Goal: Complete application form: Complete application form

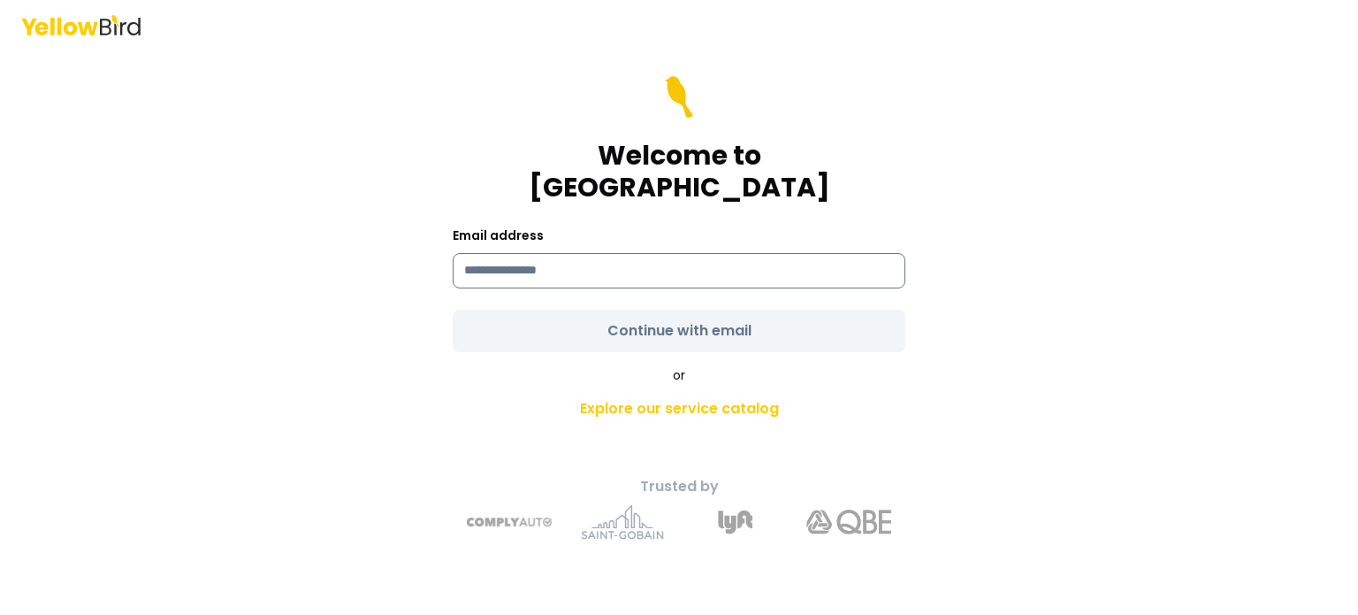
click at [615, 261] on input at bounding box center [679, 270] width 453 height 35
type input "**********"
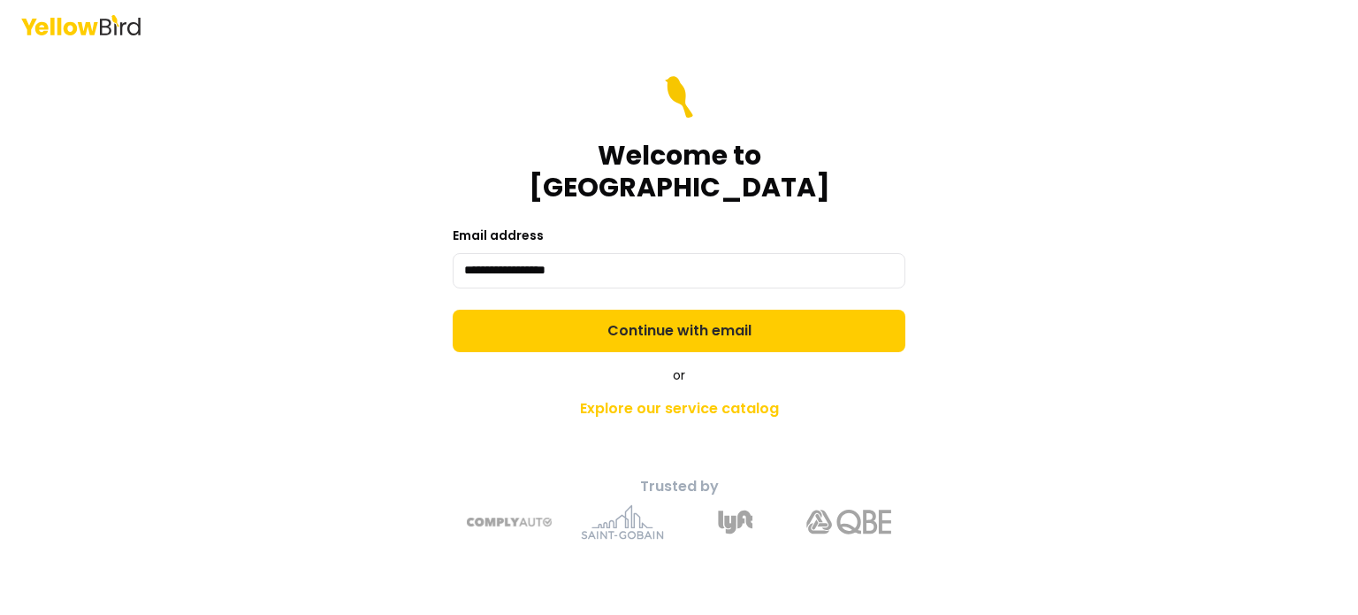
click at [739, 317] on form "**********" at bounding box center [679, 214] width 453 height 276
click at [739, 317] on button "Continue with email" at bounding box center [679, 331] width 453 height 42
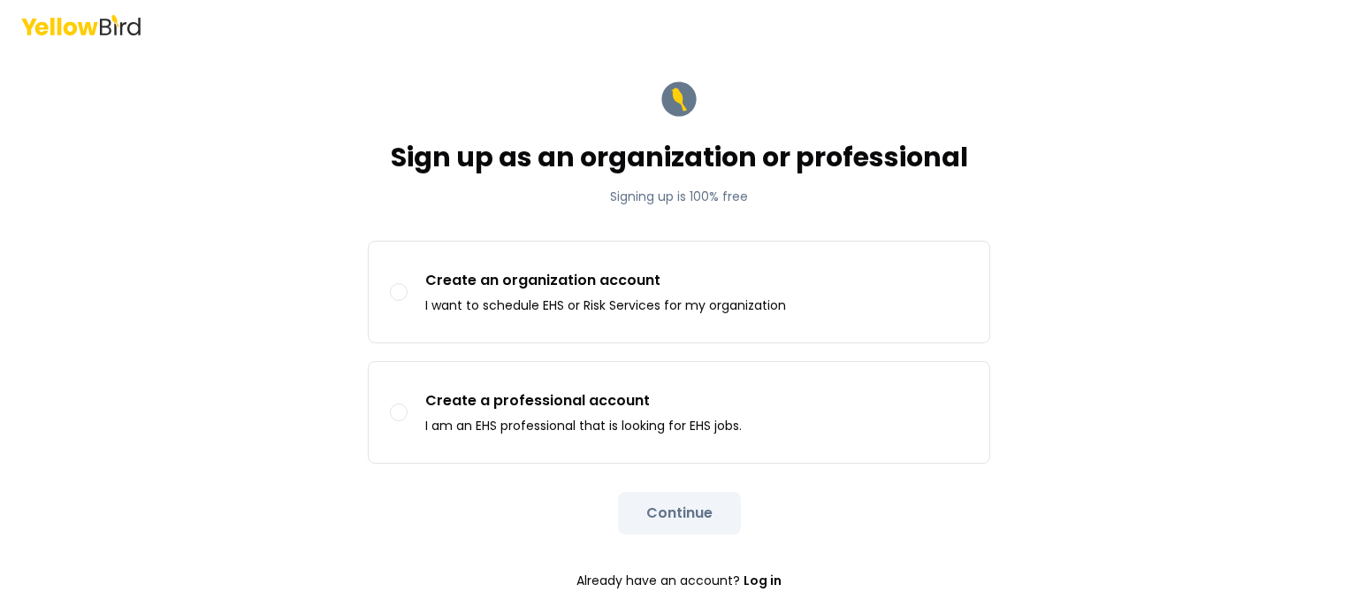
scroll to position [11, 0]
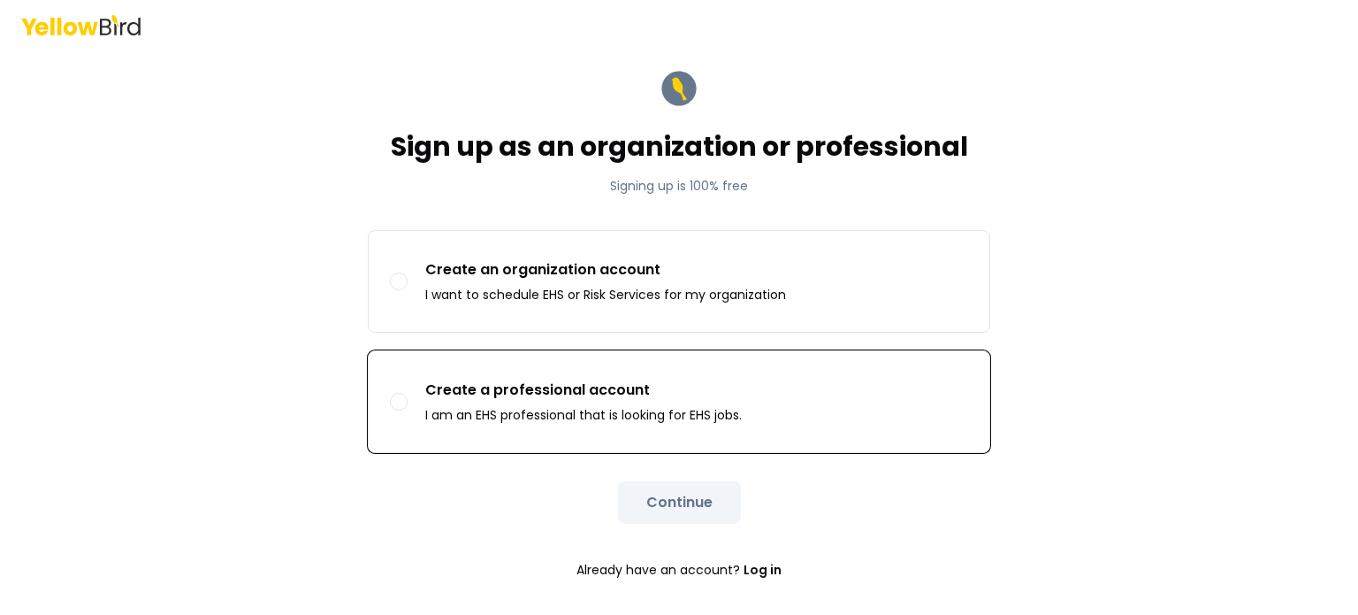
click at [612, 395] on p "Create a professional account" at bounding box center [583, 389] width 317 height 21
click at [408, 395] on button "Create a professional account I am an EHS professional that is looking for EHS …" at bounding box center [399, 402] width 18 height 18
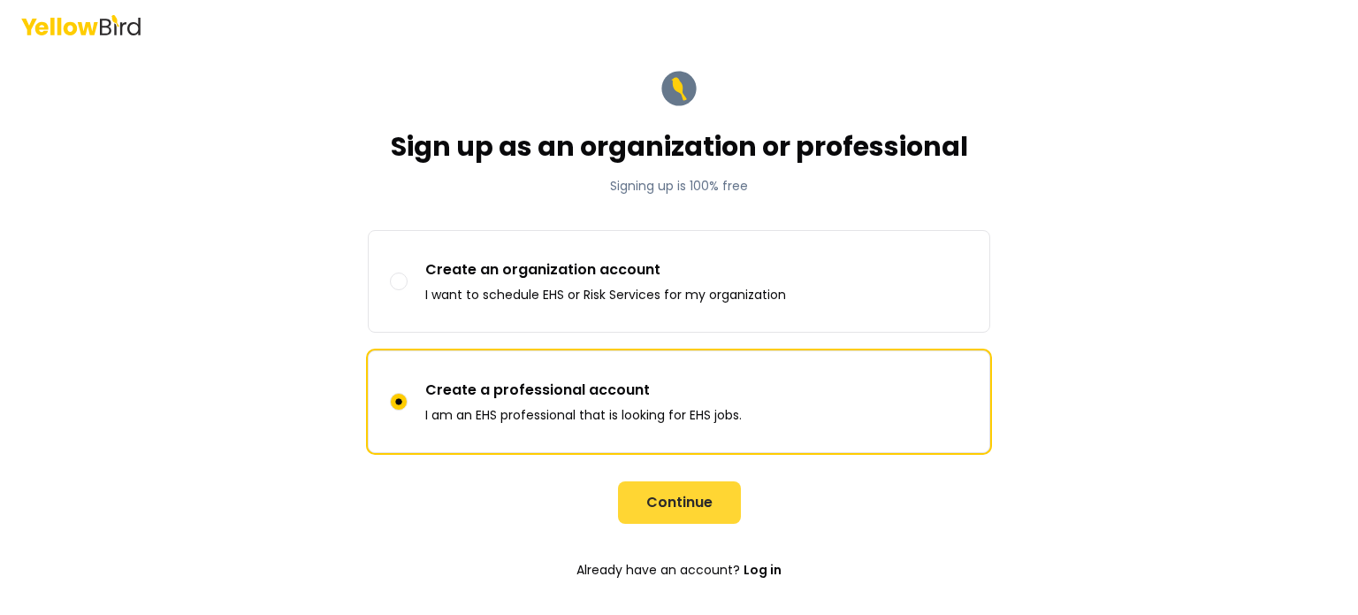
click at [659, 507] on button "Continue" at bounding box center [679, 502] width 123 height 42
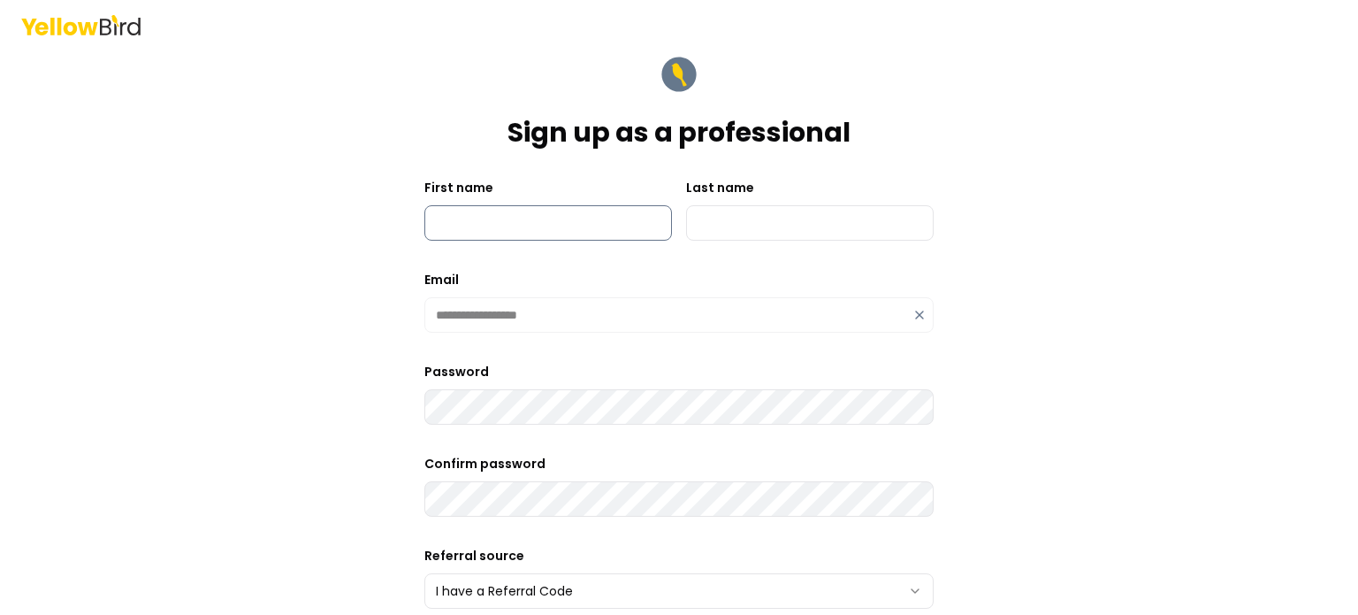
click at [576, 217] on input "First name" at bounding box center [548, 222] width 248 height 35
type input "******"
type input "********"
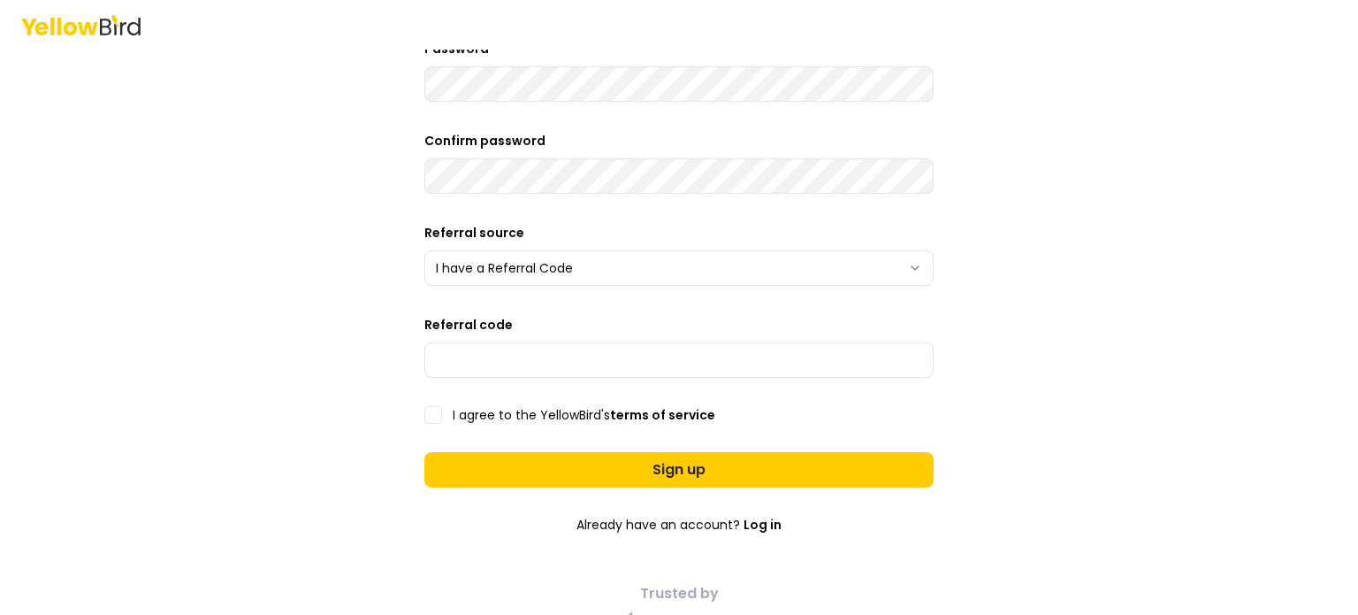
scroll to position [364, 0]
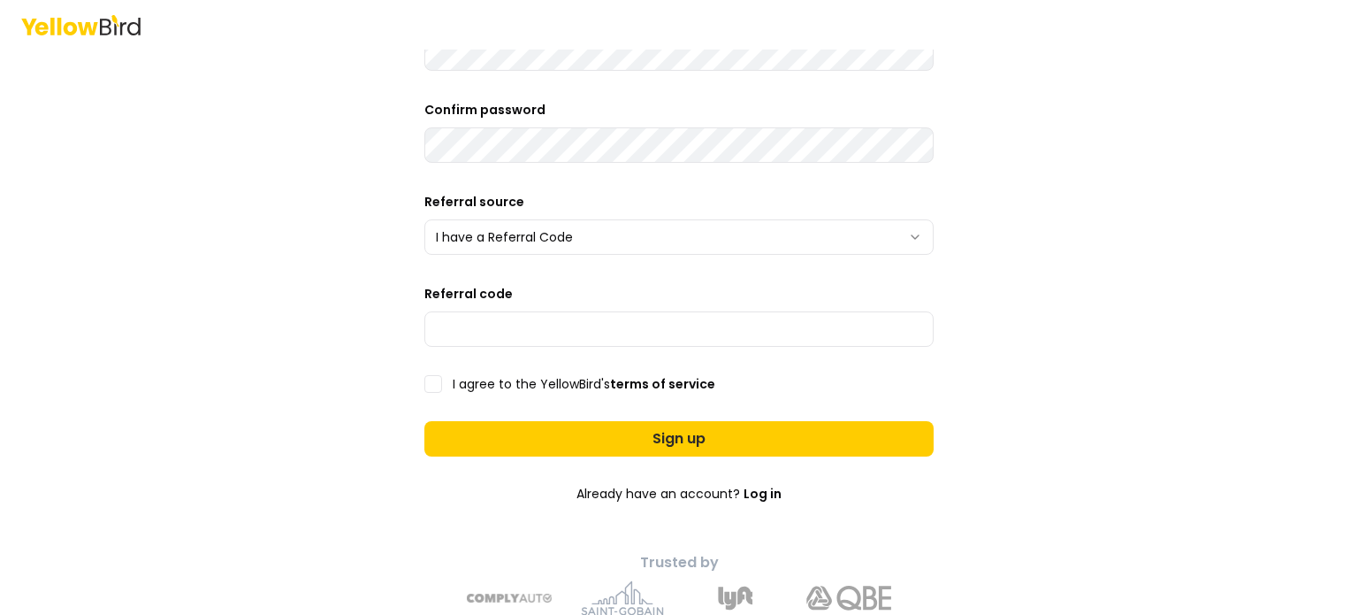
click at [908, 227] on html "**********" at bounding box center [679, 307] width 1358 height 615
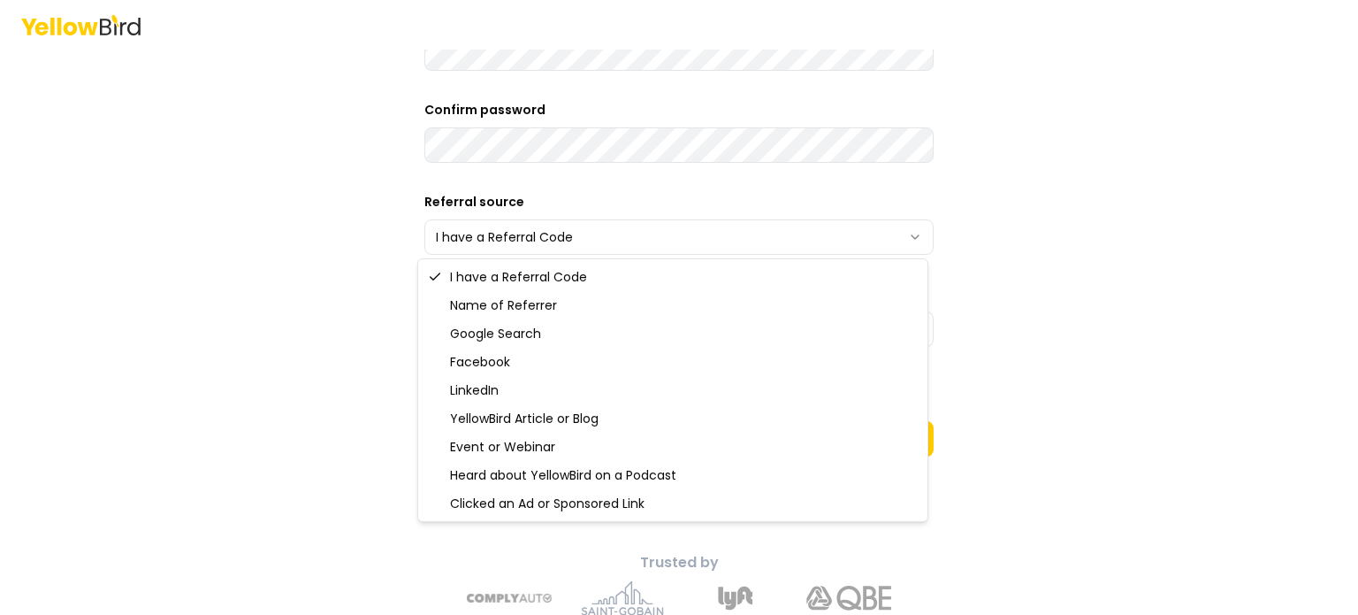
select select "**********"
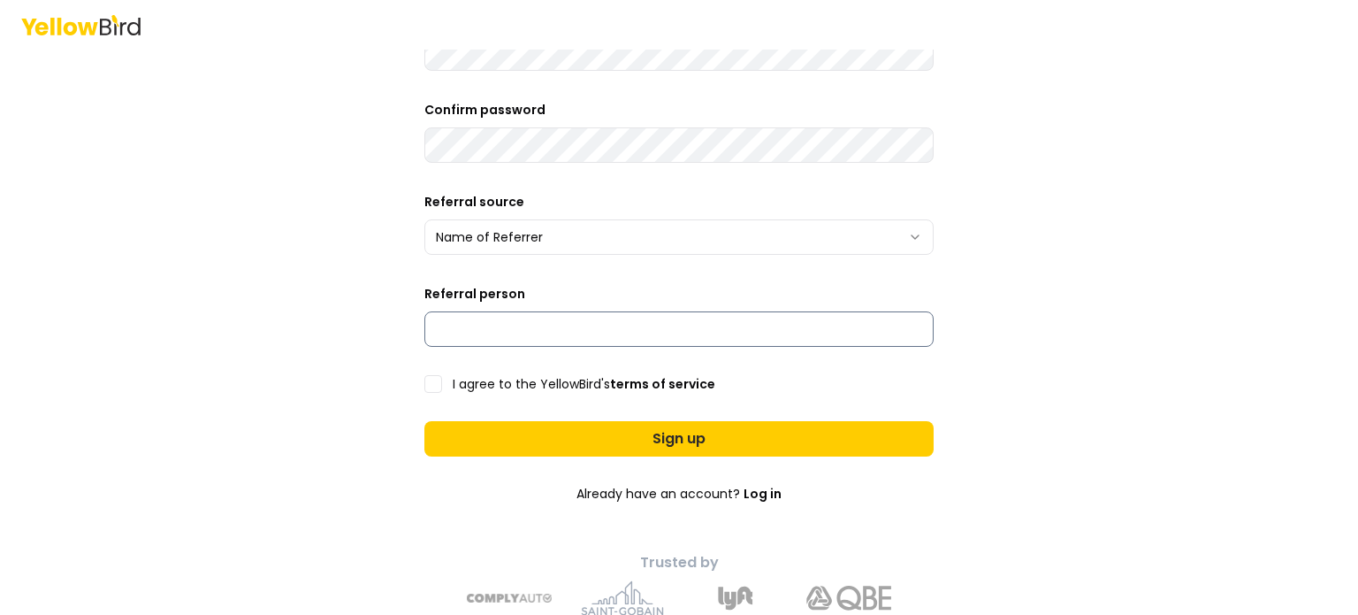
click at [626, 329] on input "Referral person" at bounding box center [678, 328] width 509 height 35
type input "*********"
click at [433, 384] on button "I agree to the YellowBird's terms of service" at bounding box center [433, 384] width 18 height 18
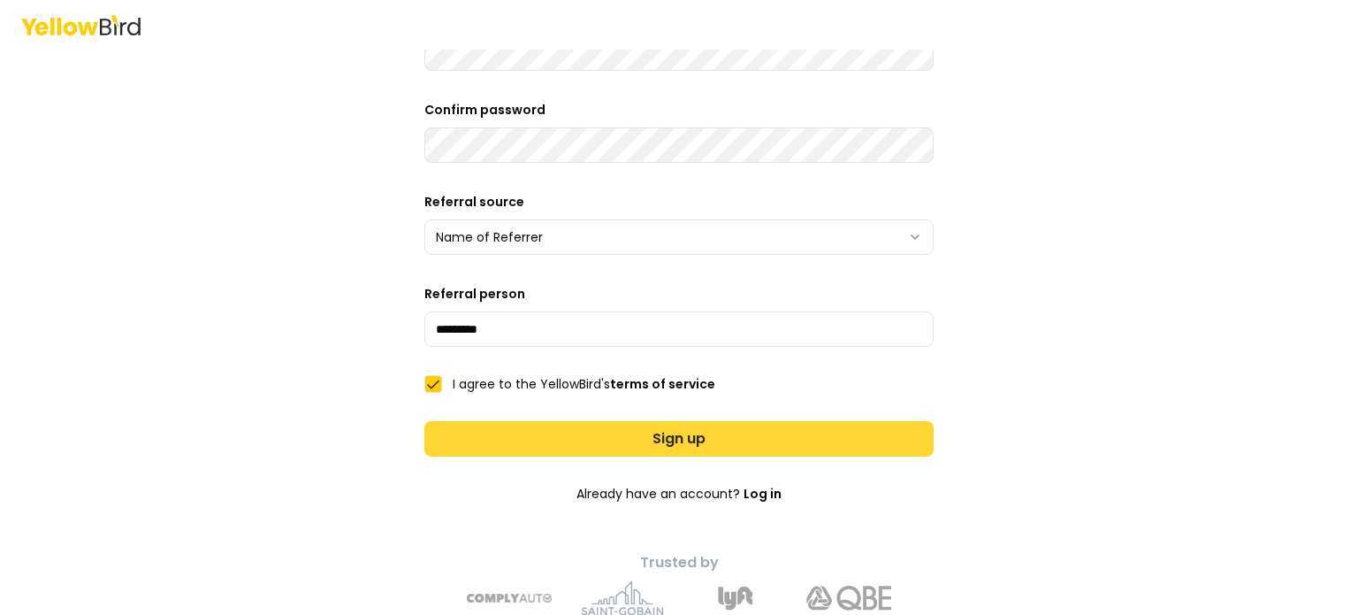
click at [642, 443] on button "Sign up" at bounding box center [678, 438] width 509 height 35
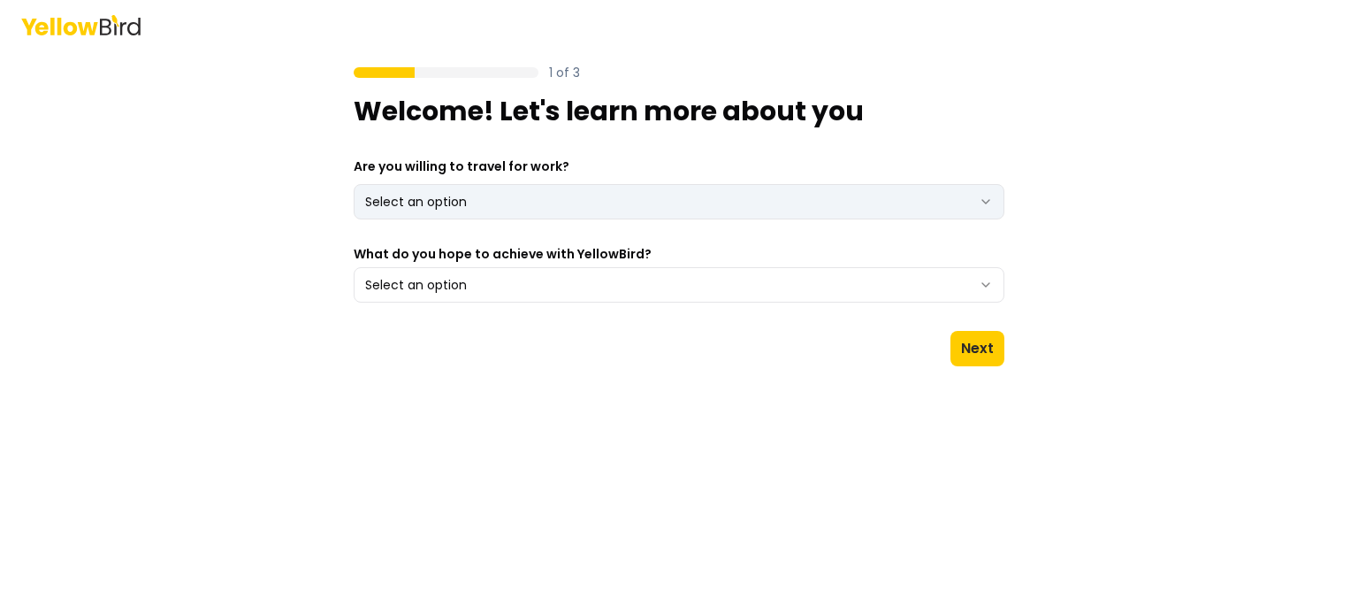
click at [980, 198] on html "1 of 3 Welcome! Let's learn more about you Are you willing to travel for work? …" at bounding box center [679, 307] width 1358 height 615
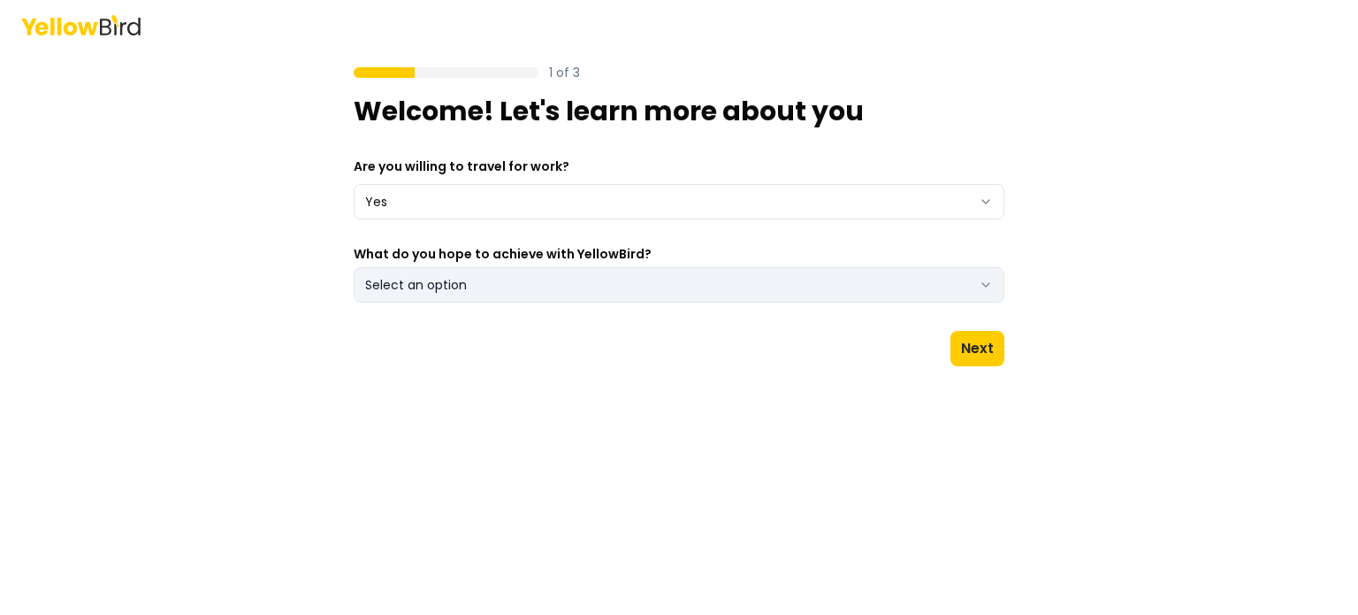
click at [983, 286] on icon "button" at bounding box center [986, 285] width 14 height 14
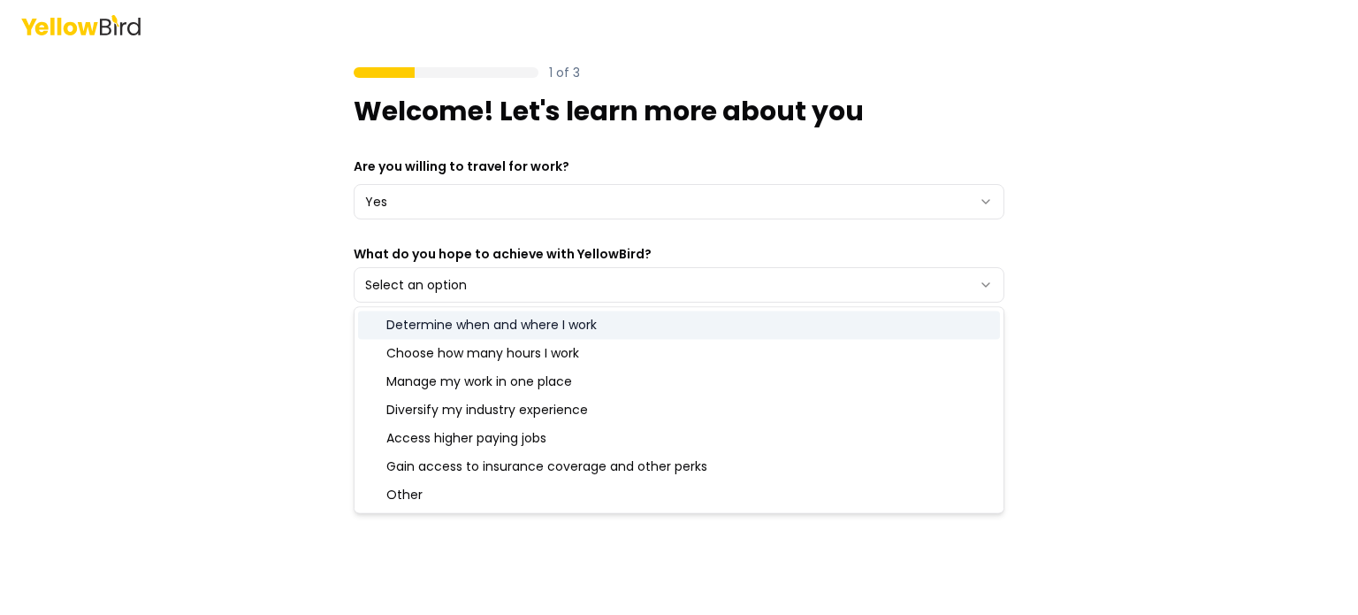
click at [529, 319] on div "Determine when and where I work" at bounding box center [679, 324] width 642 height 28
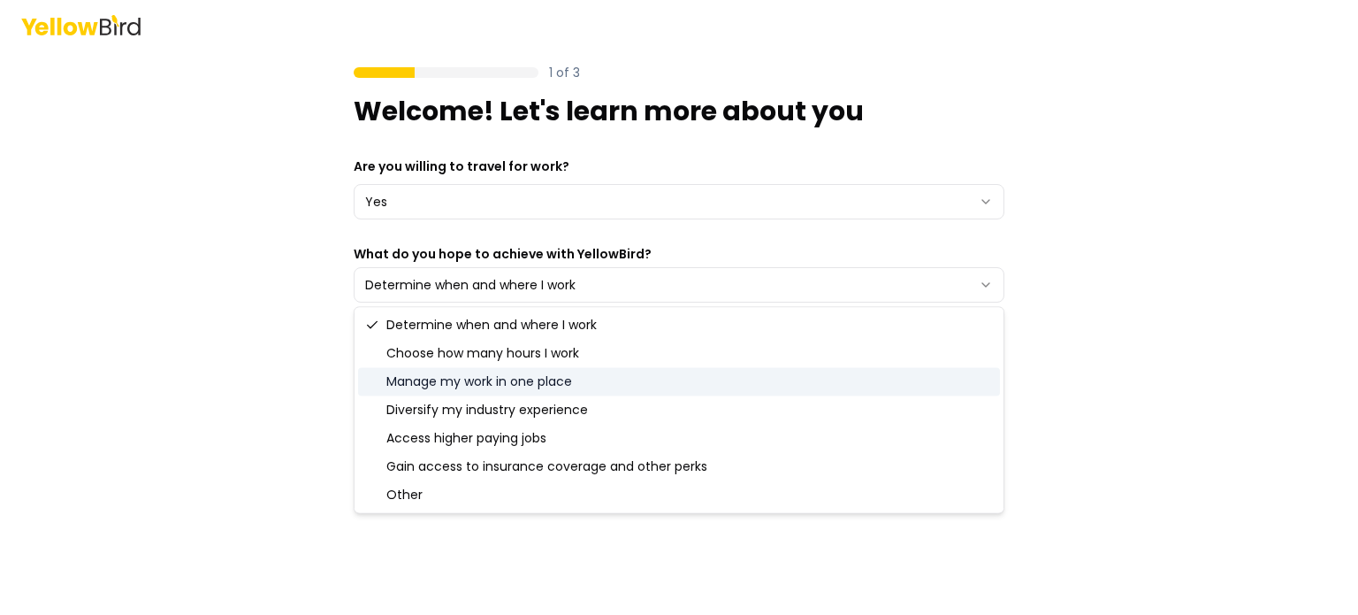
click at [514, 385] on div "Manage my work in one place" at bounding box center [679, 381] width 642 height 28
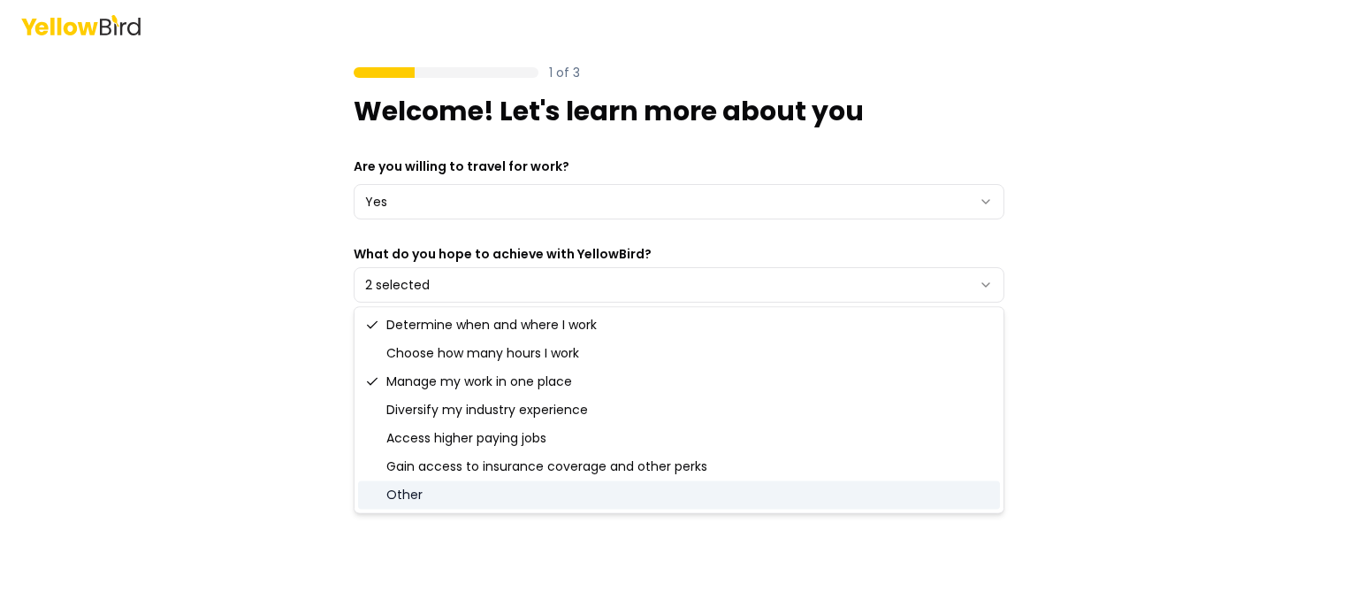
click at [677, 535] on main "1 of 3 Welcome! Let's learn more about you Are you willing to travel for work? …" at bounding box center [679, 332] width 679 height 565
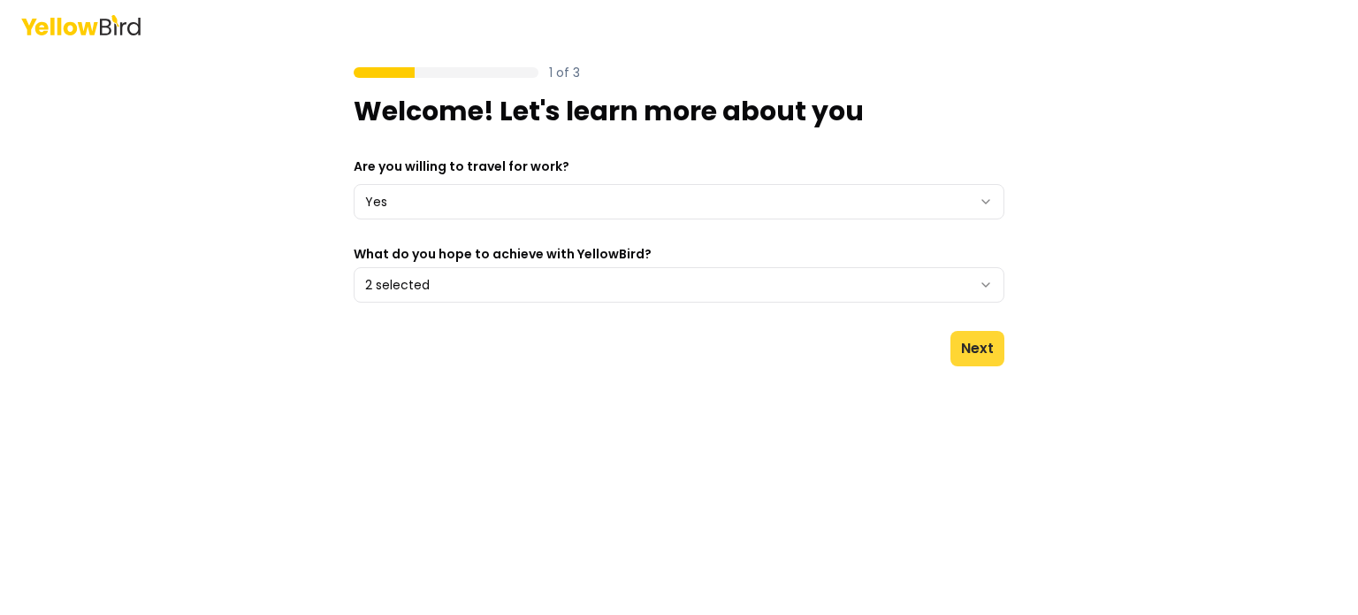
click at [984, 345] on button "Next" at bounding box center [978, 348] width 54 height 35
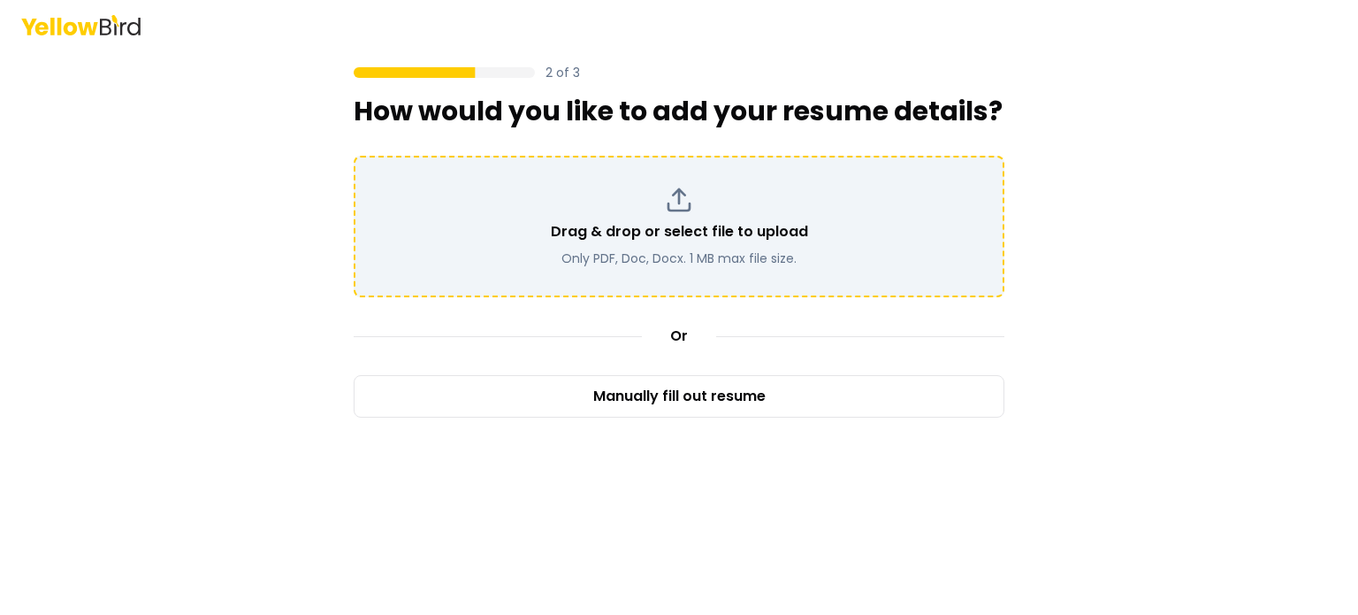
click at [686, 247] on div "Drag & drop or select file to upload Only PDF, Doc, Docx. 1 MB max file size." at bounding box center [679, 226] width 619 height 81
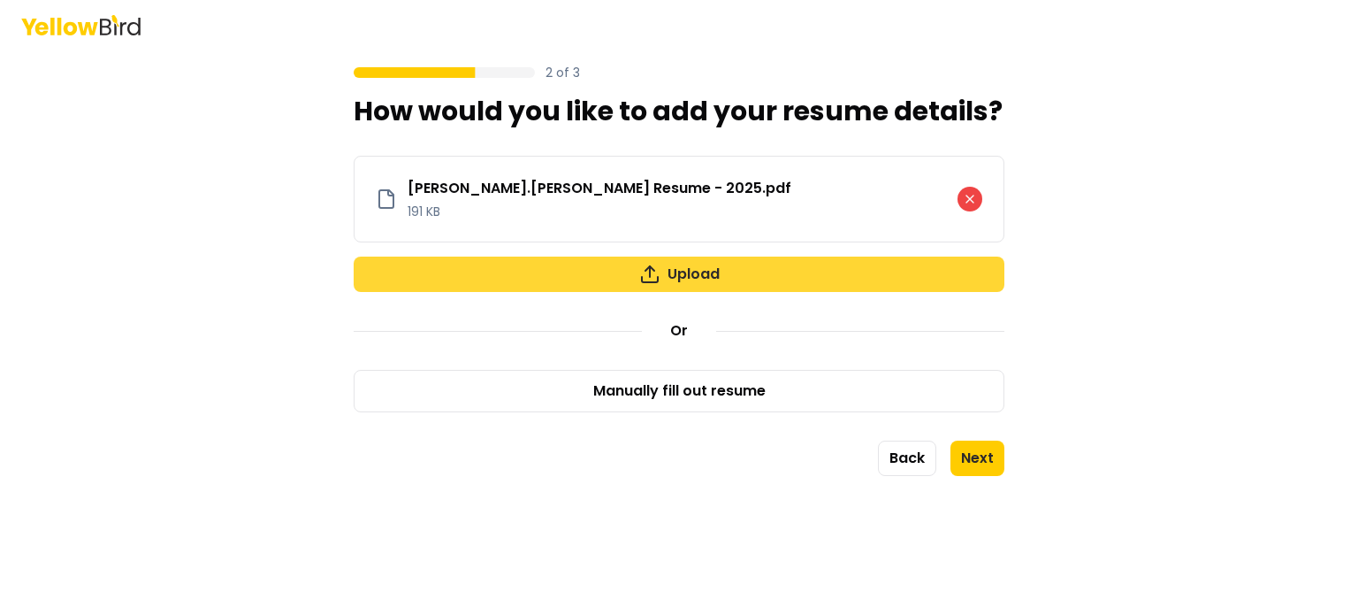
click at [700, 276] on button "Upload" at bounding box center [679, 273] width 651 height 35
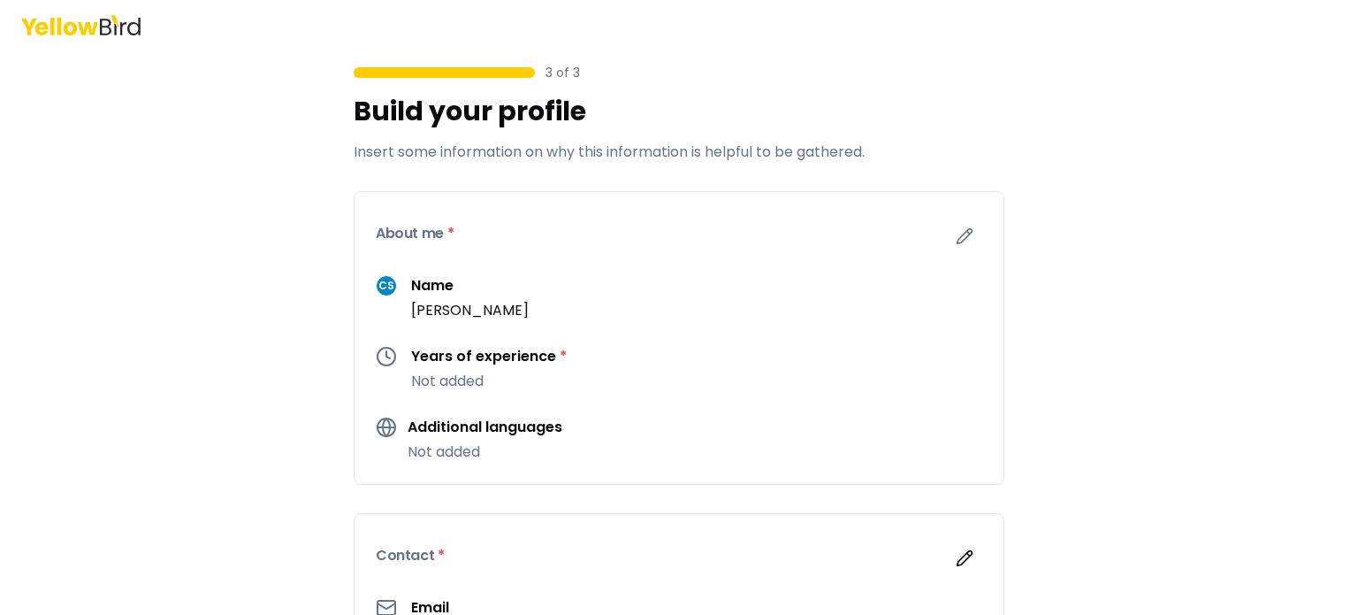
scroll to position [88, 0]
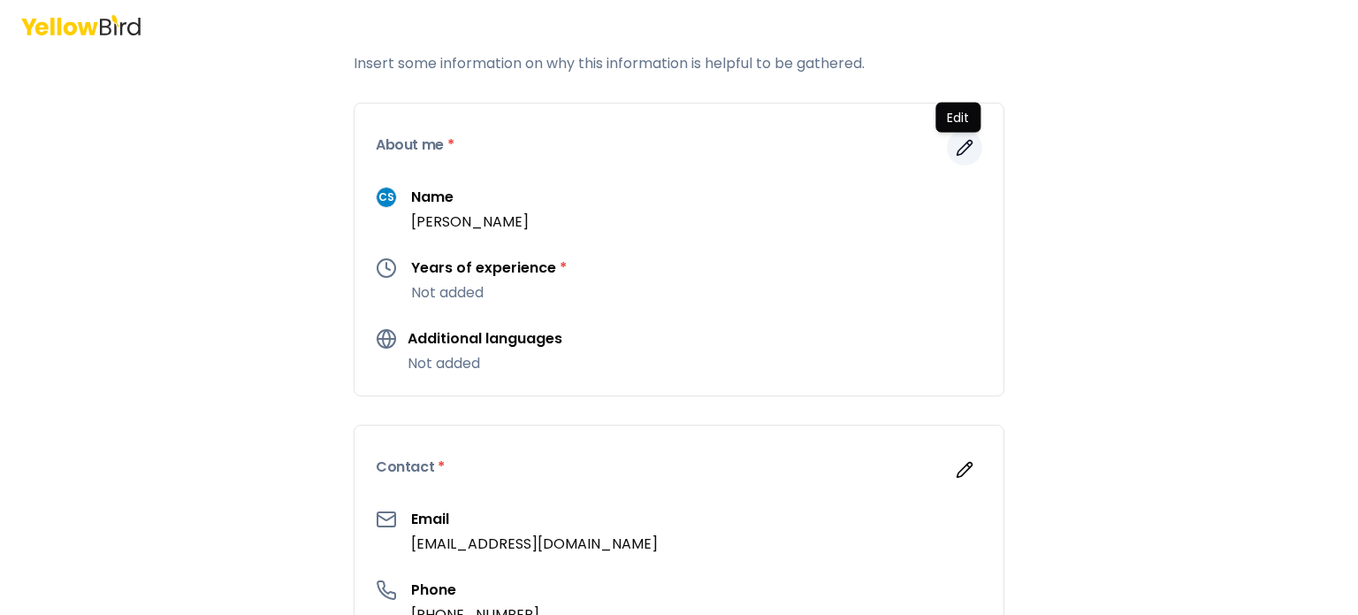
click at [961, 149] on icon "button" at bounding box center [965, 148] width 18 height 18
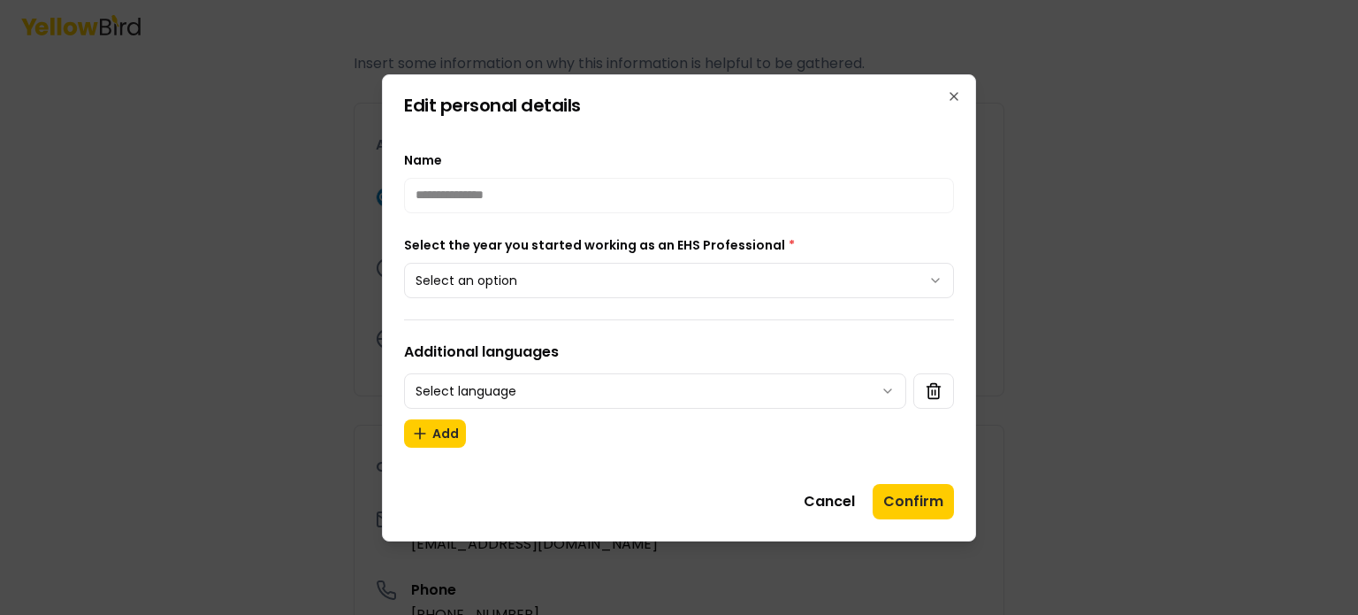
click at [891, 280] on button "Select an option" at bounding box center [679, 280] width 550 height 35
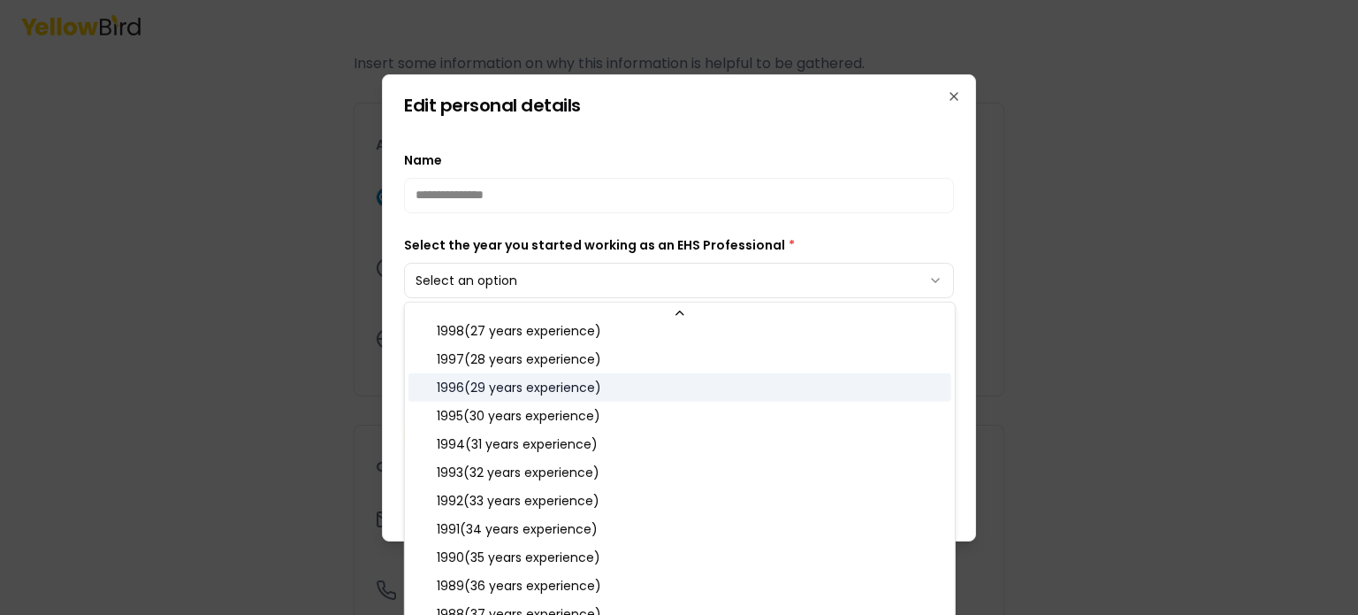
scroll to position [884, 0]
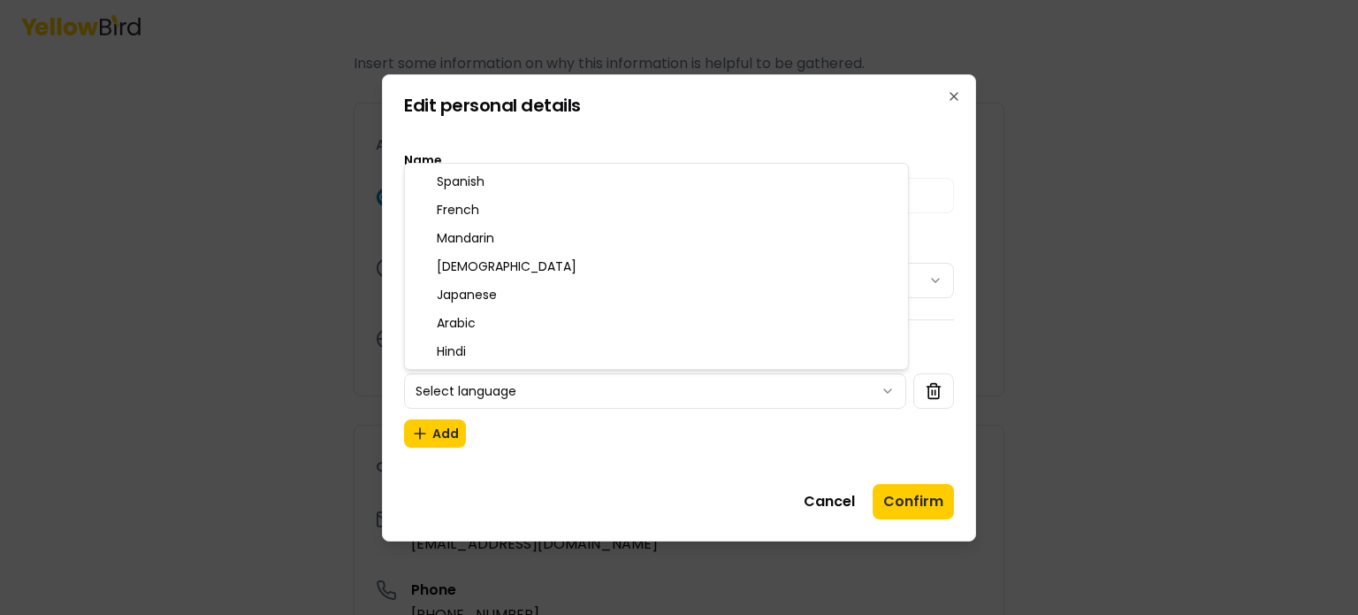
click at [889, 393] on body "**********" at bounding box center [679, 307] width 1358 height 615
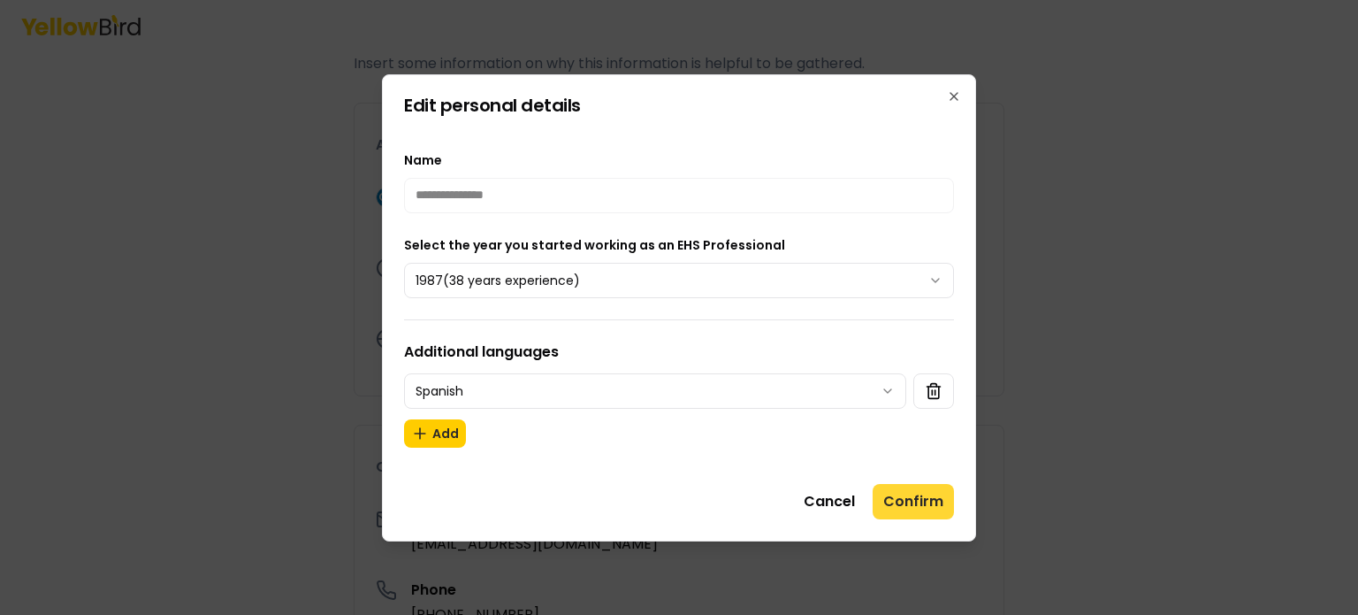
click at [923, 504] on button "Confirm" at bounding box center [913, 501] width 81 height 35
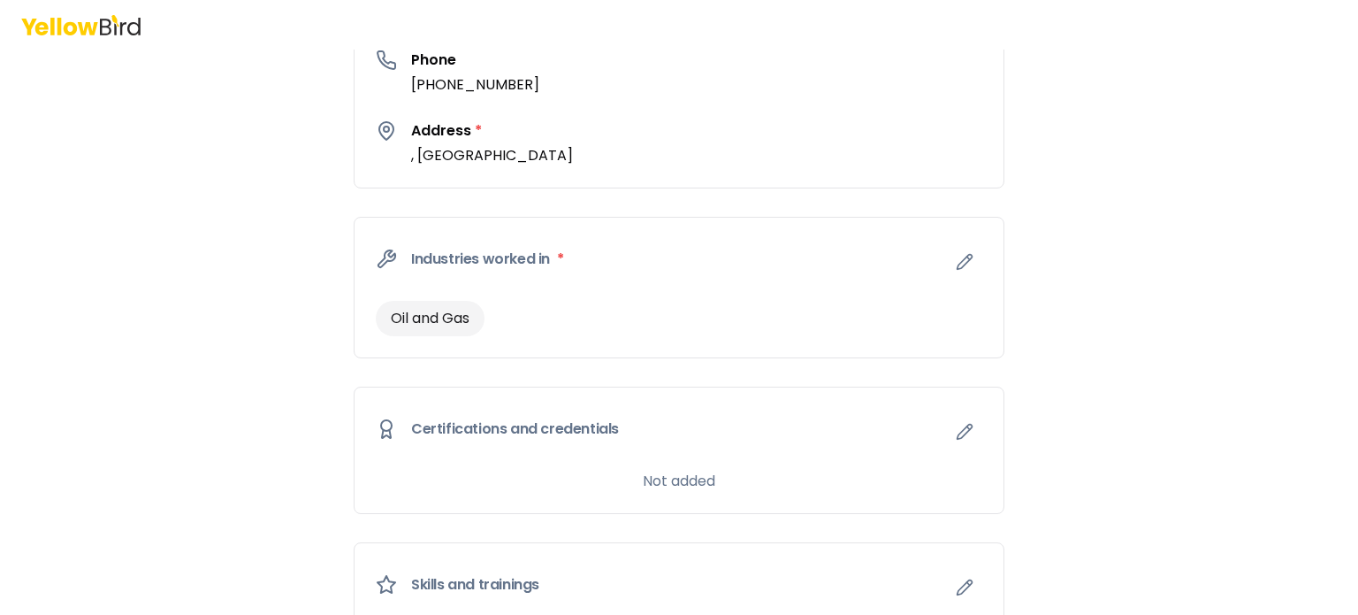
scroll to position [619, 0]
click at [958, 257] on icon "button" at bounding box center [965, 261] width 15 height 15
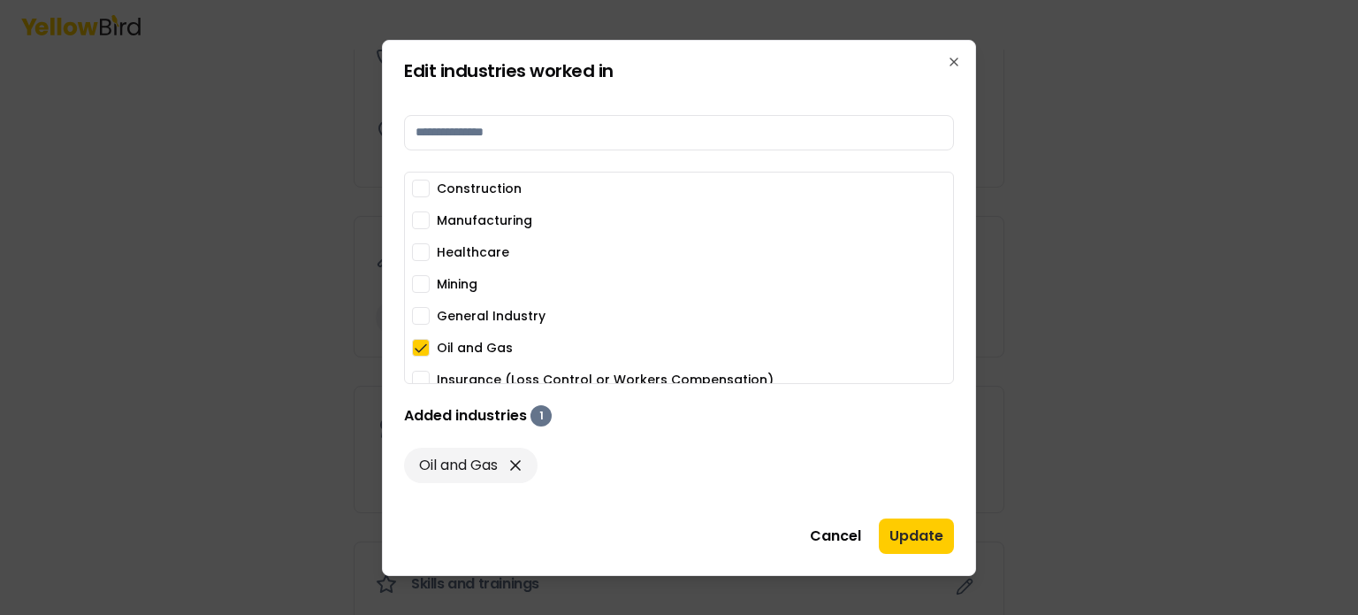
click at [424, 219] on button "Manufacturing" at bounding box center [421, 220] width 18 height 18
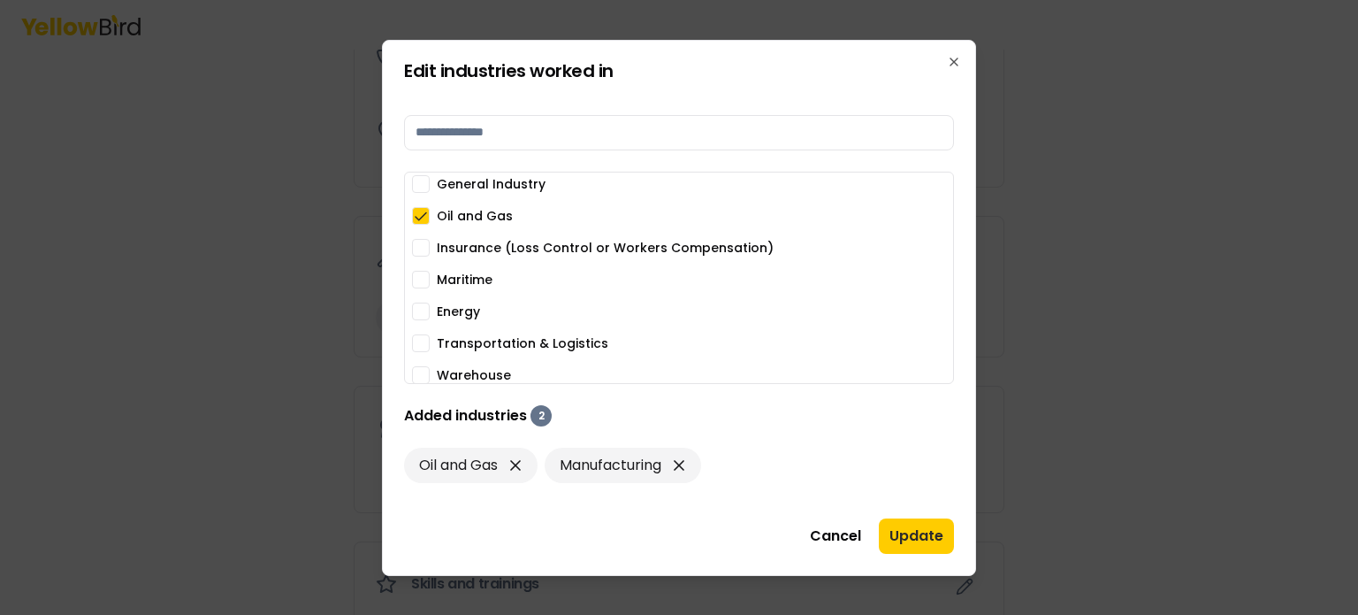
scroll to position [139, 0]
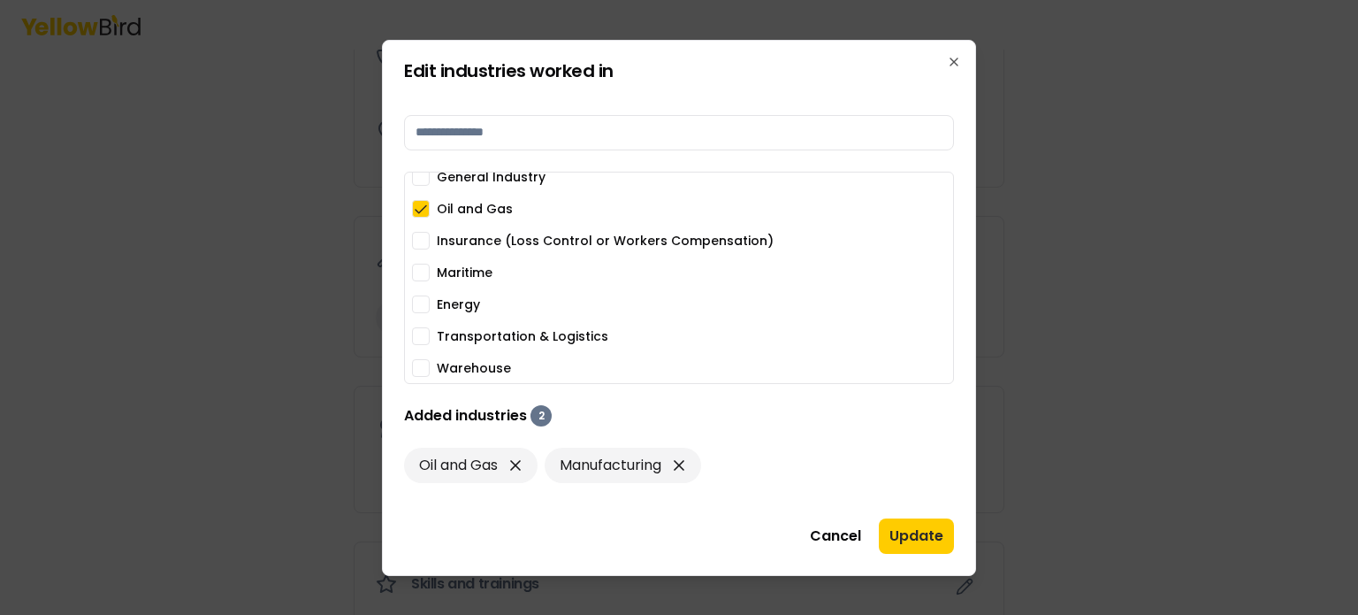
click at [421, 214] on button "Oil and Gas" at bounding box center [421, 209] width 18 height 18
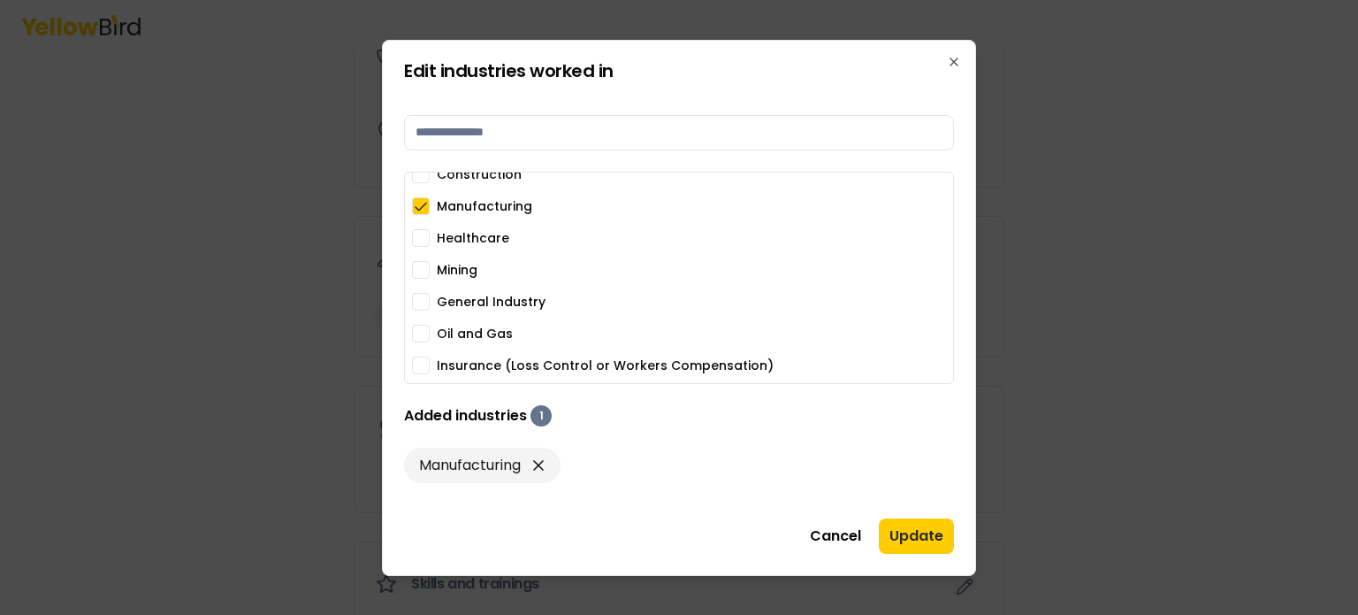
scroll to position [0, 0]
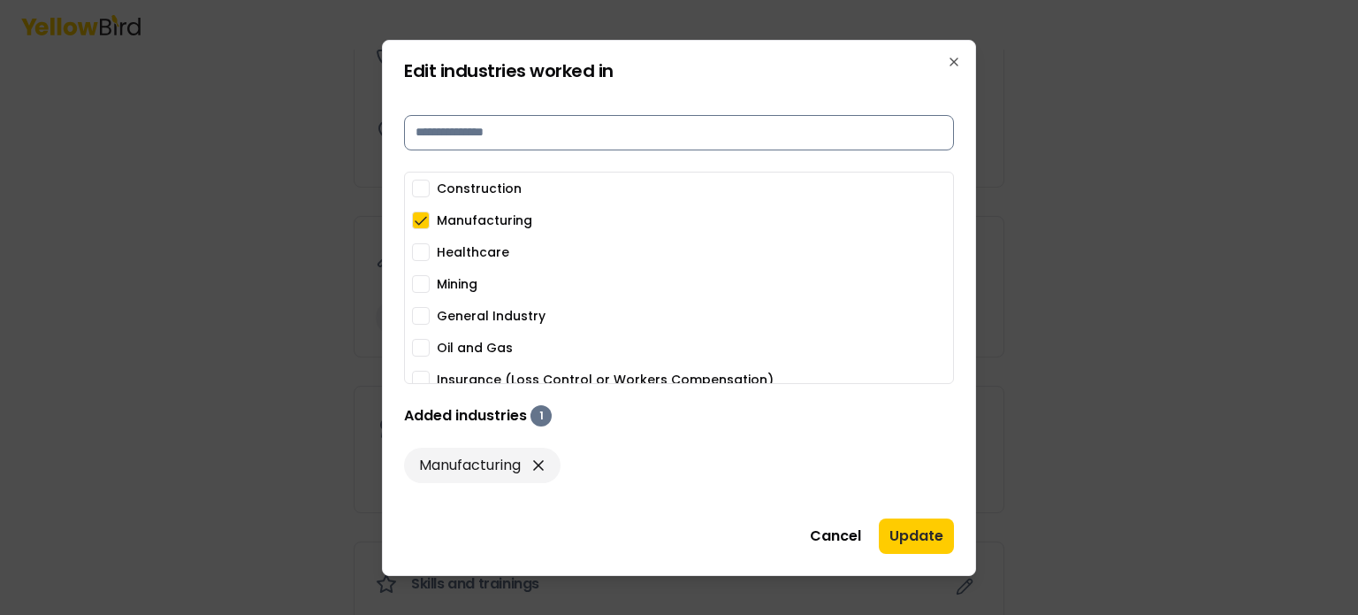
click at [541, 134] on input at bounding box center [679, 132] width 550 height 35
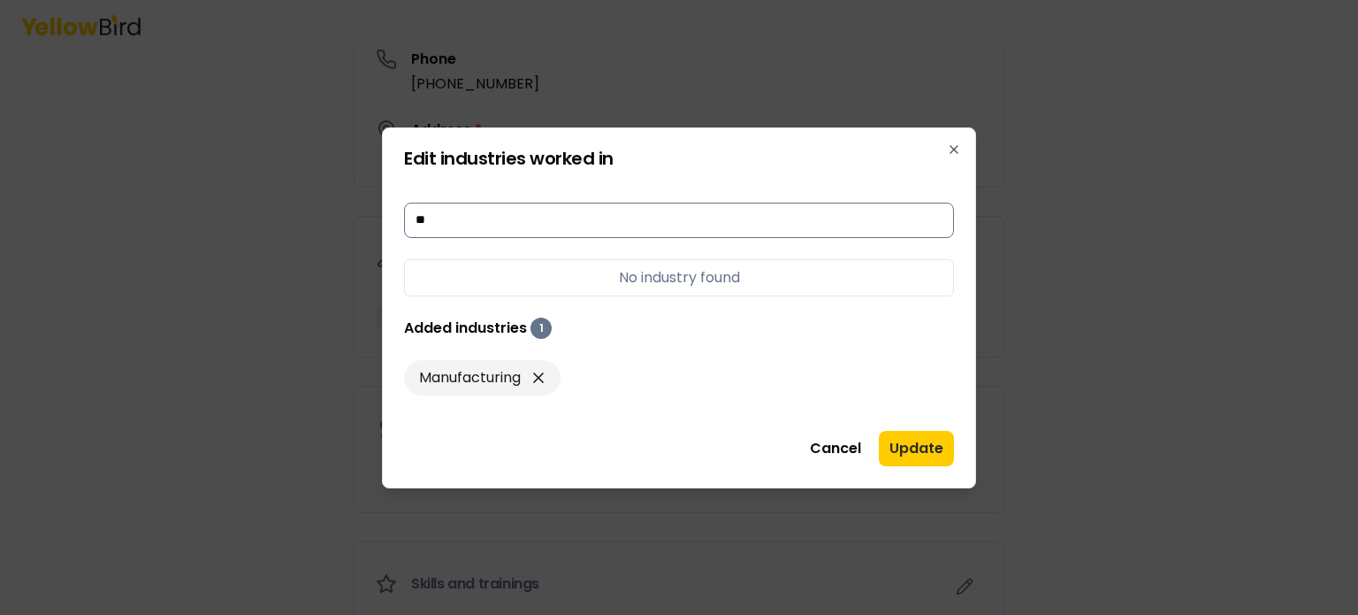
type input "*"
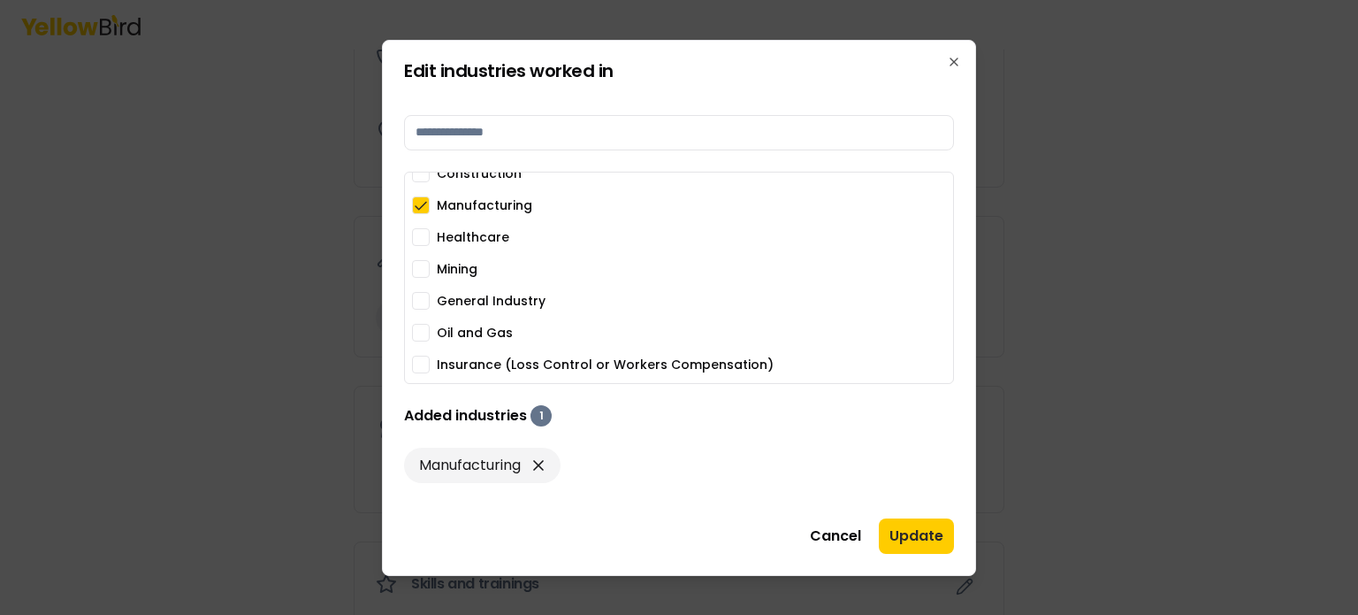
scroll to position [14, 0]
click at [424, 307] on button "General Industry" at bounding box center [421, 302] width 18 height 18
click at [937, 543] on button "Update" at bounding box center [916, 535] width 75 height 35
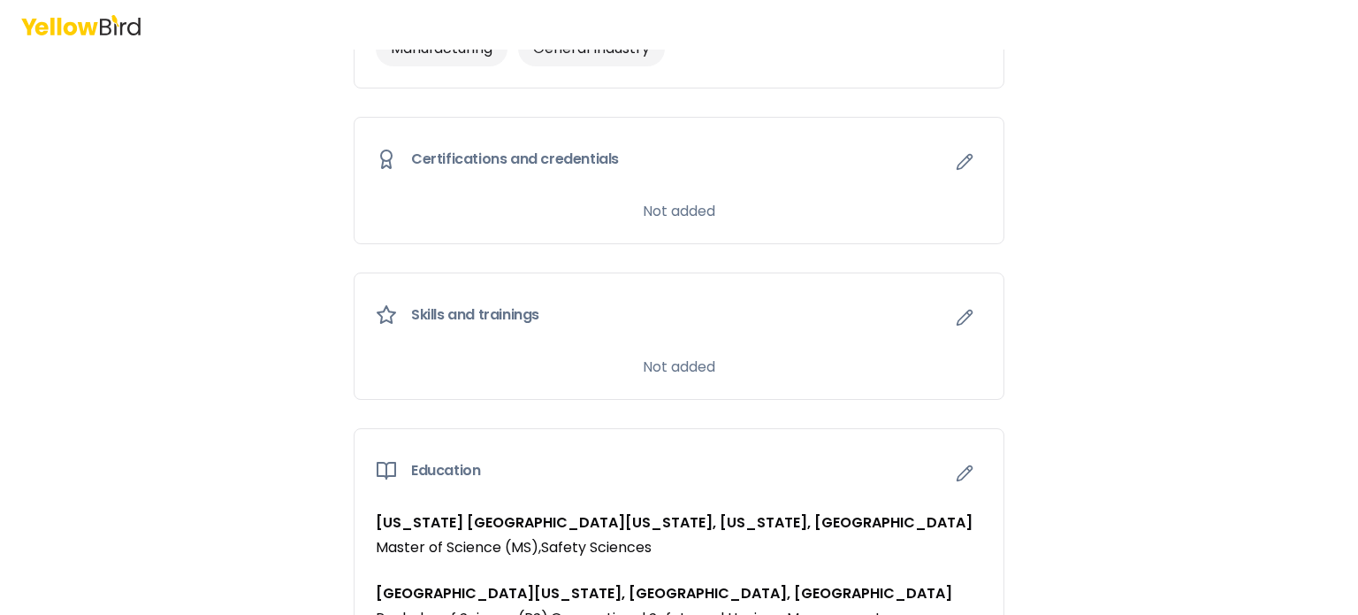
scroll to position [858, 0]
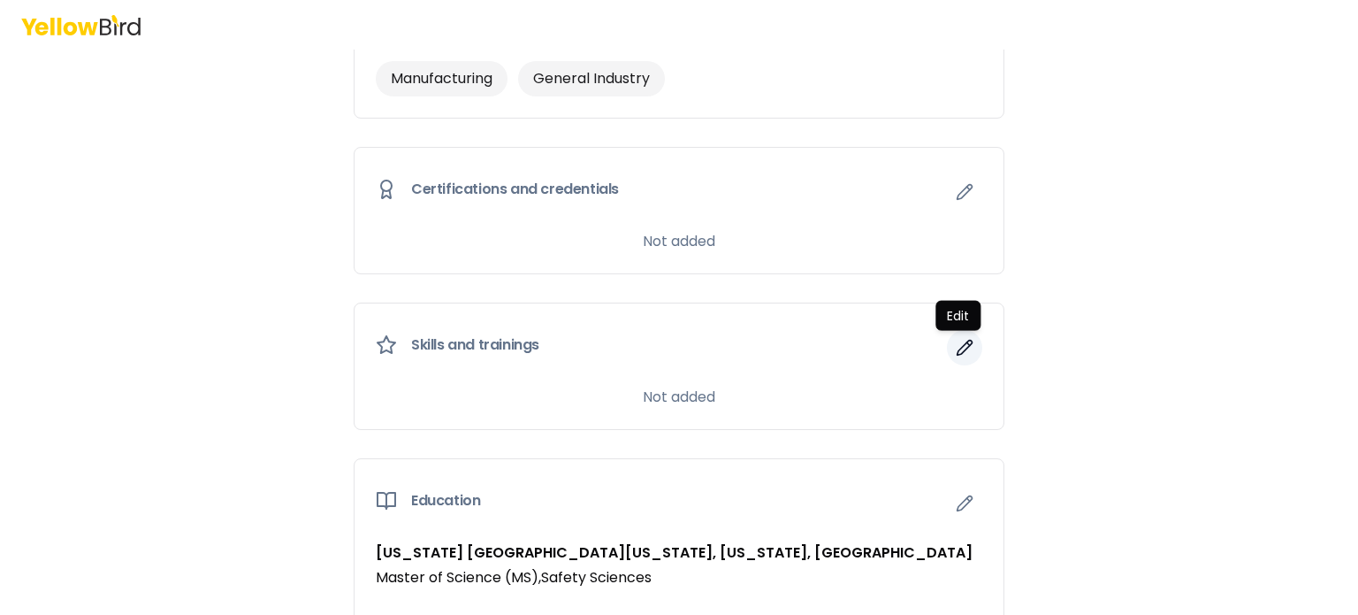
click at [962, 349] on icon "button" at bounding box center [965, 348] width 18 height 18
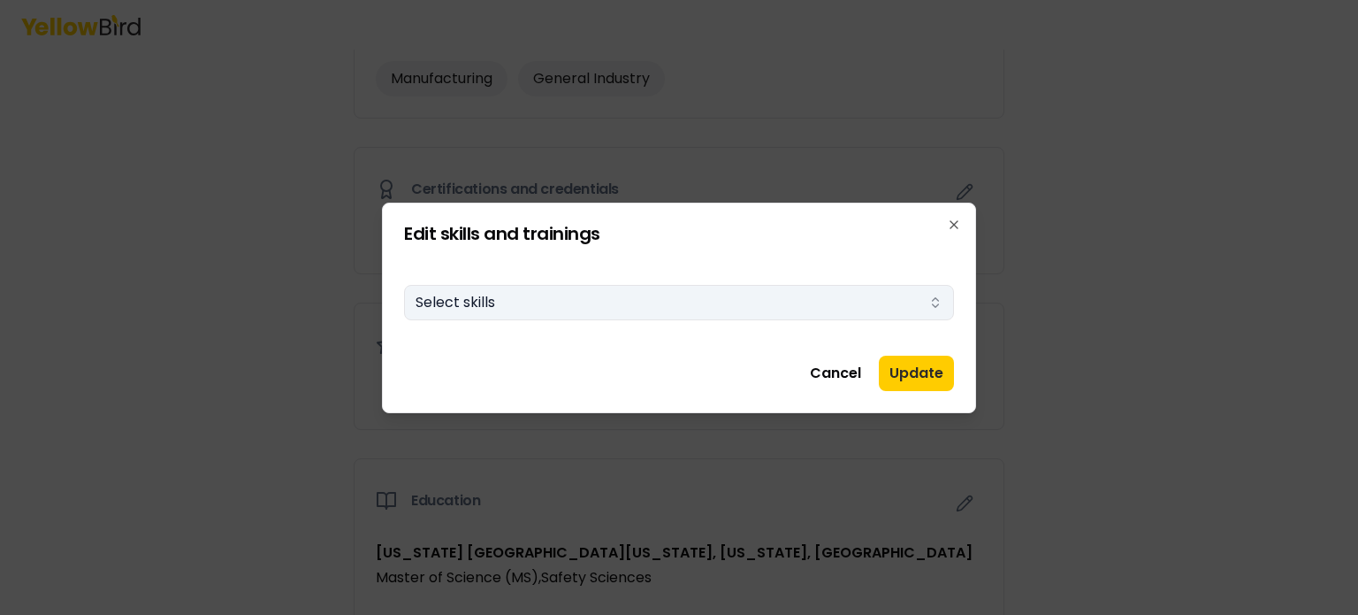
click at [867, 301] on button "Select skills" at bounding box center [679, 302] width 550 height 35
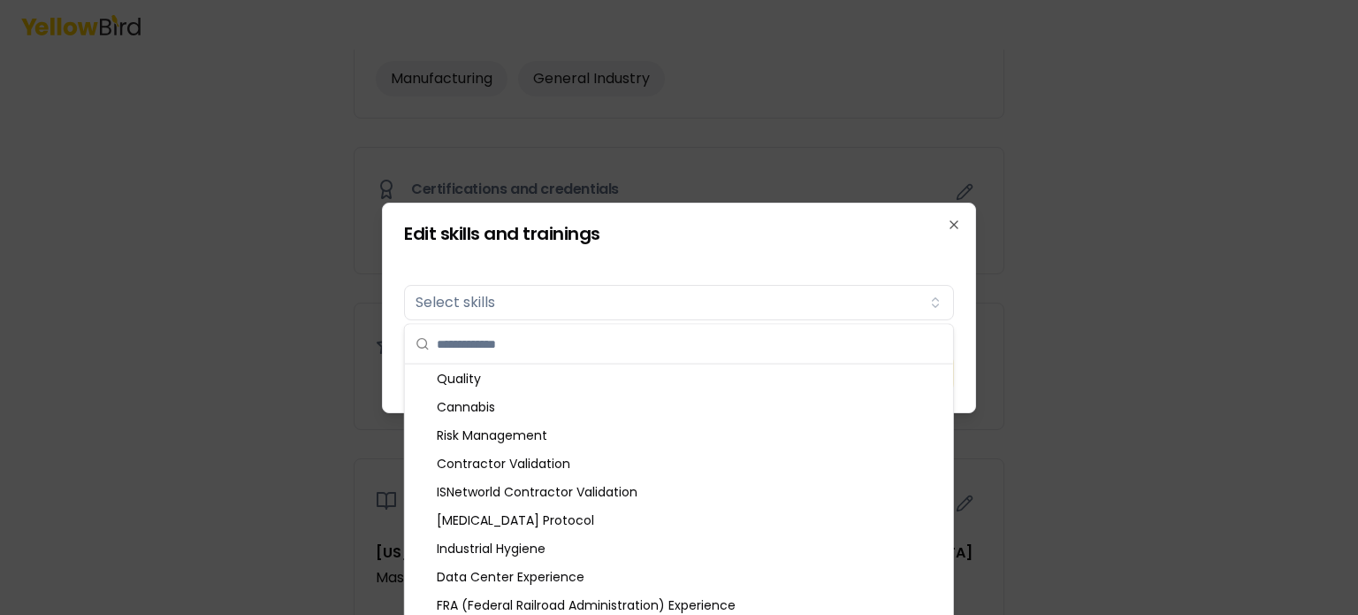
scroll to position [95, 0]
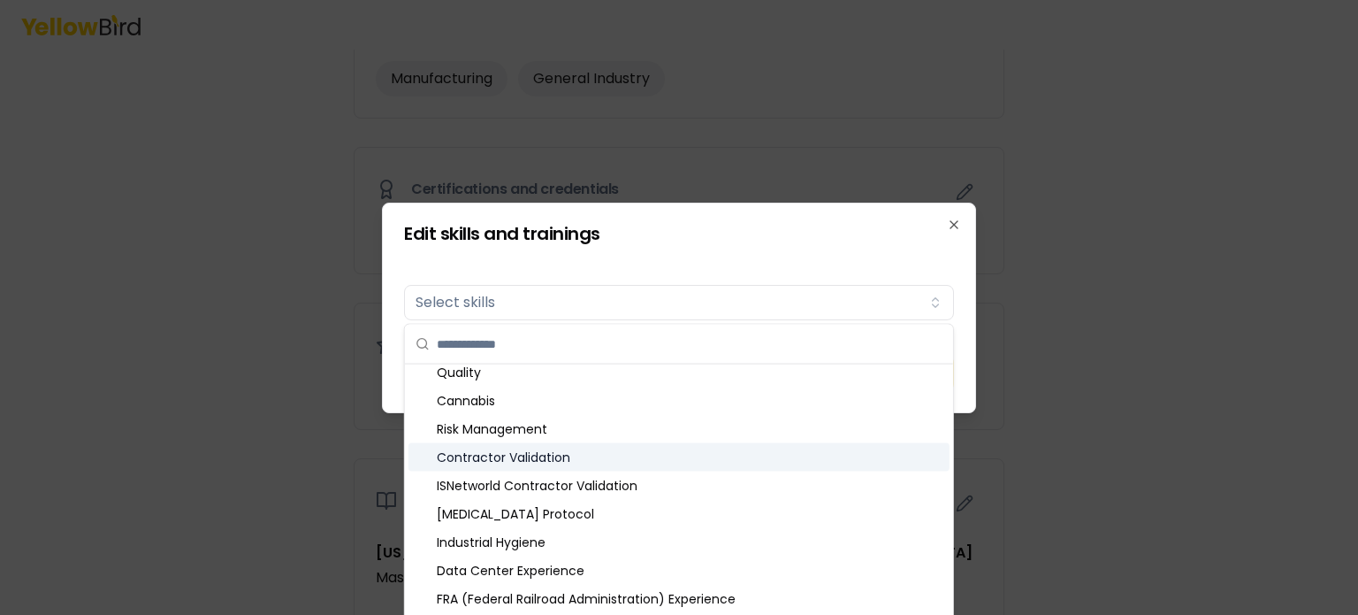
click at [791, 448] on div "Contractor Validation" at bounding box center [679, 457] width 541 height 28
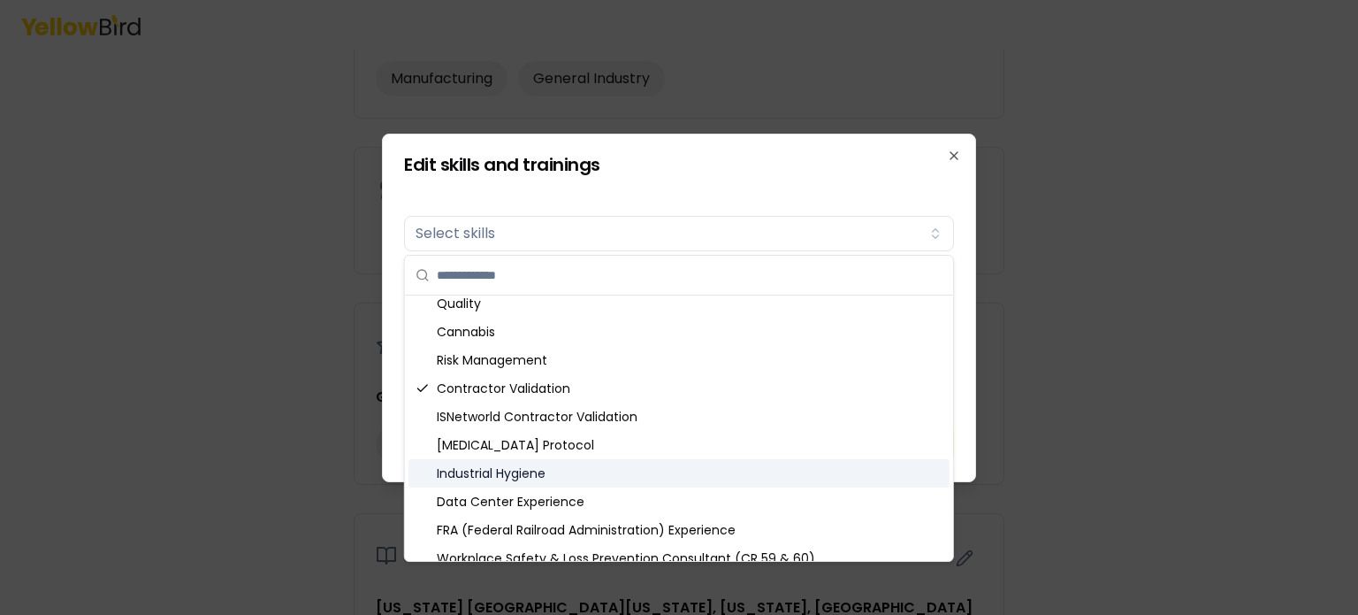
click at [715, 466] on div "Industrial Hygiene" at bounding box center [679, 473] width 541 height 28
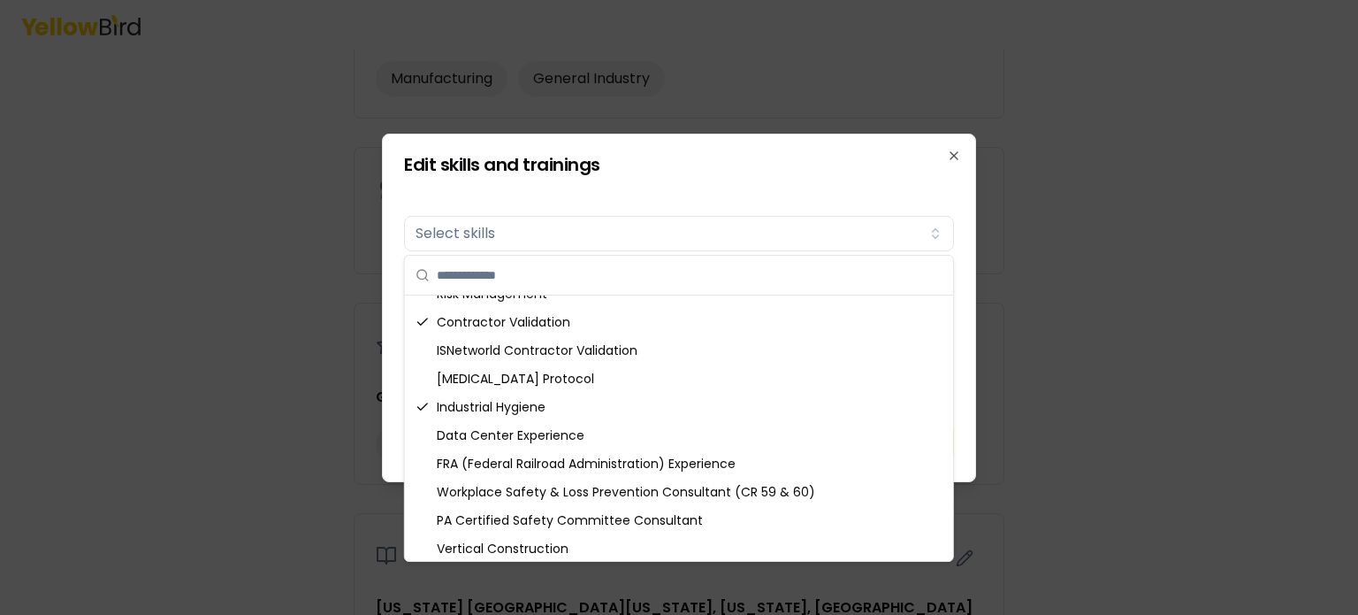
scroll to position [157, 0]
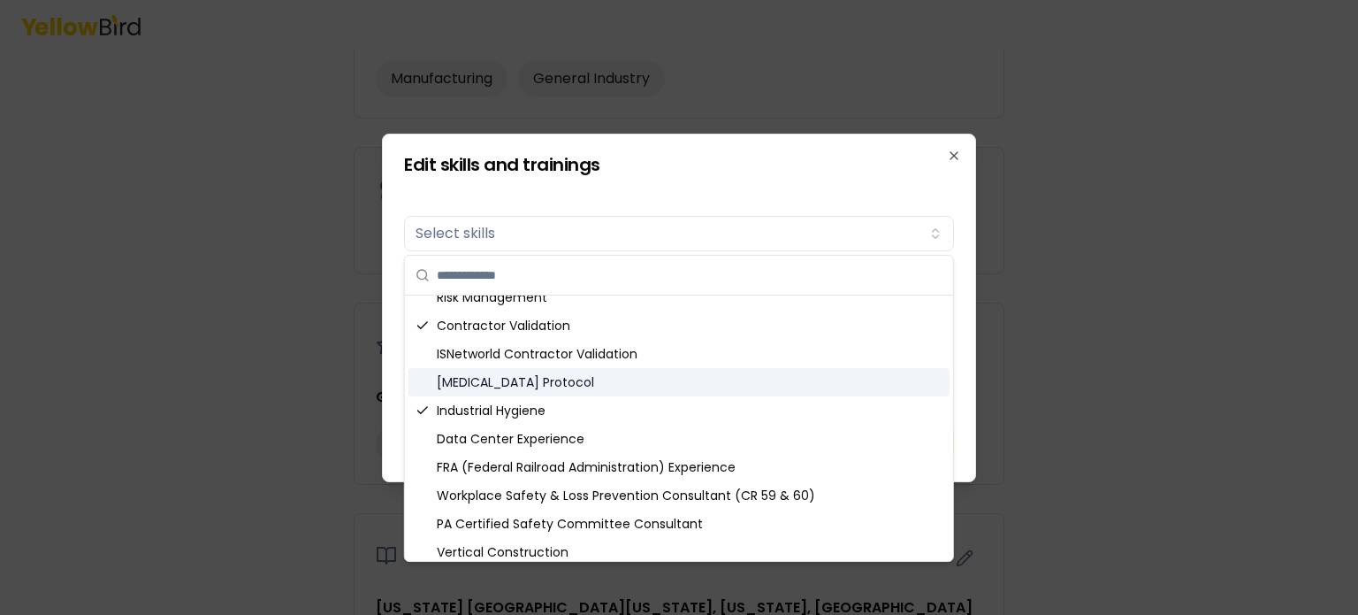
click at [533, 385] on div "[MEDICAL_DATA] Protocol" at bounding box center [679, 382] width 541 height 28
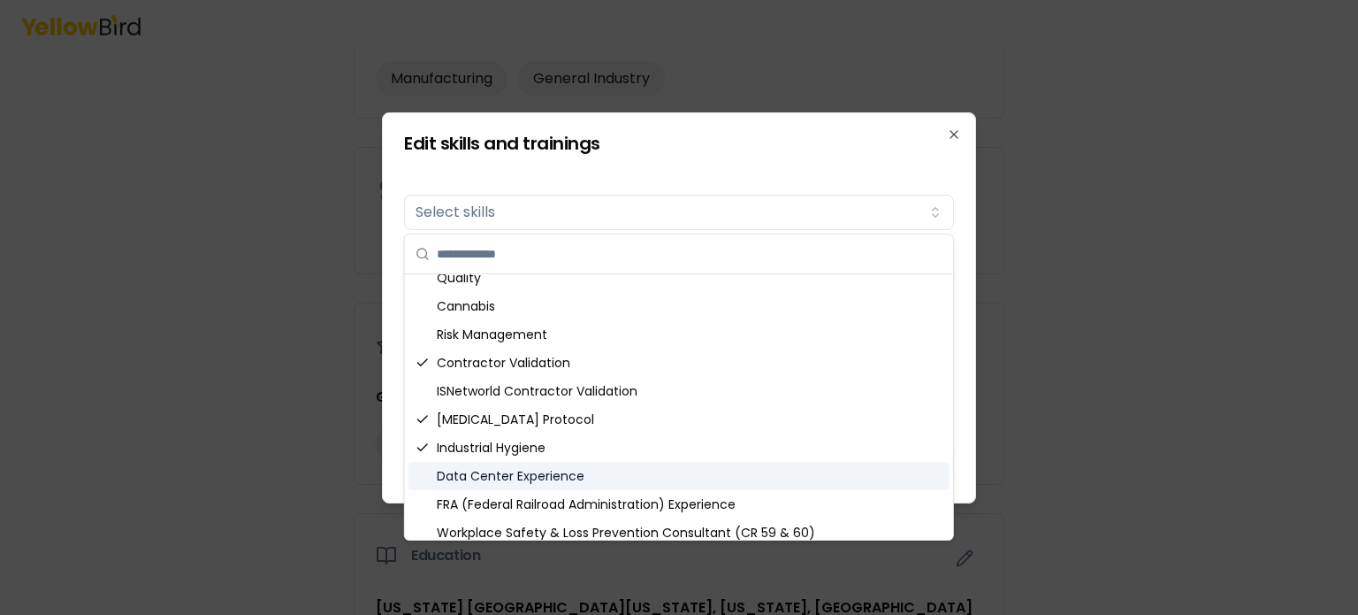
scroll to position [69, 0]
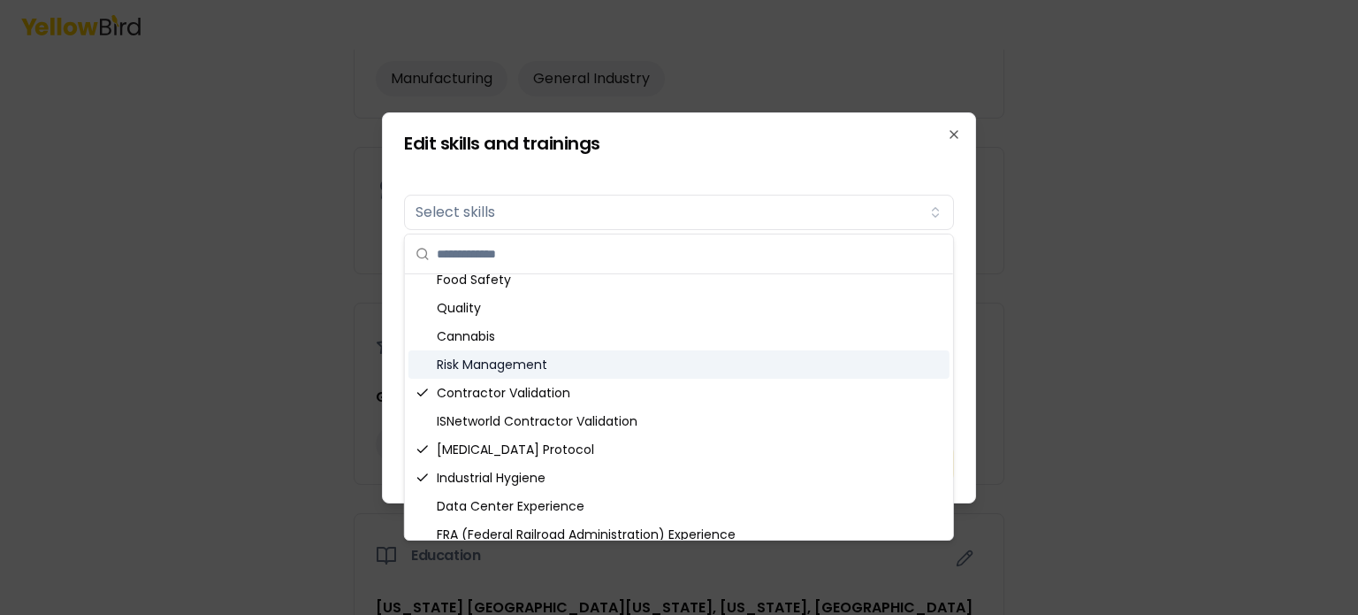
click at [535, 367] on div "Risk Management" at bounding box center [679, 364] width 541 height 28
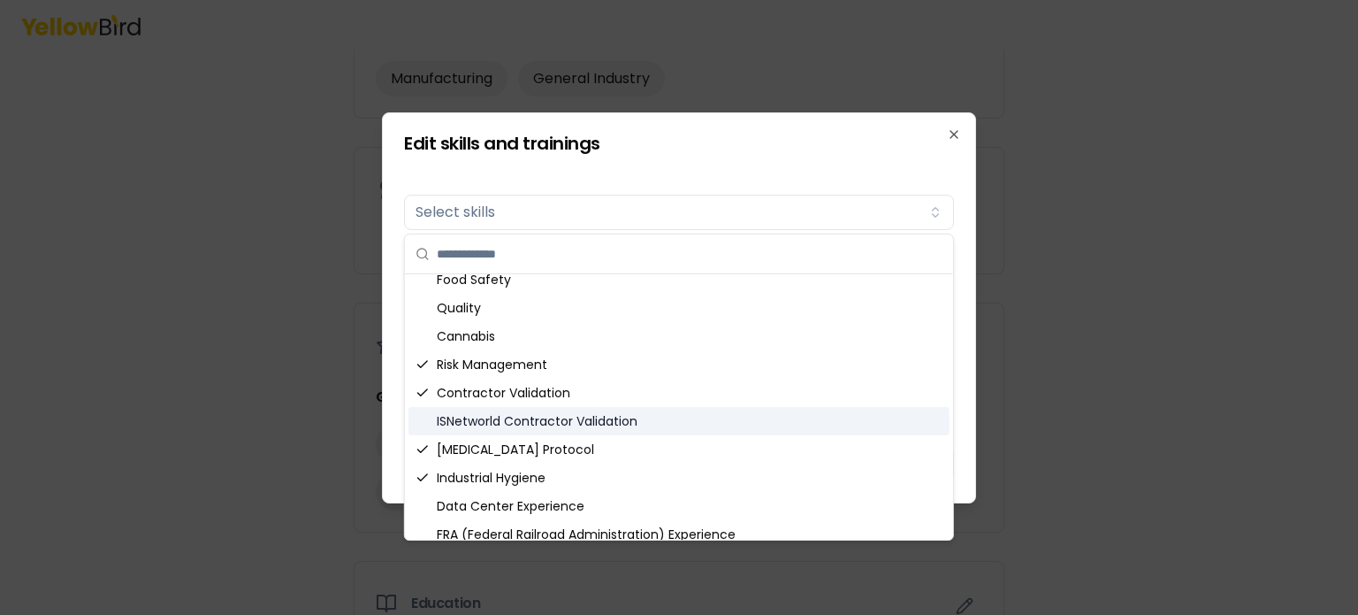
scroll to position [0, 0]
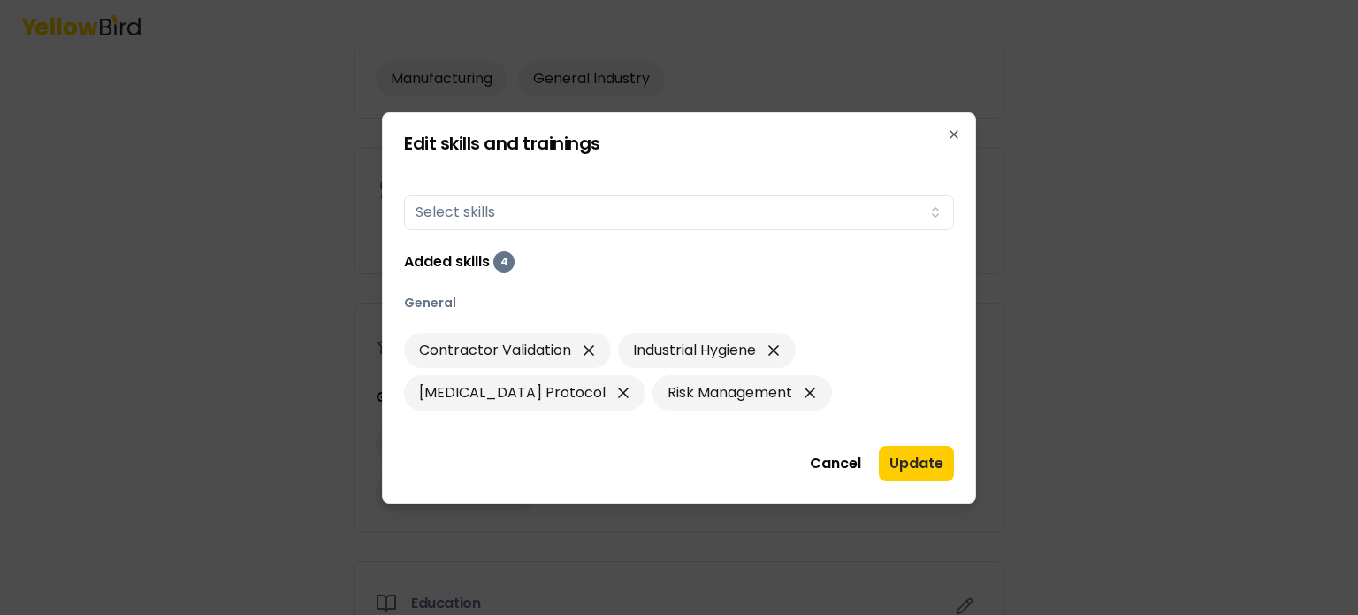
click at [972, 357] on div "Edit skills and trainings Skills Select skills Added skills 4 General Contracto…" at bounding box center [679, 307] width 594 height 391
click at [923, 463] on button "Update" at bounding box center [916, 463] width 75 height 35
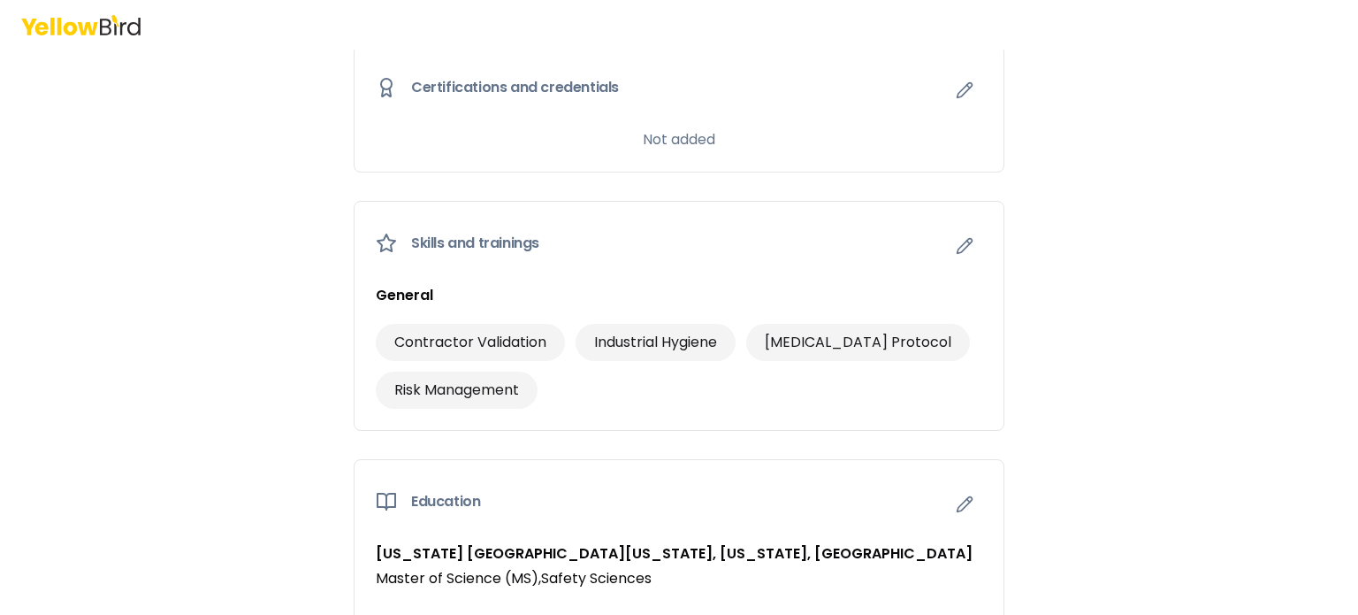
scroll to position [871, 0]
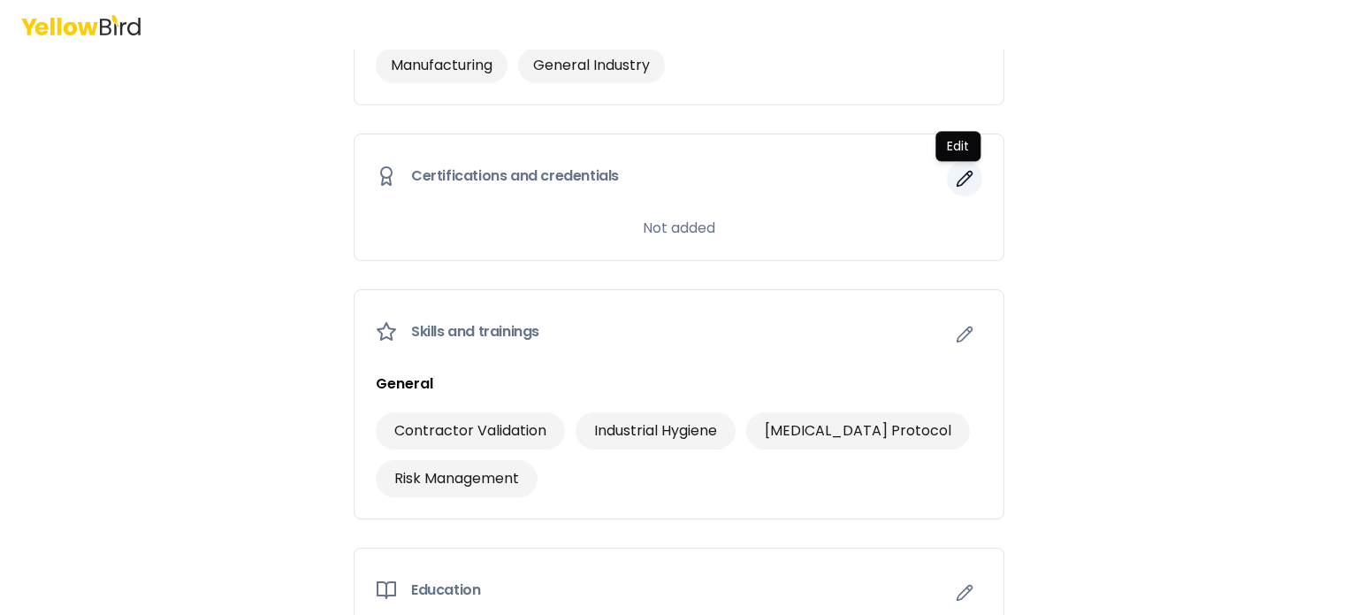
click at [956, 179] on icon "button" at bounding box center [965, 179] width 18 height 18
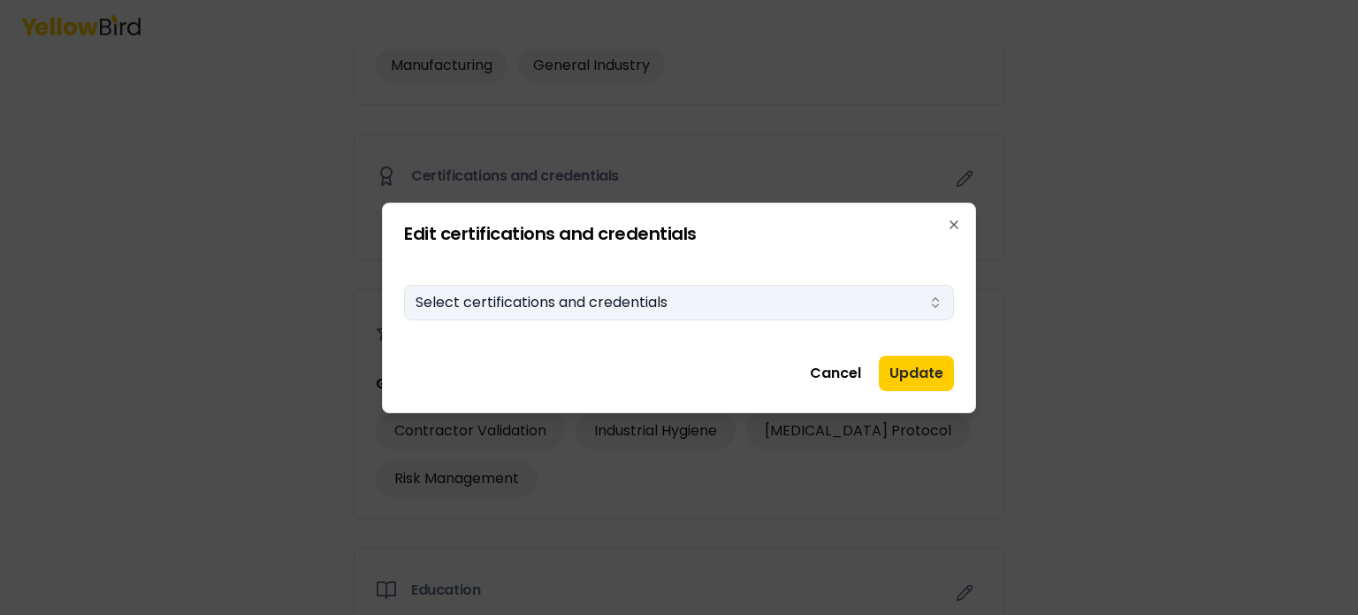
click at [940, 305] on icon "button" at bounding box center [936, 302] width 14 height 14
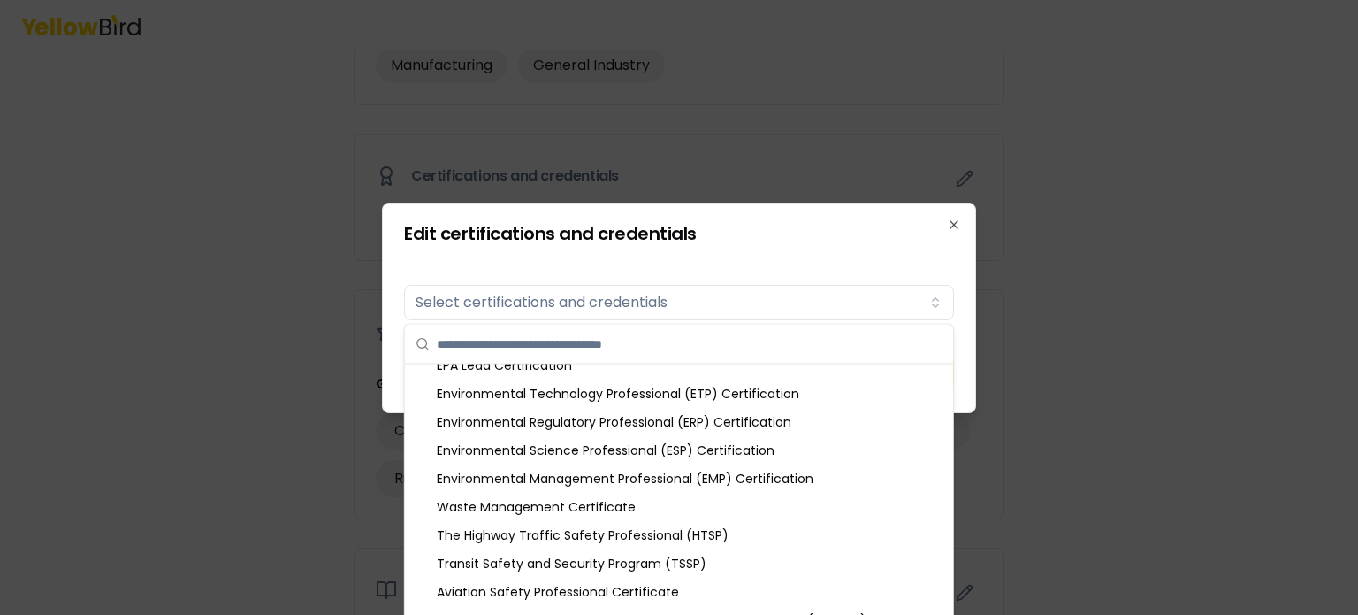
scroll to position [2035, 0]
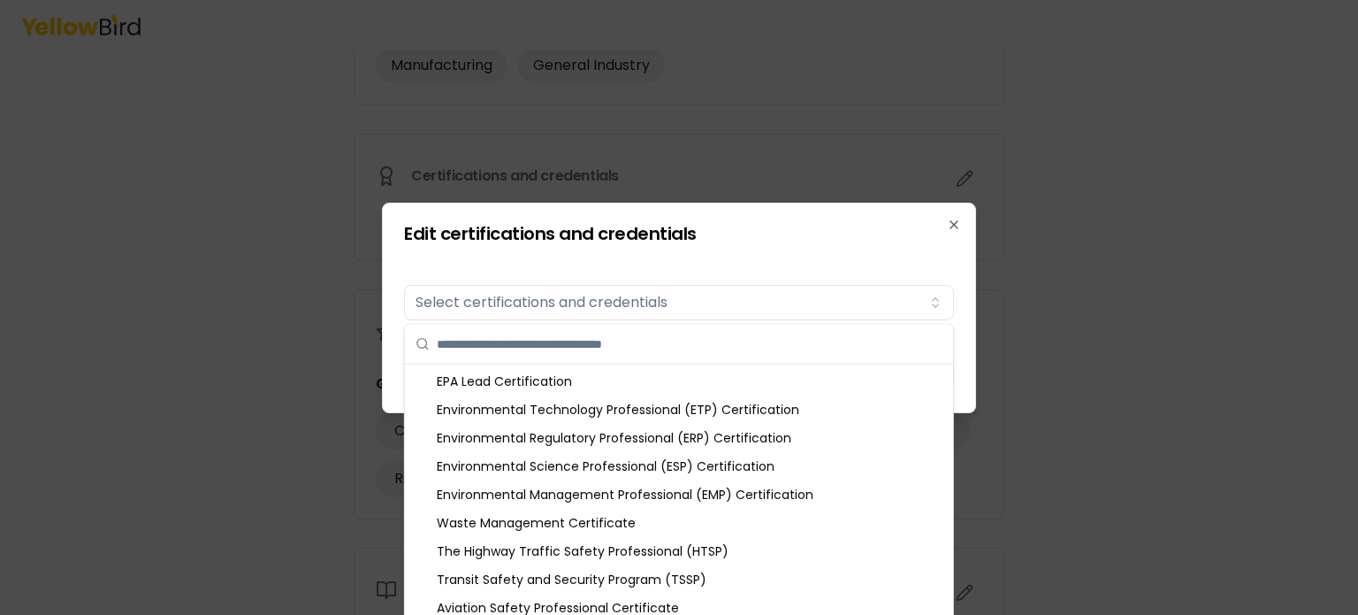
click at [1032, 531] on div at bounding box center [679, 307] width 1358 height 615
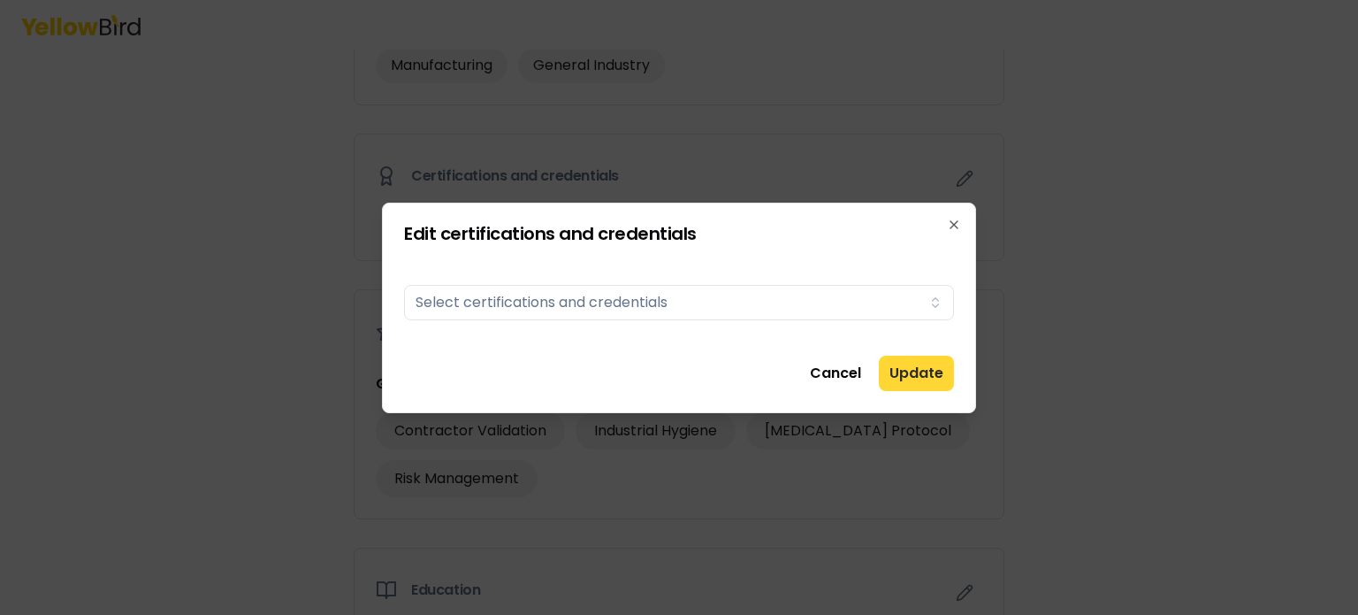
click at [914, 385] on button "Update" at bounding box center [916, 373] width 75 height 35
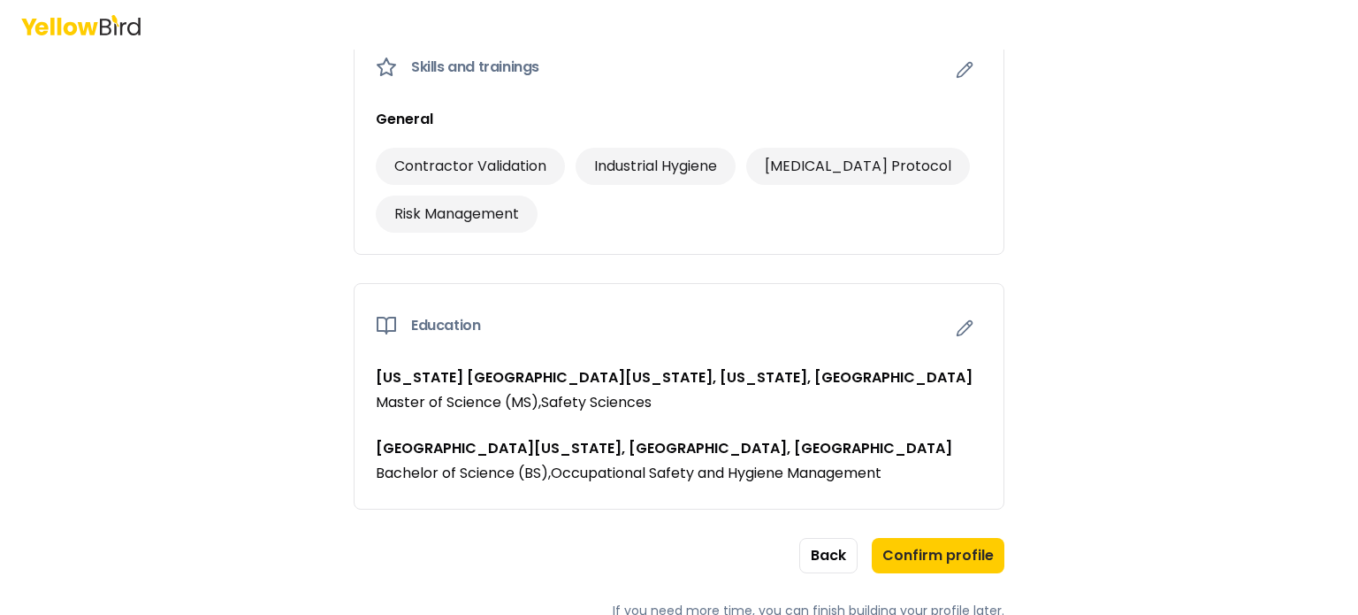
scroll to position [1136, 0]
click at [927, 550] on button "Confirm profile" at bounding box center [938, 554] width 133 height 35
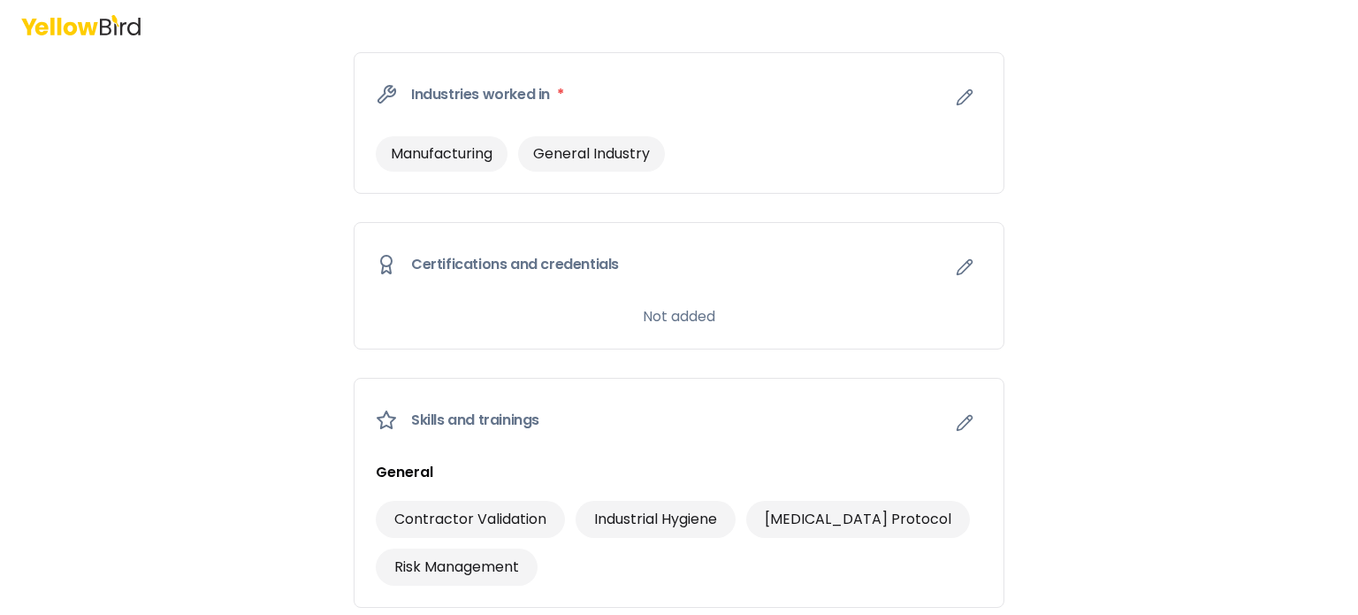
scroll to position [786, 0]
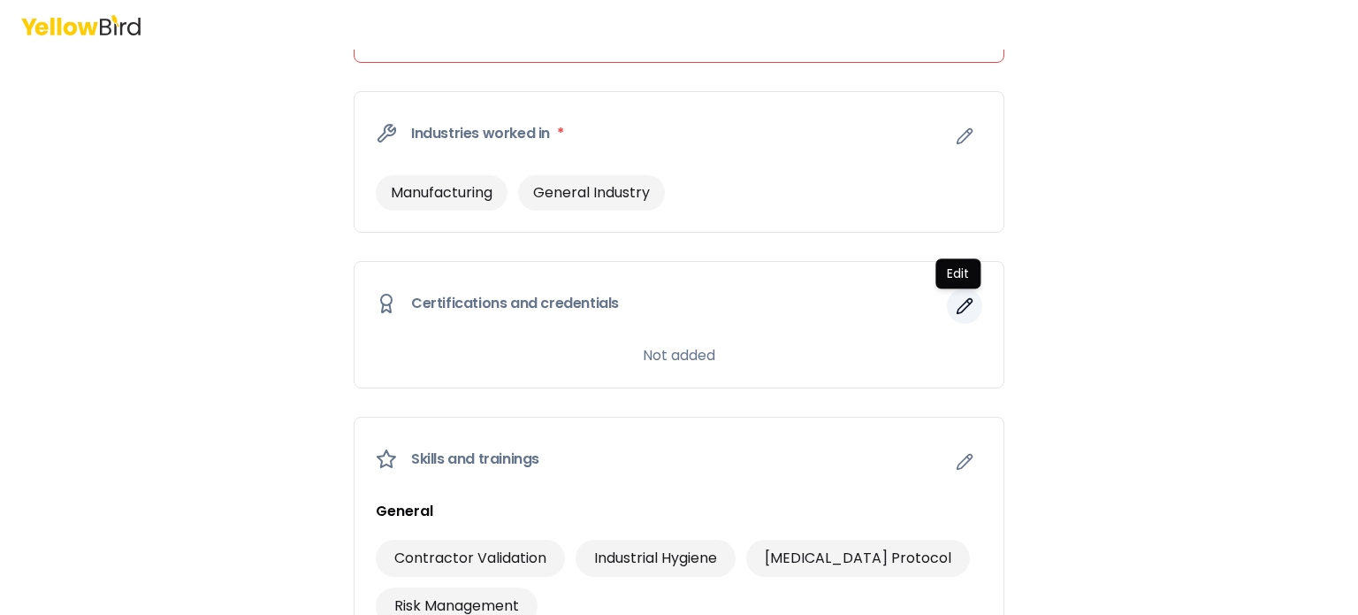
click at [962, 303] on icon "button" at bounding box center [965, 306] width 15 height 15
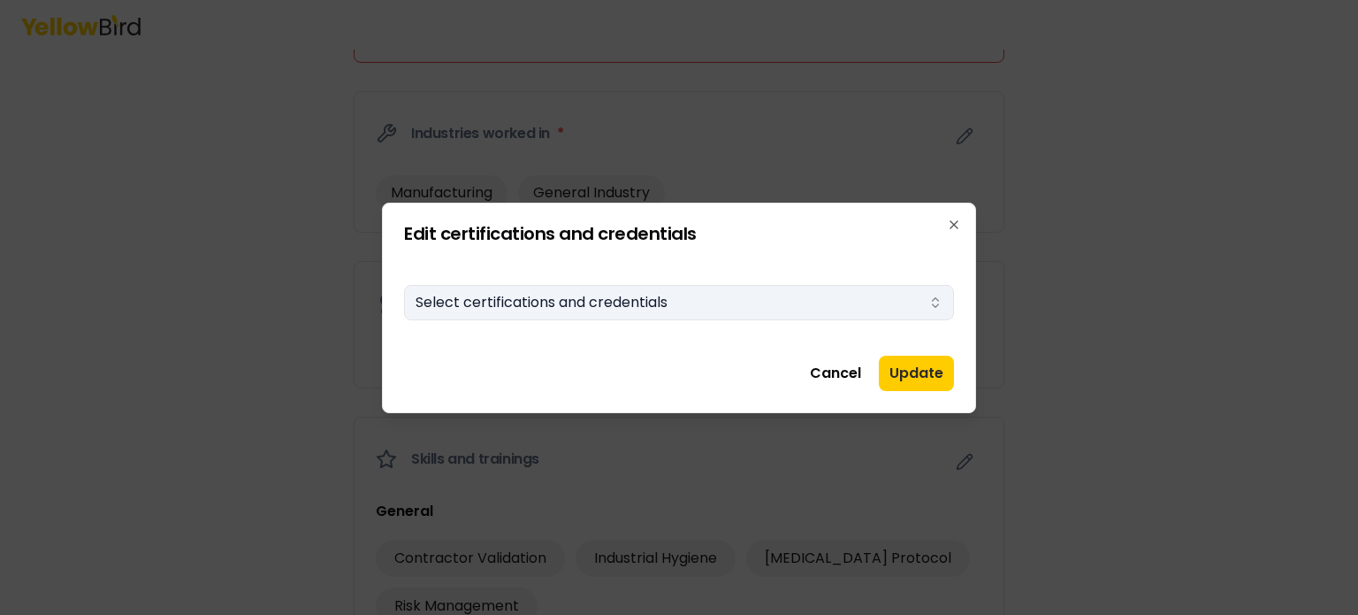
click at [929, 300] on icon "button" at bounding box center [936, 302] width 14 height 14
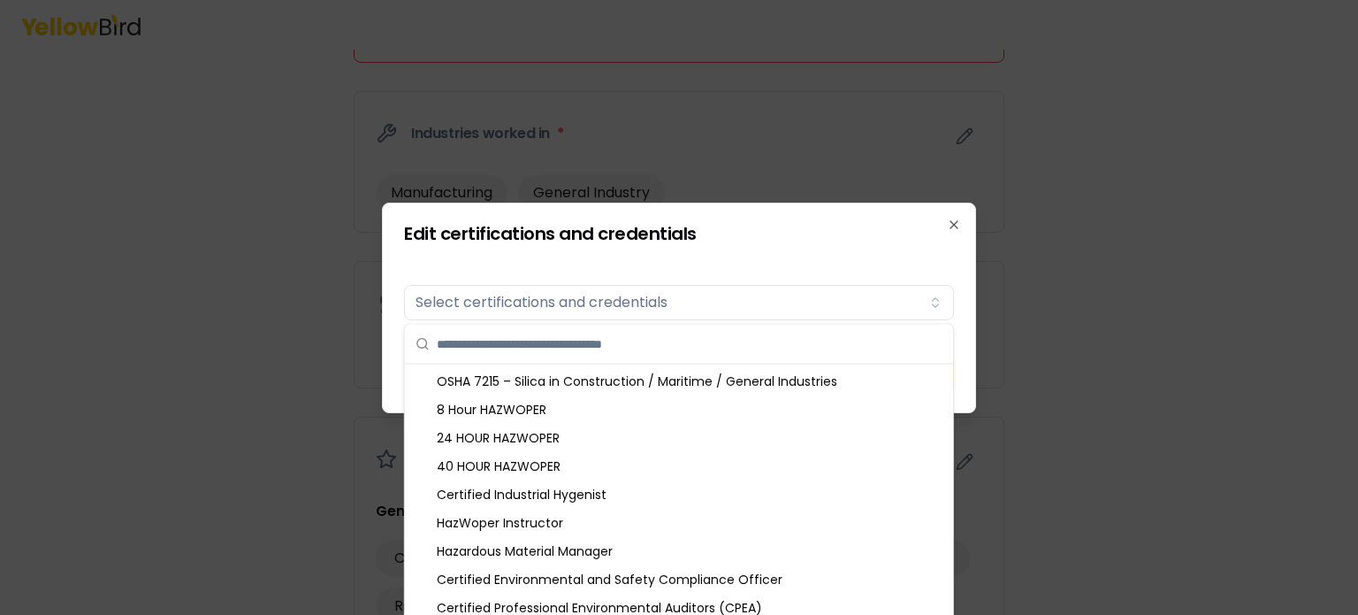
scroll to position [1646, 0]
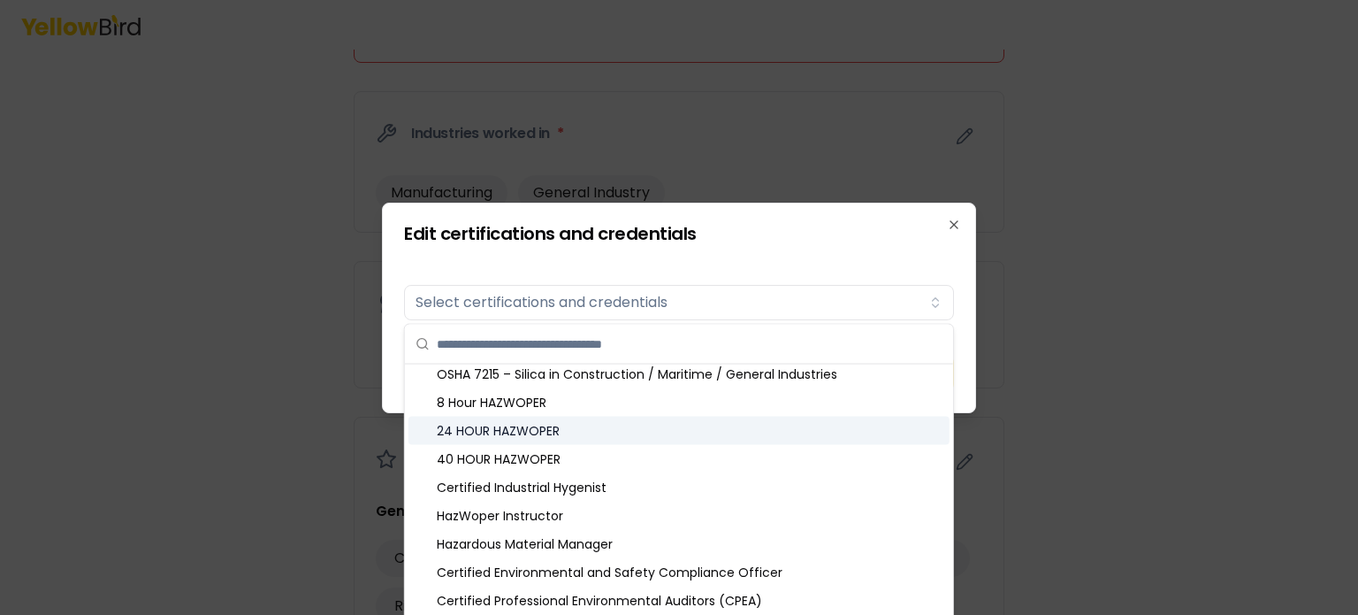
click at [602, 438] on div "24 HOUR HAZWOPER" at bounding box center [679, 431] width 541 height 28
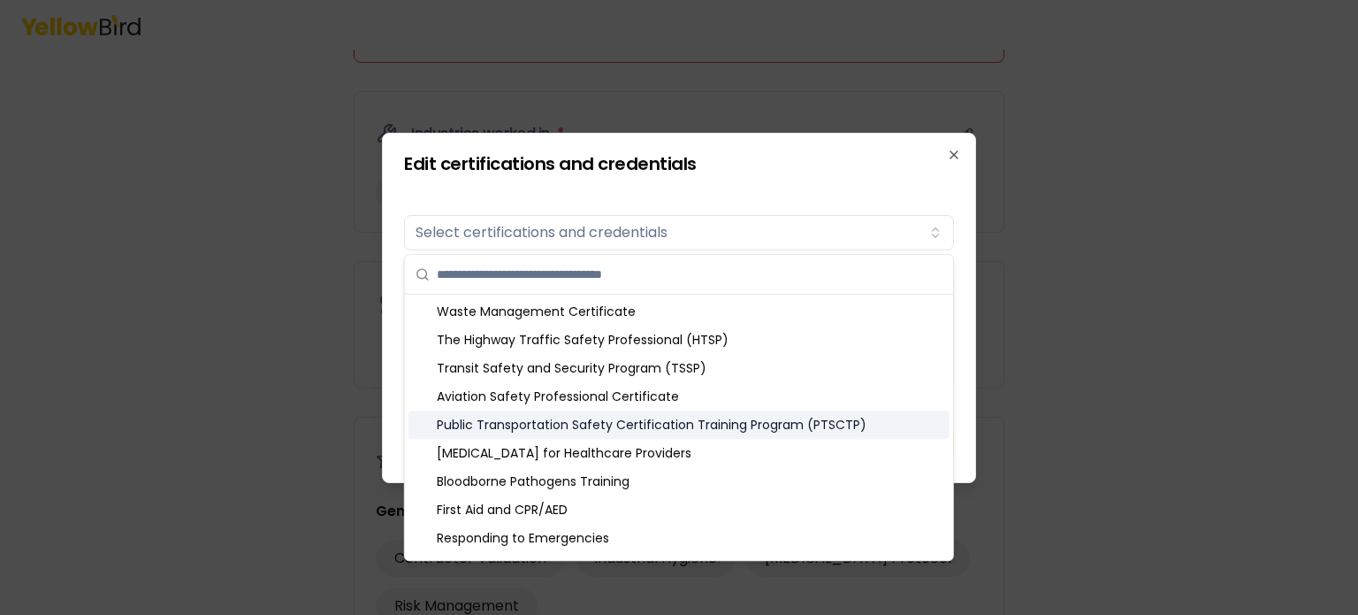
scroll to position [2200, 0]
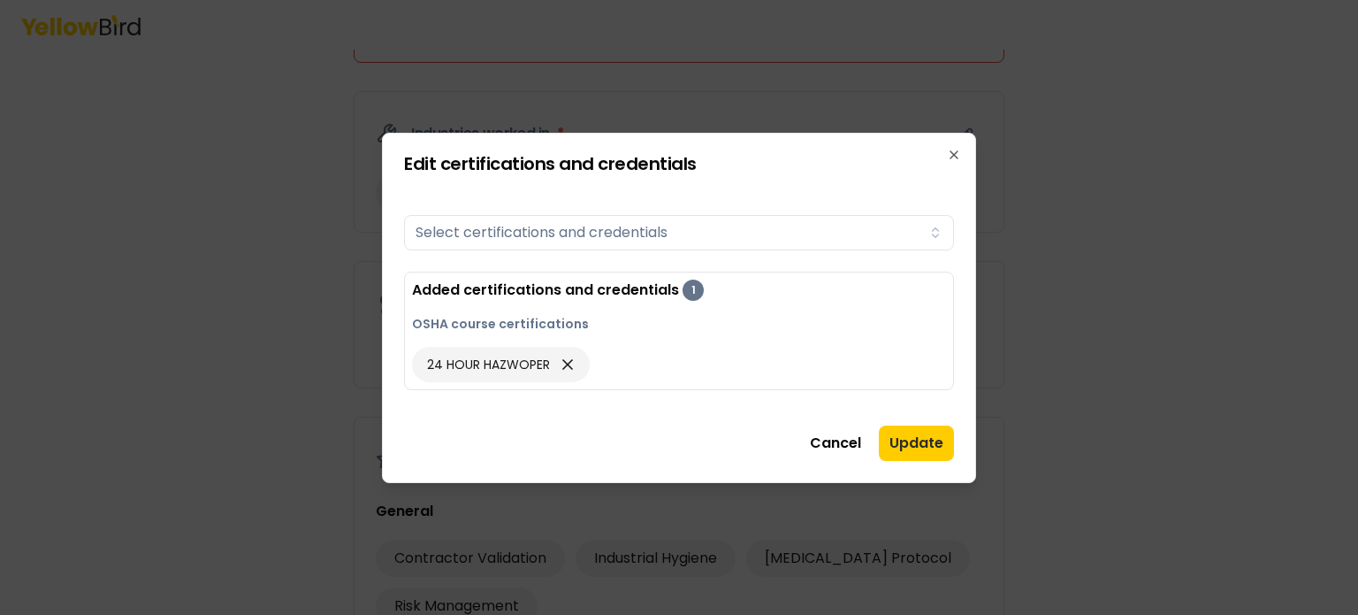
click at [1106, 479] on div at bounding box center [679, 307] width 1358 height 615
click at [920, 447] on button "Update" at bounding box center [916, 442] width 75 height 35
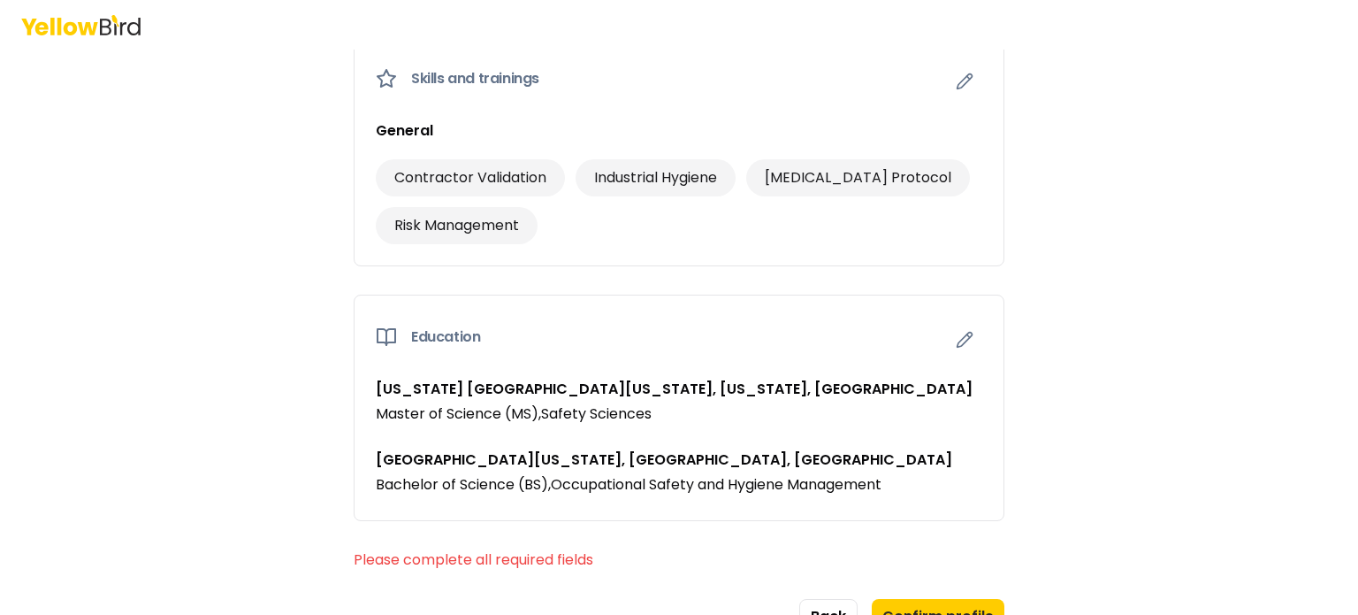
scroll to position [1283, 0]
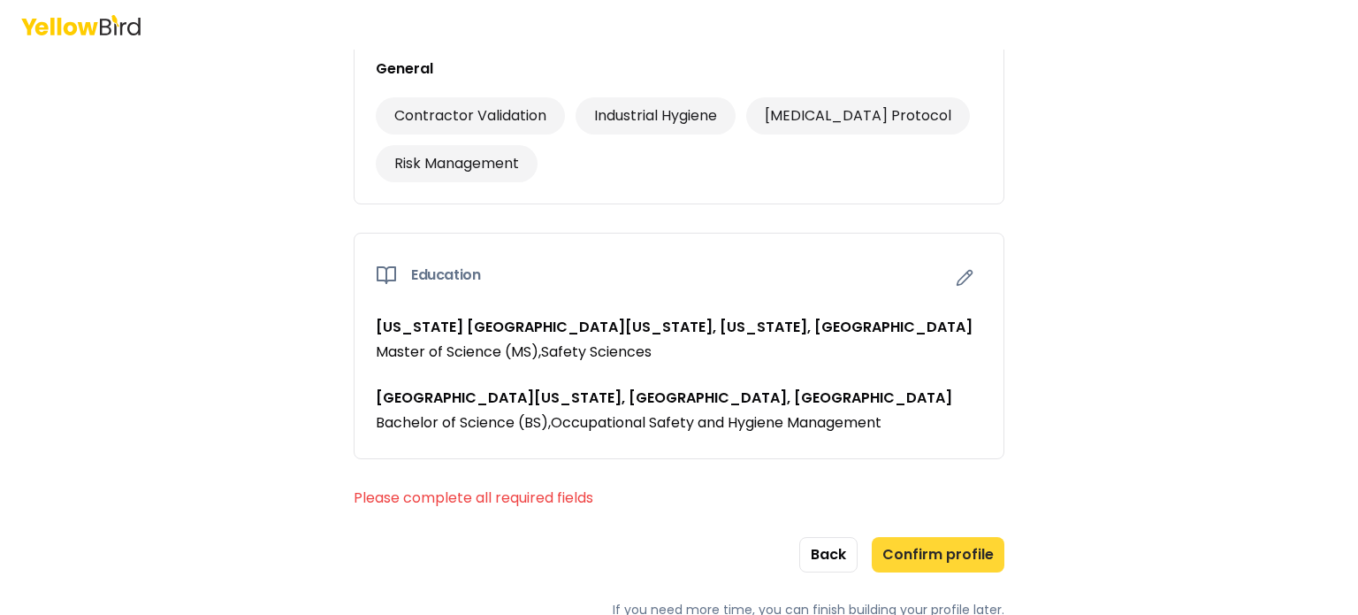
click at [947, 545] on button "Confirm profile" at bounding box center [938, 554] width 133 height 35
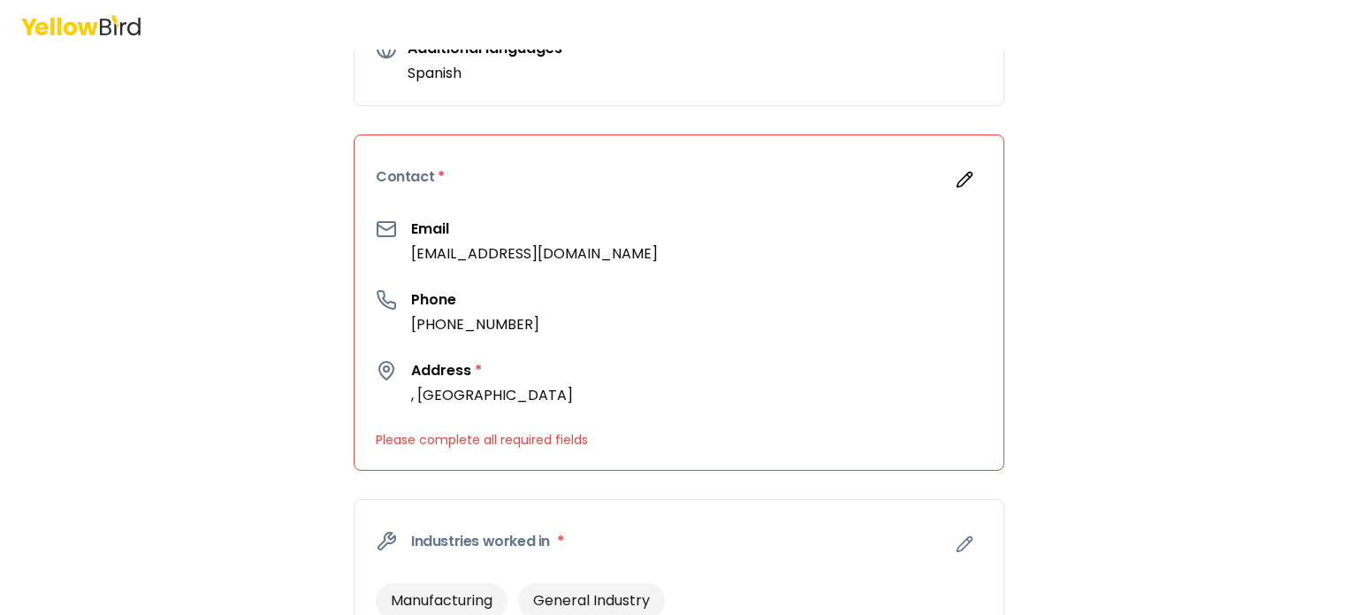
scroll to position [399, 0]
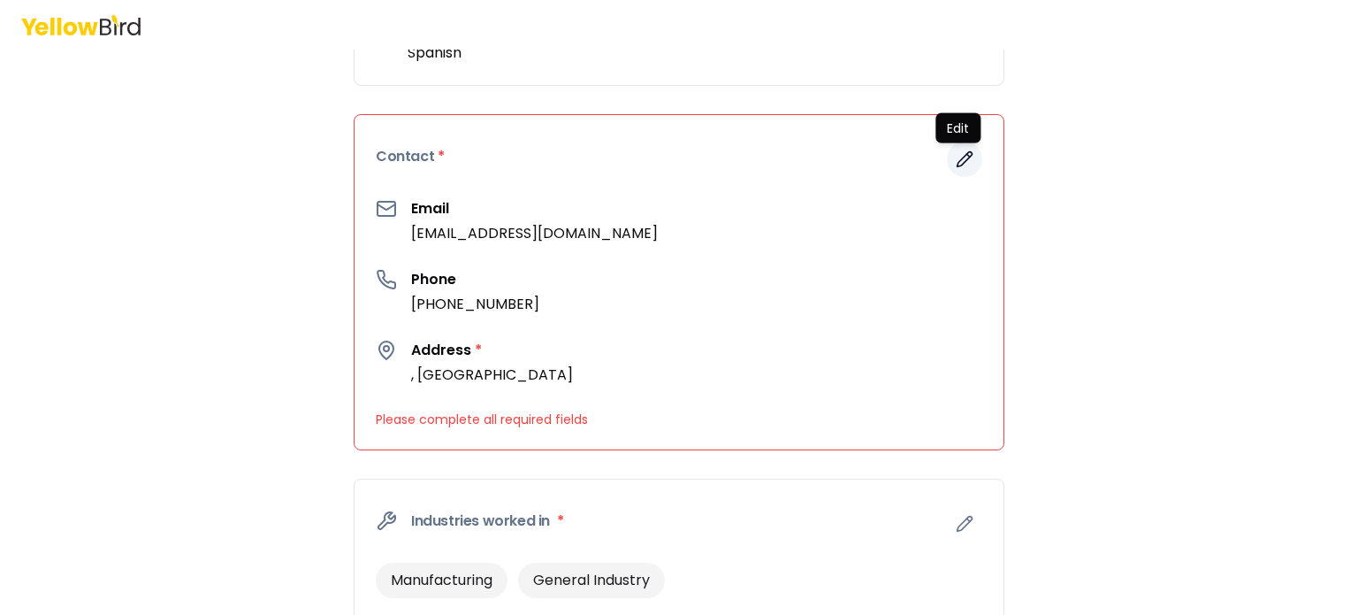
click at [956, 160] on icon "button" at bounding box center [965, 159] width 18 height 18
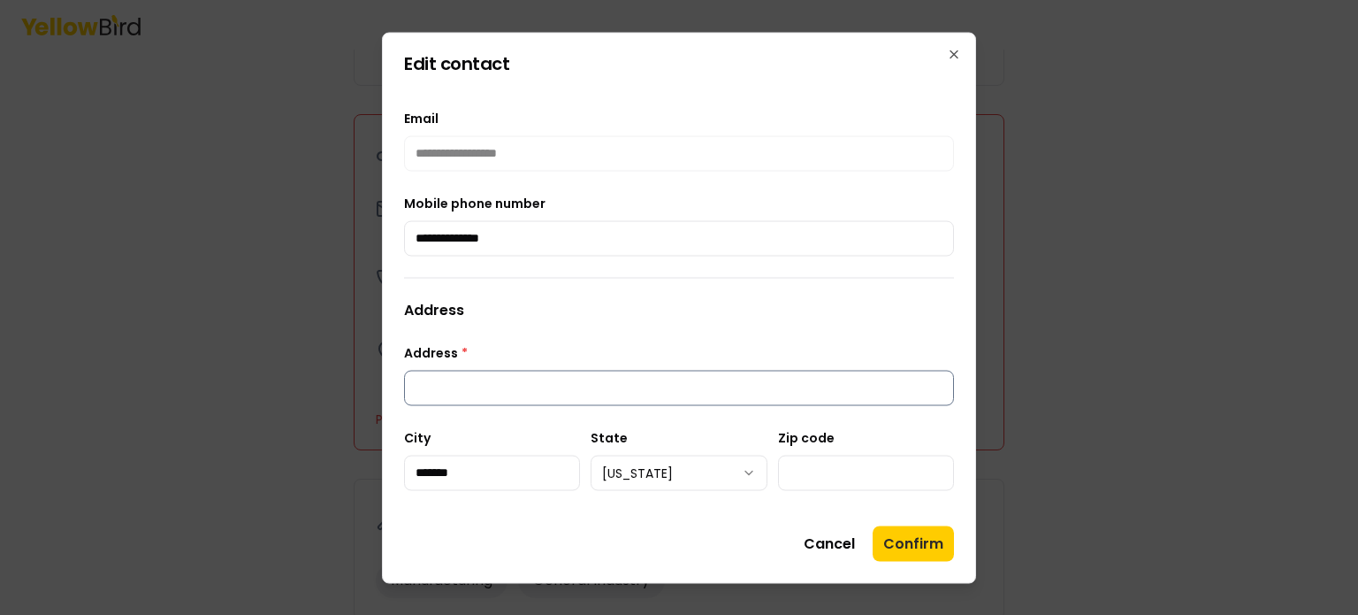
click at [580, 378] on input "Address *" at bounding box center [679, 387] width 550 height 35
type input "**********"
click at [927, 537] on button "Confirm" at bounding box center [913, 542] width 81 height 35
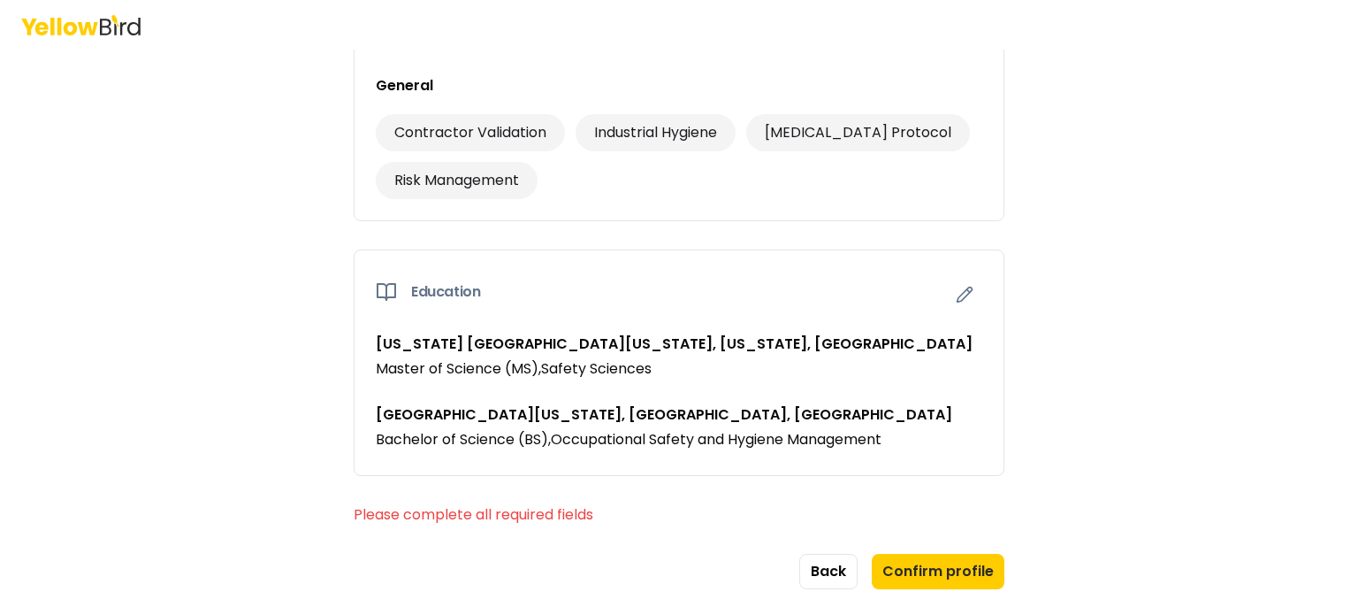
scroll to position [1241, 0]
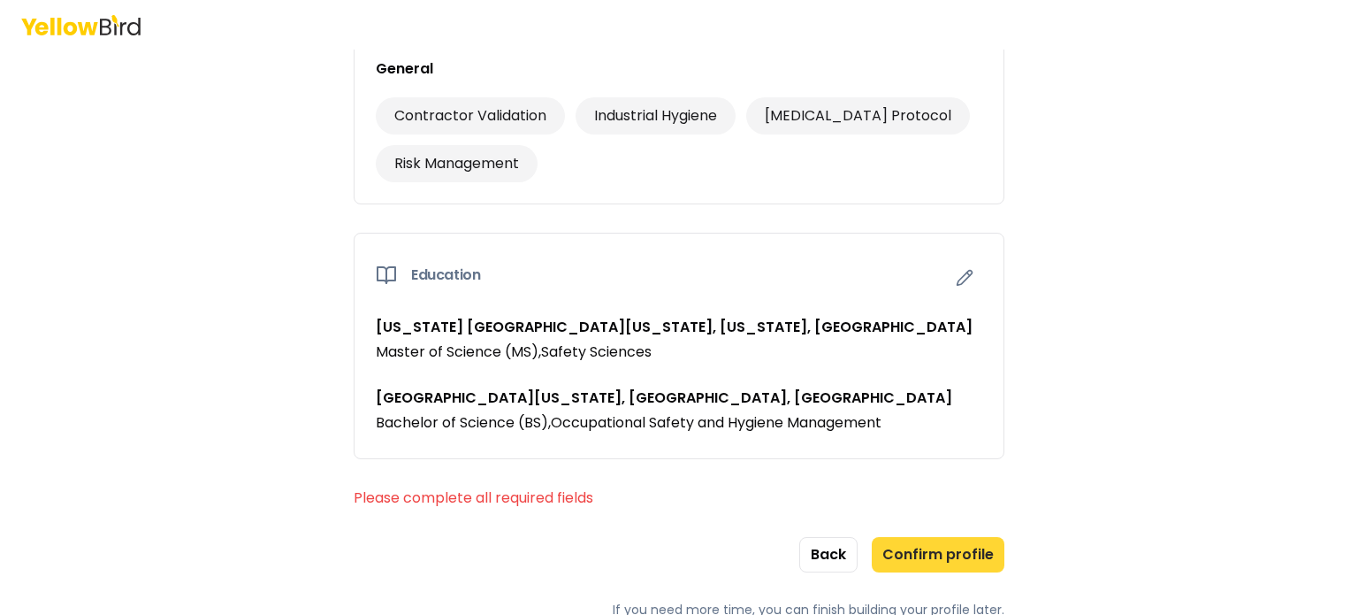
click at [927, 554] on button "Confirm profile" at bounding box center [938, 554] width 133 height 35
click at [948, 547] on button "Confirm profile" at bounding box center [938, 554] width 133 height 35
click at [958, 277] on icon "button" at bounding box center [965, 278] width 15 height 15
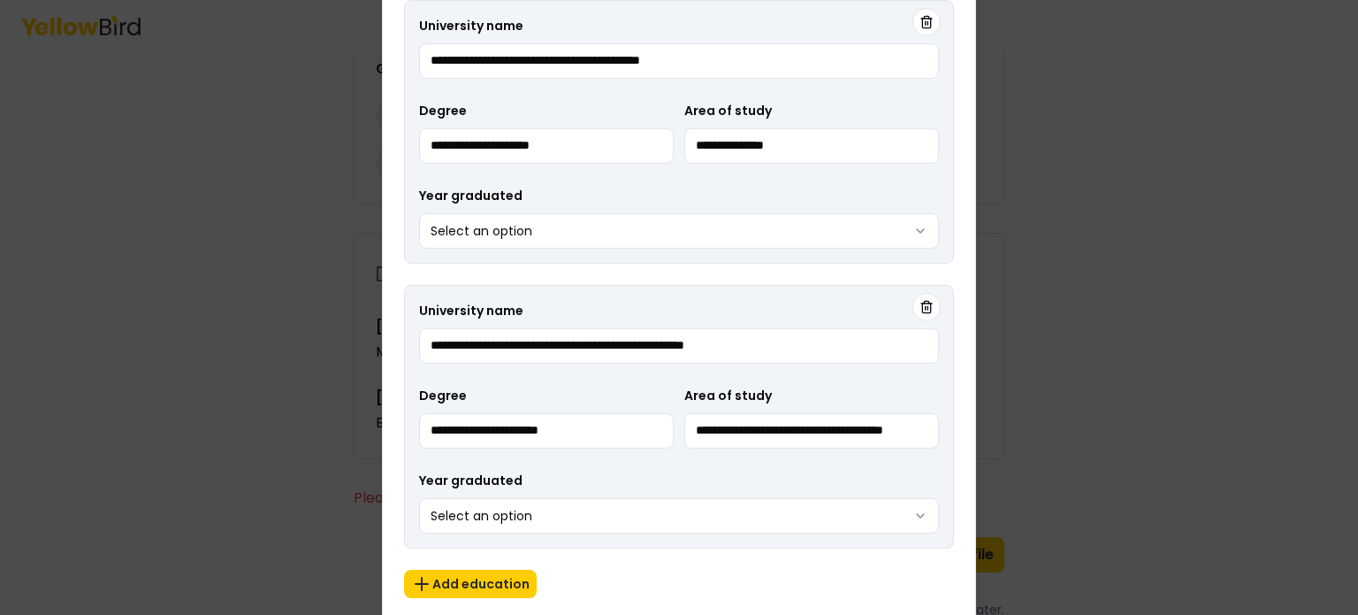
click at [920, 519] on body "**********" at bounding box center [679, 307] width 1358 height 615
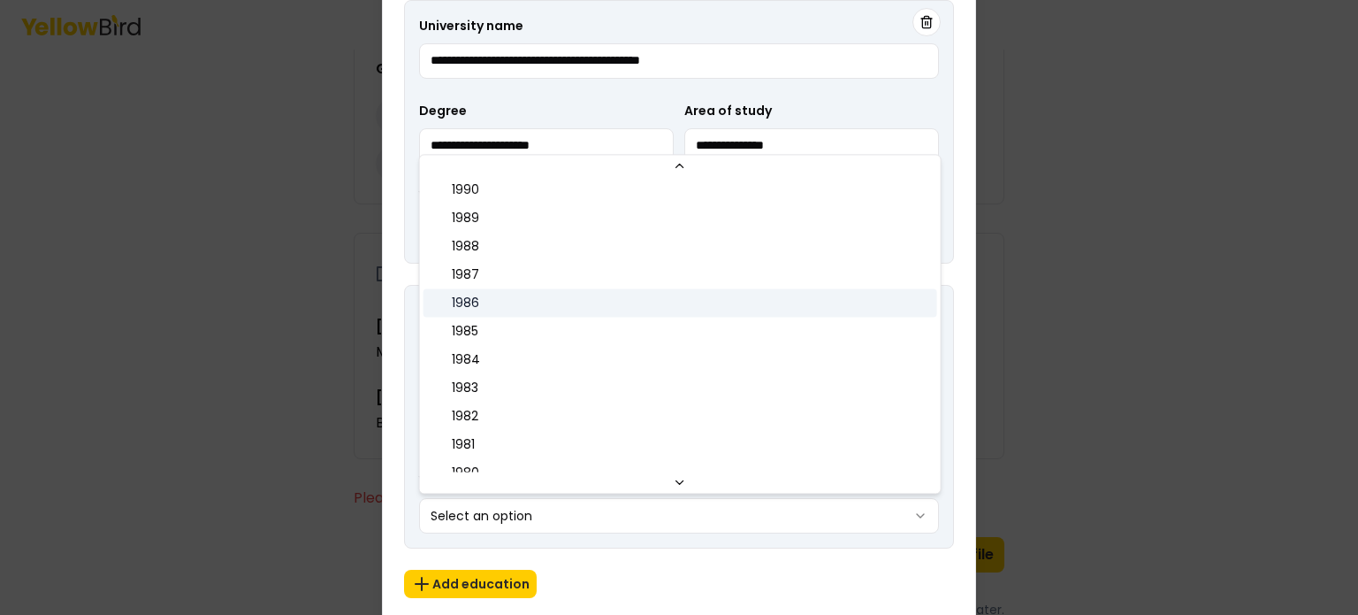
scroll to position [1001, 0]
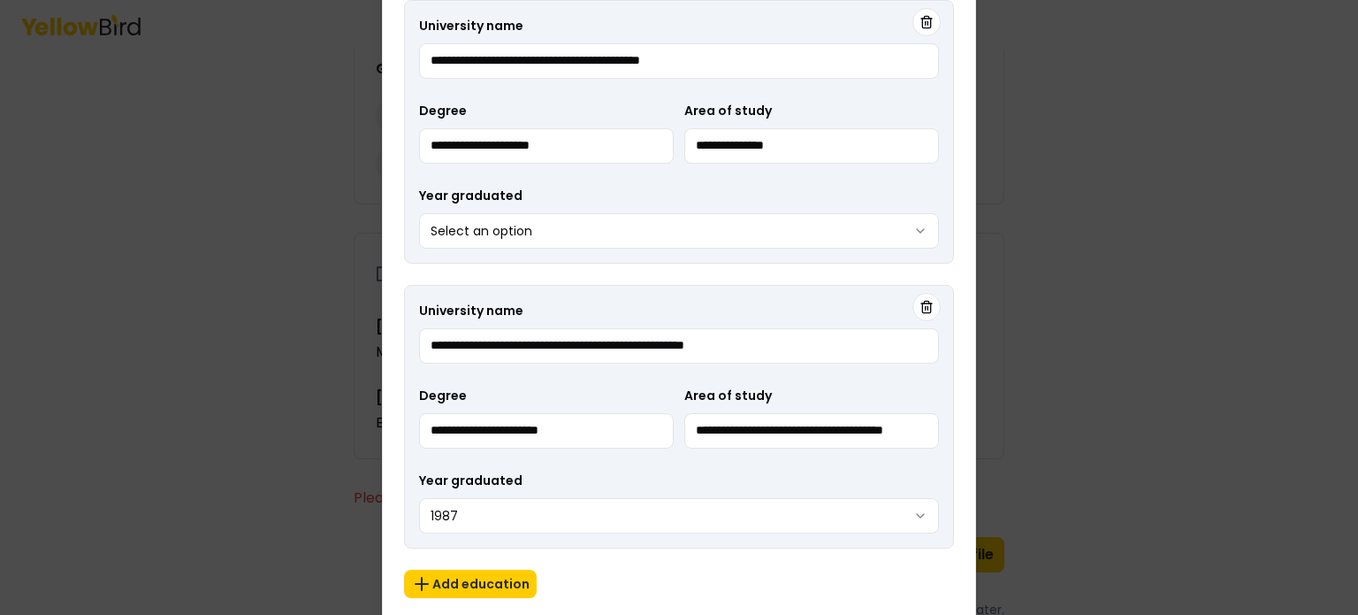
click at [674, 239] on button "Select an option" at bounding box center [679, 230] width 520 height 35
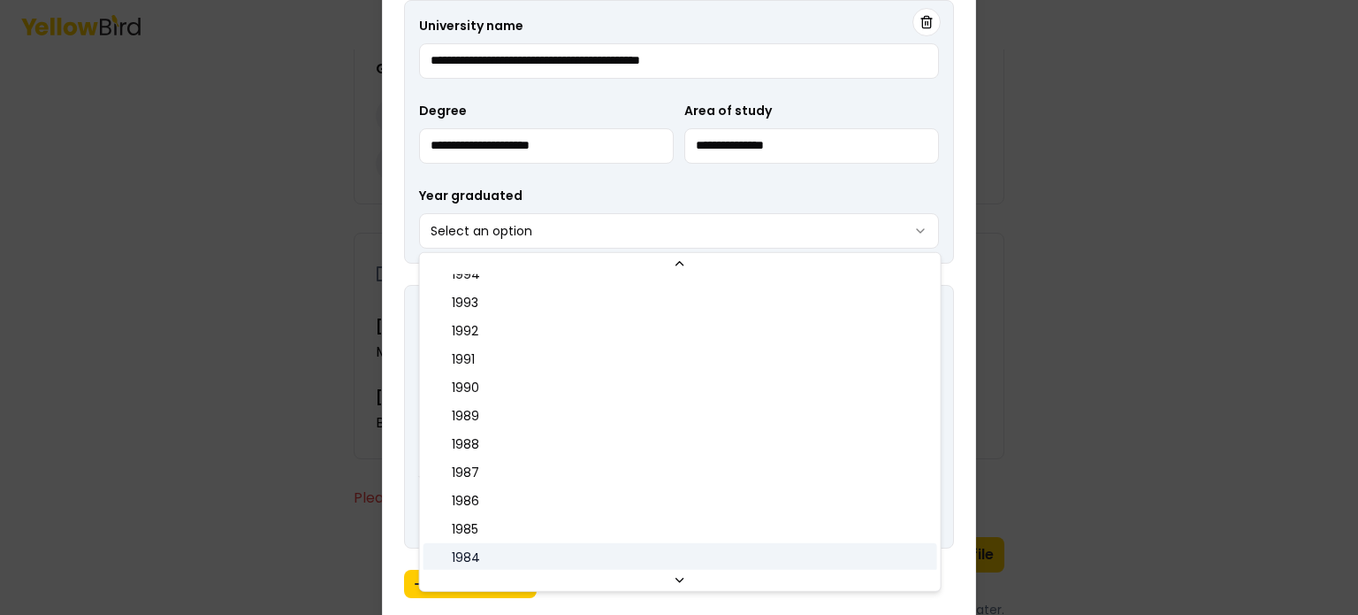
scroll to position [973, 0]
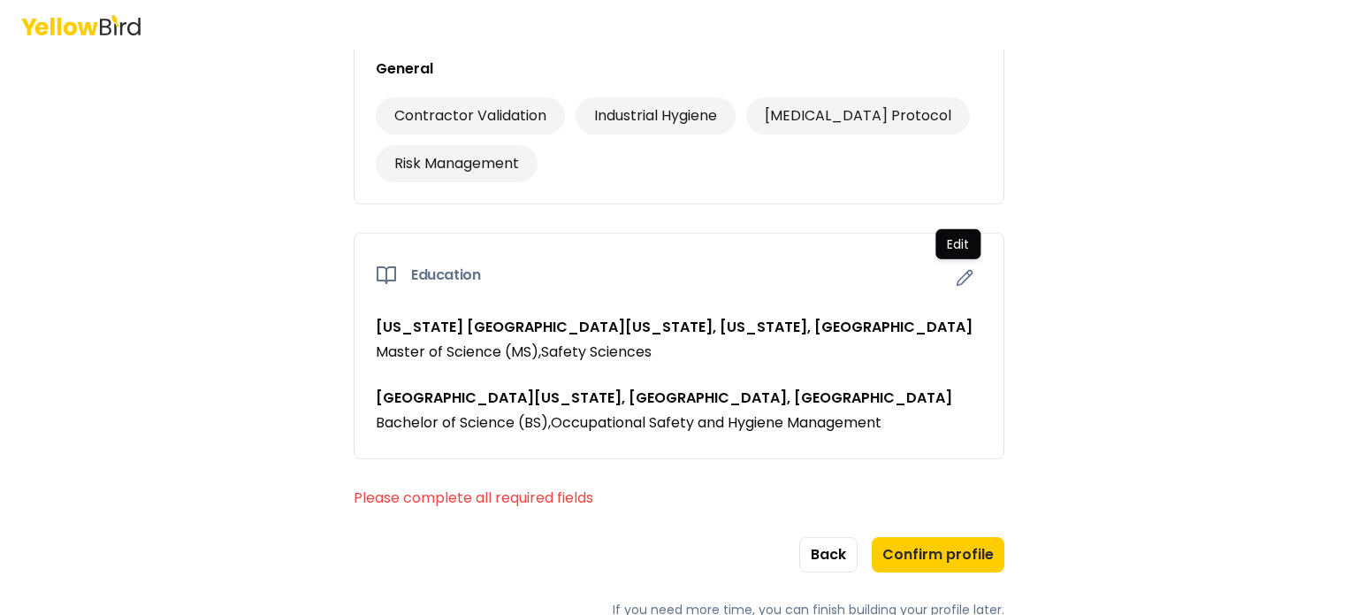
drag, startPoint x: 1348, startPoint y: 413, endPoint x: 1346, endPoint y: 483, distance: 69.9
click at [952, 547] on button "Confirm profile" at bounding box center [938, 554] width 133 height 35
click at [953, 546] on button "Confirm profile" at bounding box center [938, 554] width 133 height 35
click at [954, 546] on button "Confirm profile" at bounding box center [938, 554] width 133 height 35
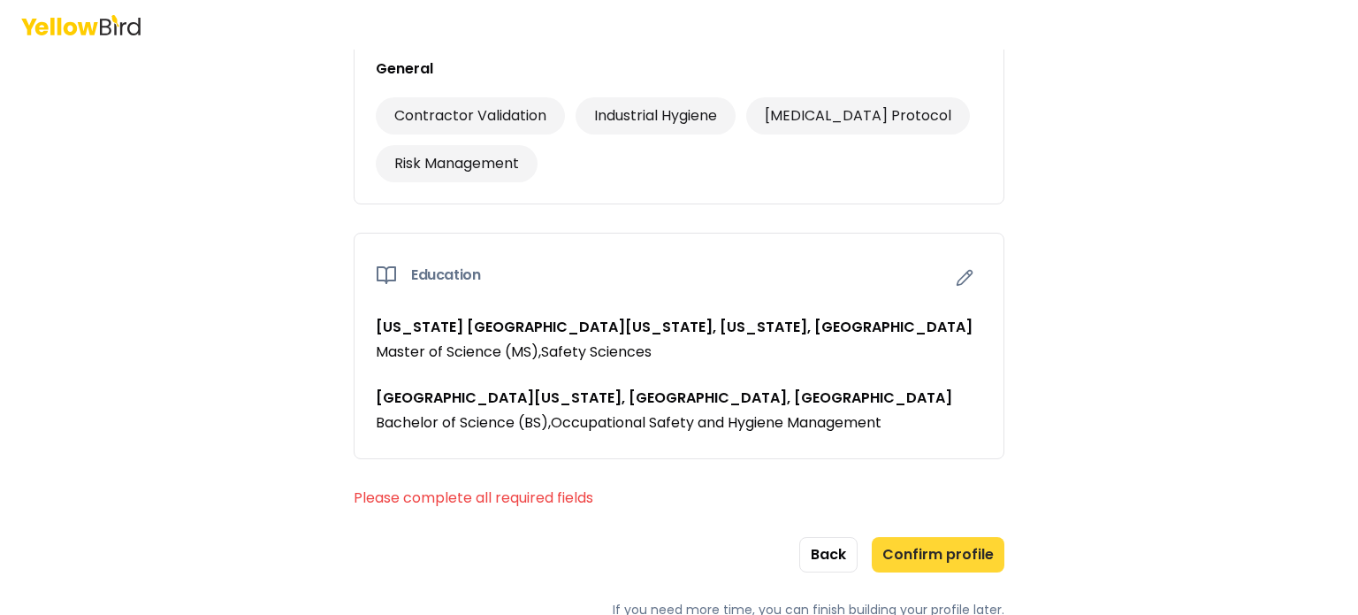
click at [954, 546] on button "Confirm profile" at bounding box center [938, 554] width 133 height 35
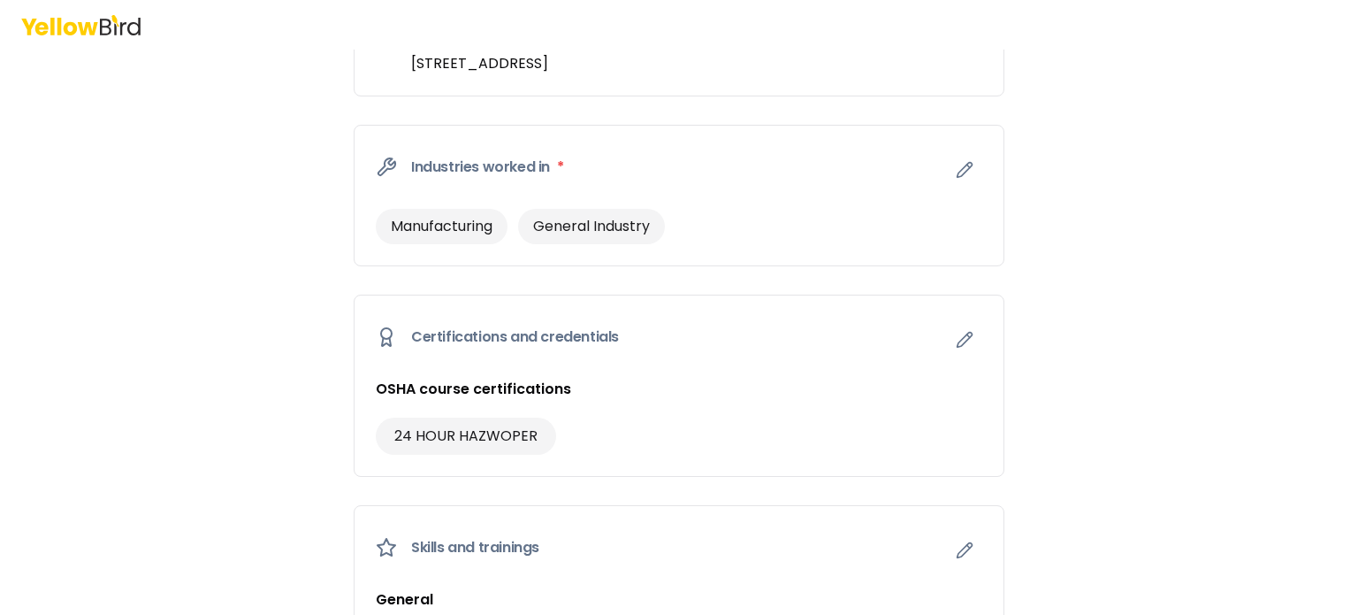
scroll to position [356, 0]
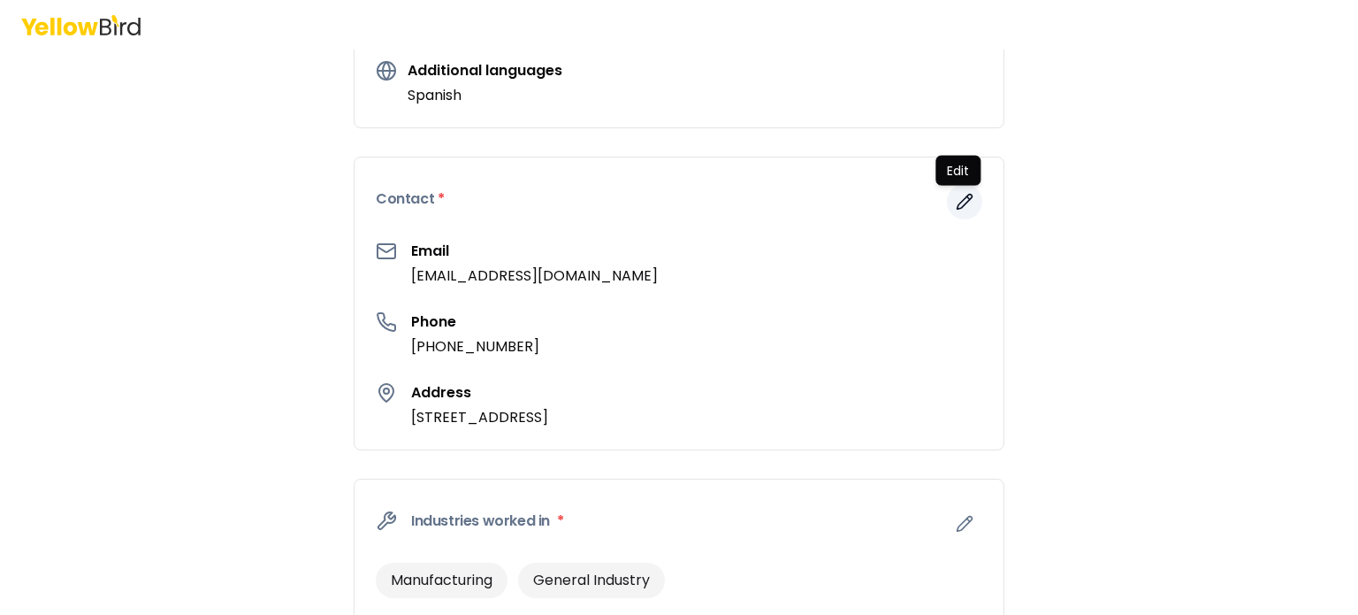
click at [960, 208] on icon "button" at bounding box center [965, 202] width 18 height 18
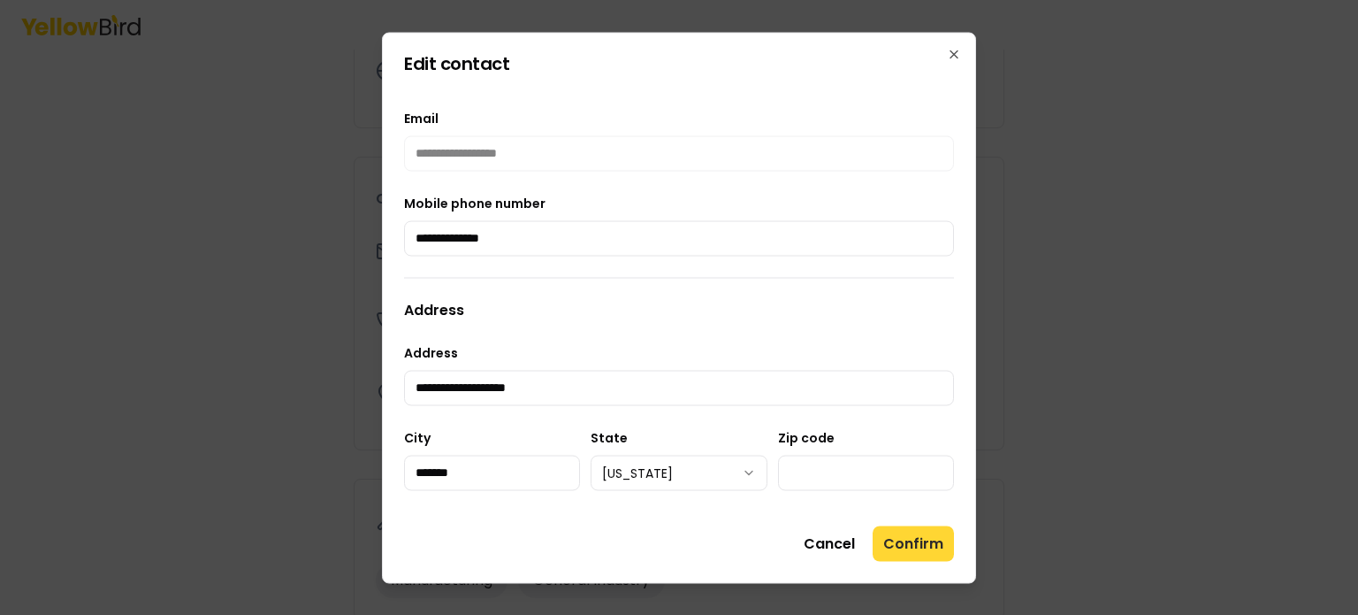
click at [930, 538] on button "Confirm" at bounding box center [913, 542] width 81 height 35
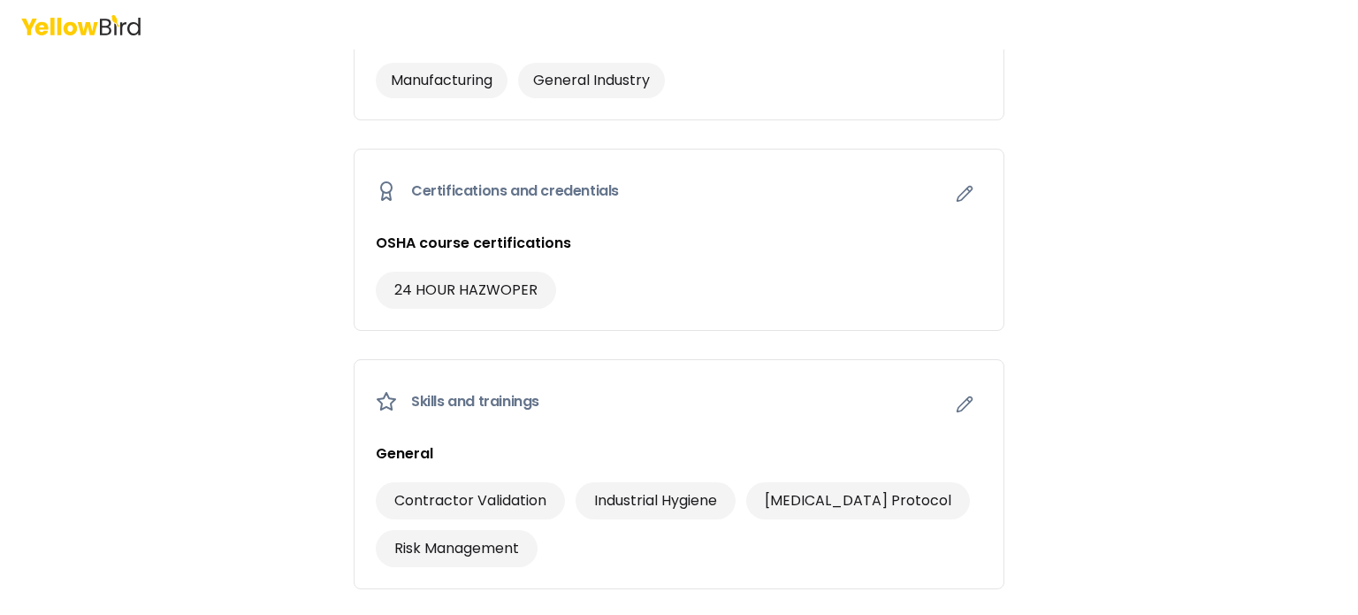
scroll to position [887, 0]
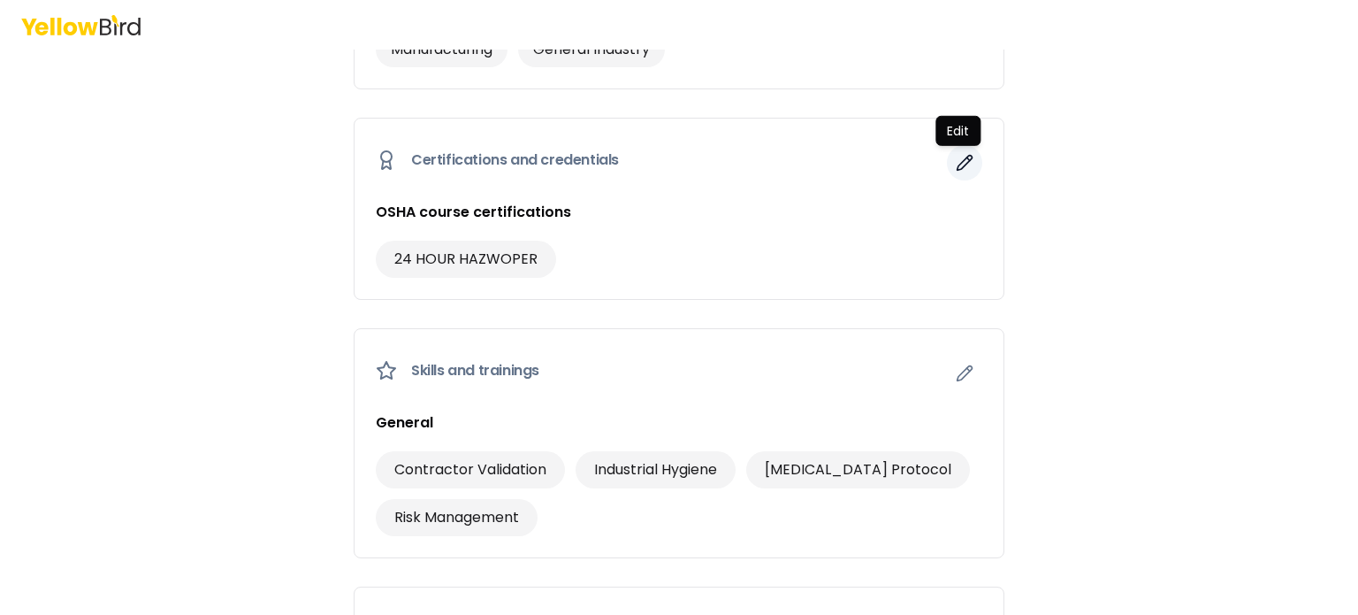
click at [956, 169] on icon "button" at bounding box center [965, 163] width 18 height 18
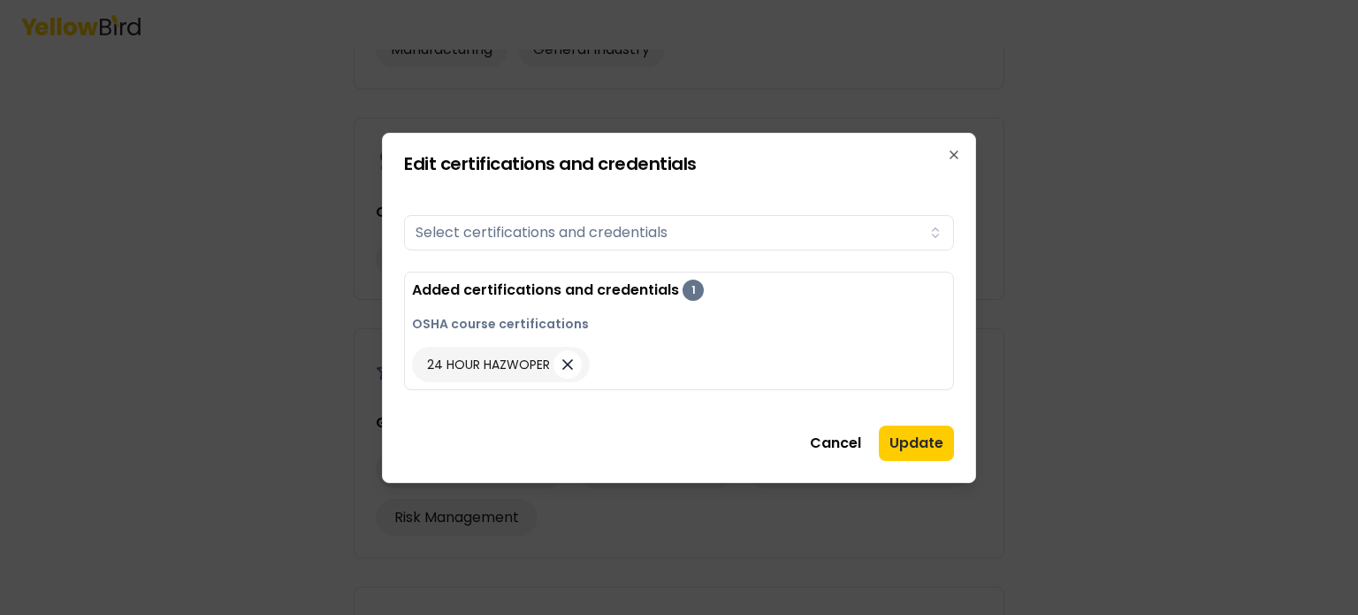
click at [566, 363] on icon "button" at bounding box center [567, 364] width 9 height 9
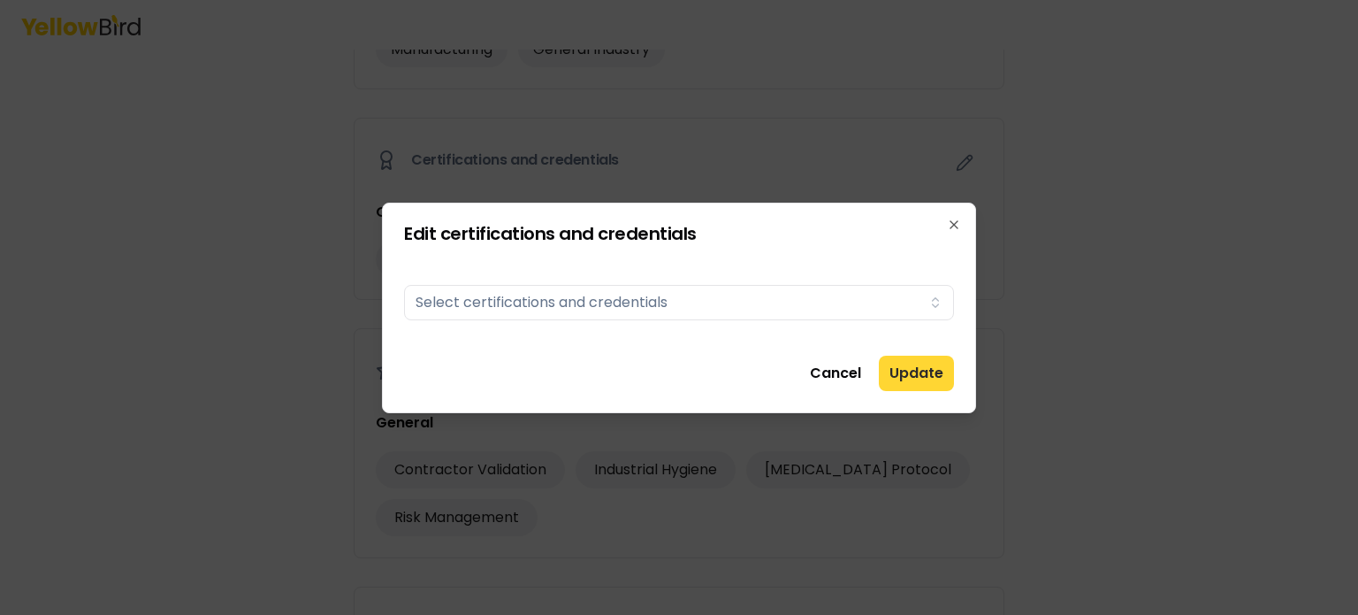
click at [909, 381] on button "Update" at bounding box center [916, 373] width 75 height 35
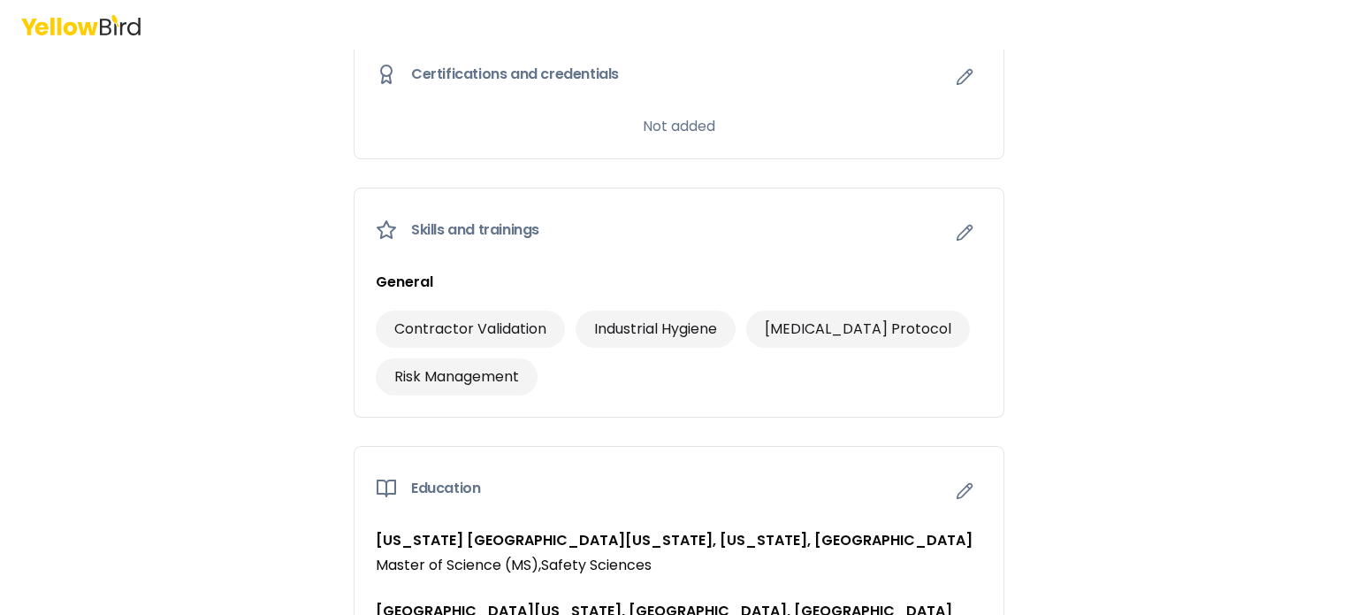
scroll to position [1186, 0]
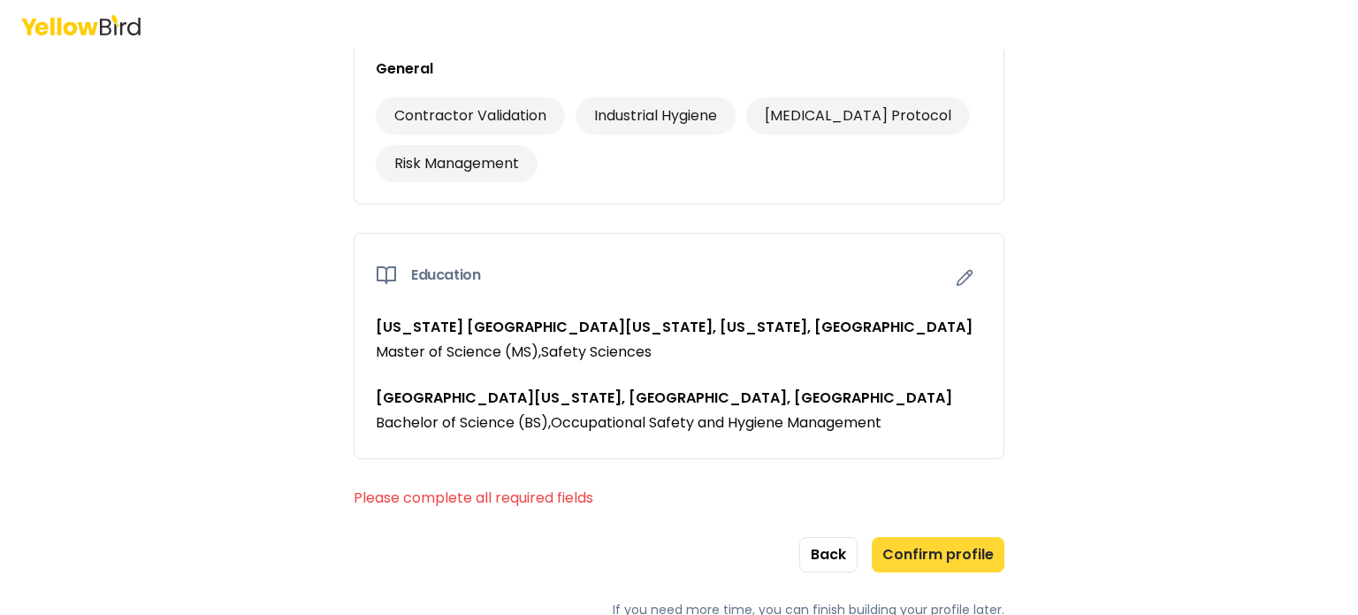
click at [940, 554] on button "Confirm profile" at bounding box center [938, 554] width 133 height 35
click at [961, 276] on icon "button" at bounding box center [965, 278] width 18 height 18
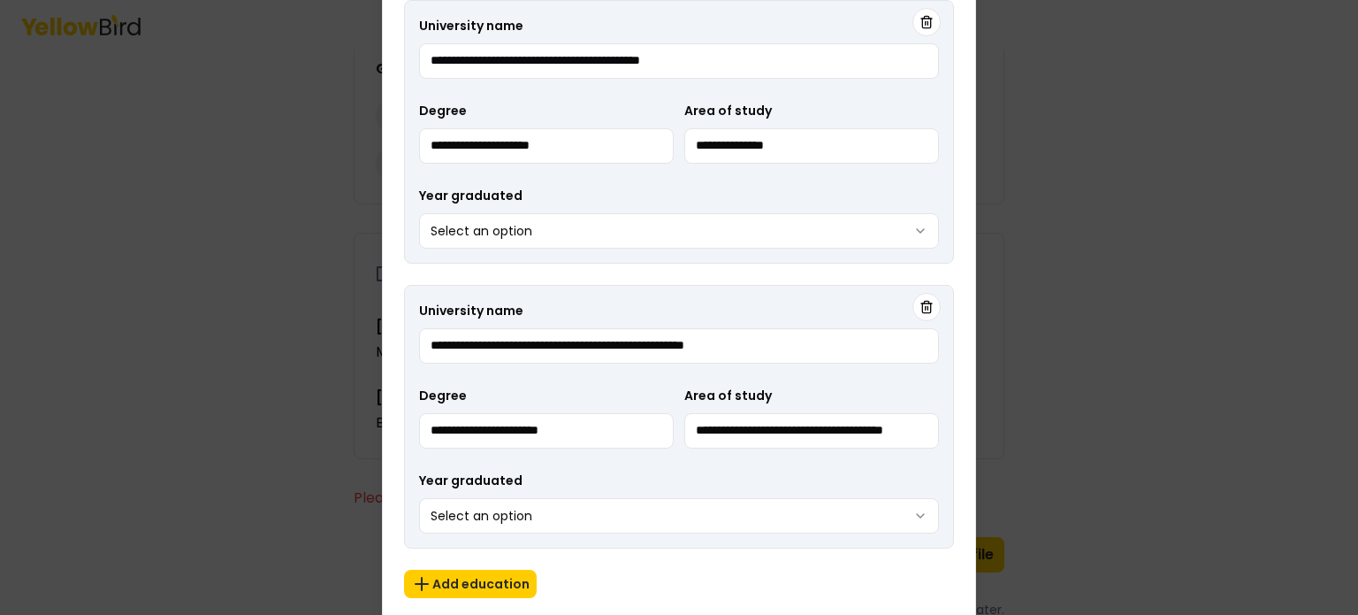
click at [917, 234] on body "**********" at bounding box center [679, 307] width 1358 height 615
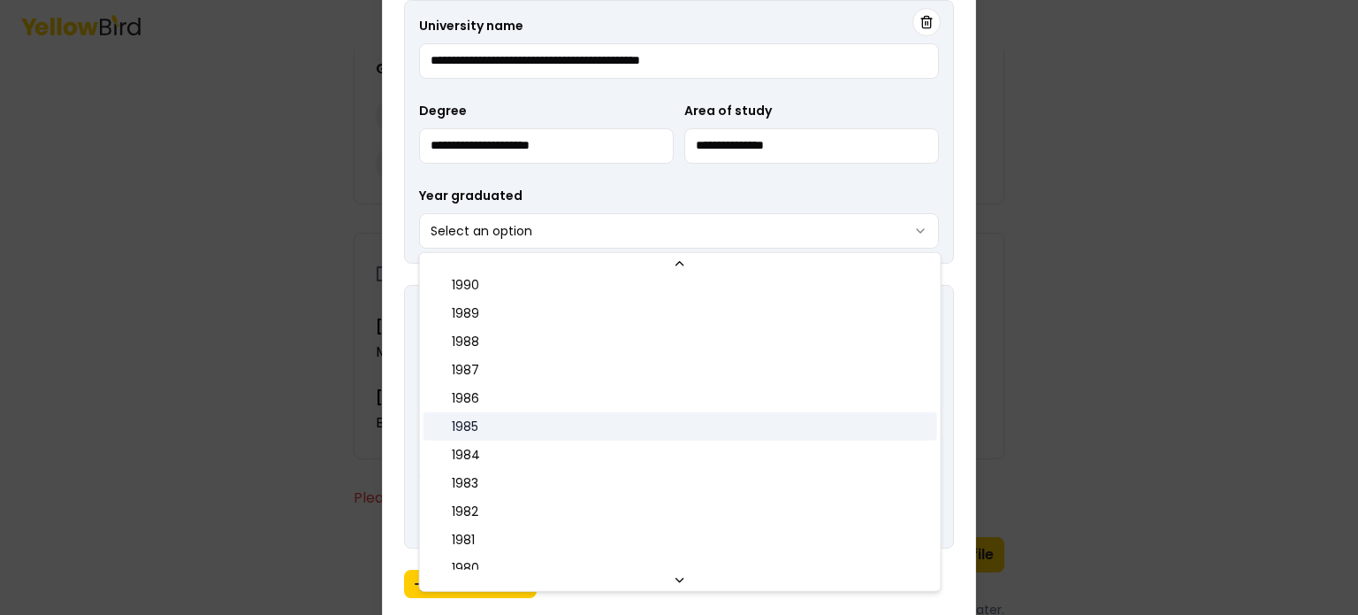
scroll to position [973, 0]
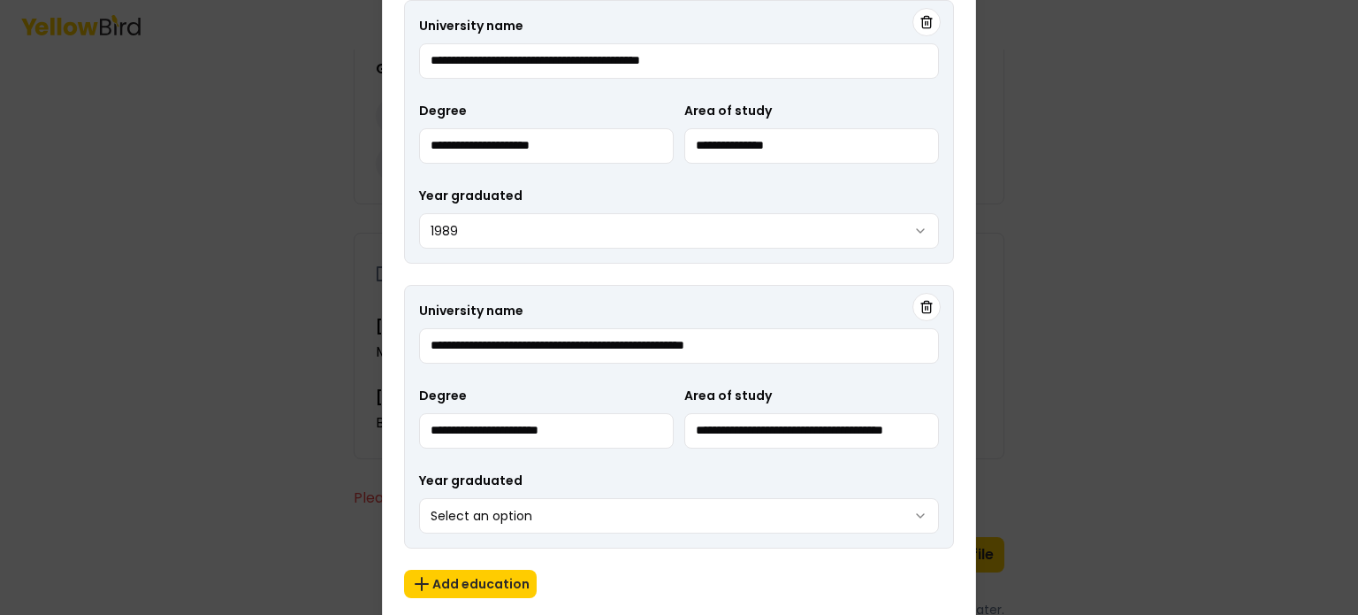
click at [815, 521] on button "Select an option" at bounding box center [679, 515] width 520 height 35
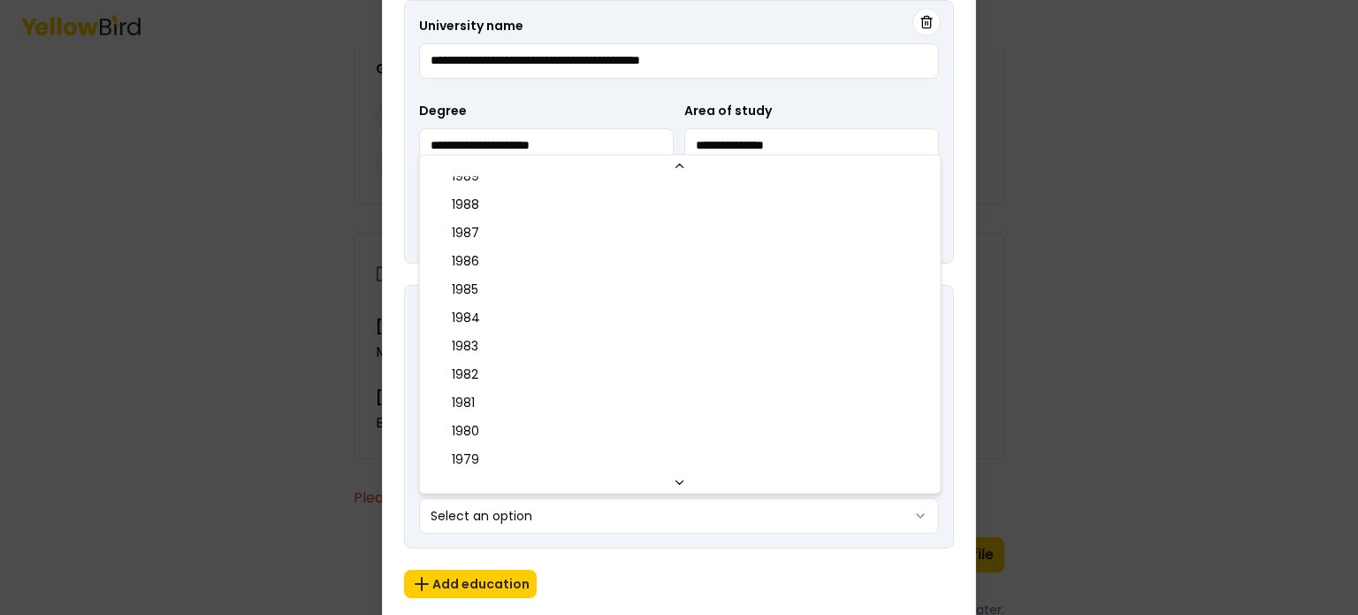
scroll to position [1061, 0]
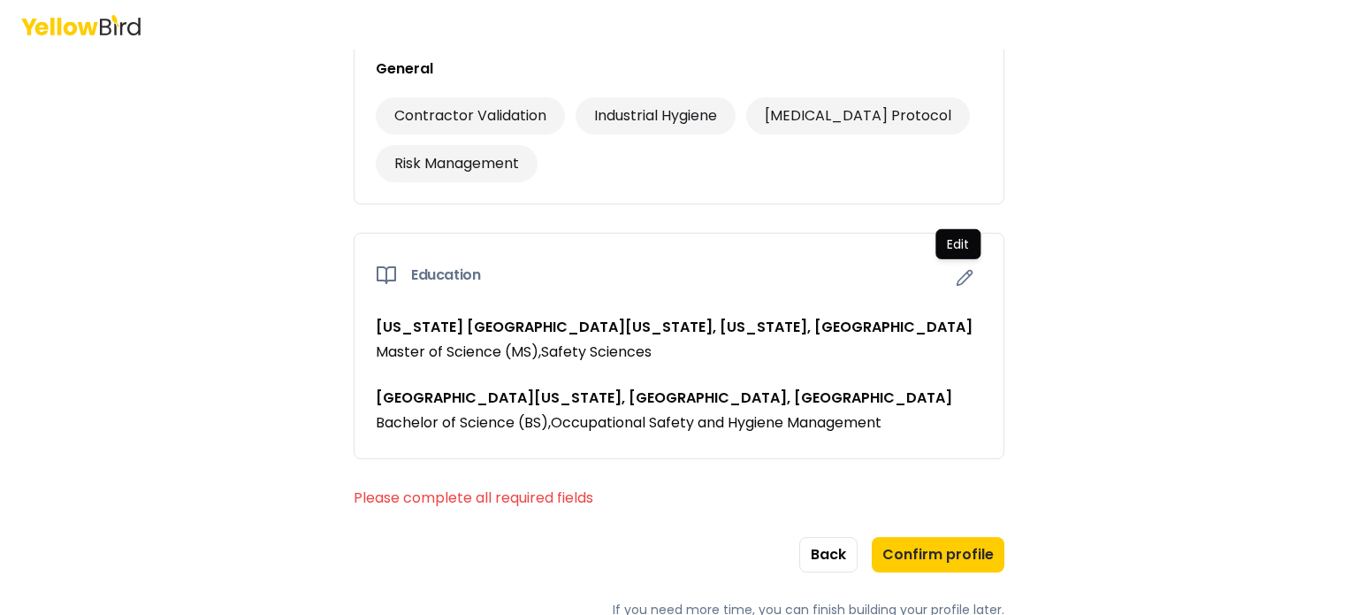
drag, startPoint x: 1349, startPoint y: 415, endPoint x: 1349, endPoint y: 432, distance: 16.8
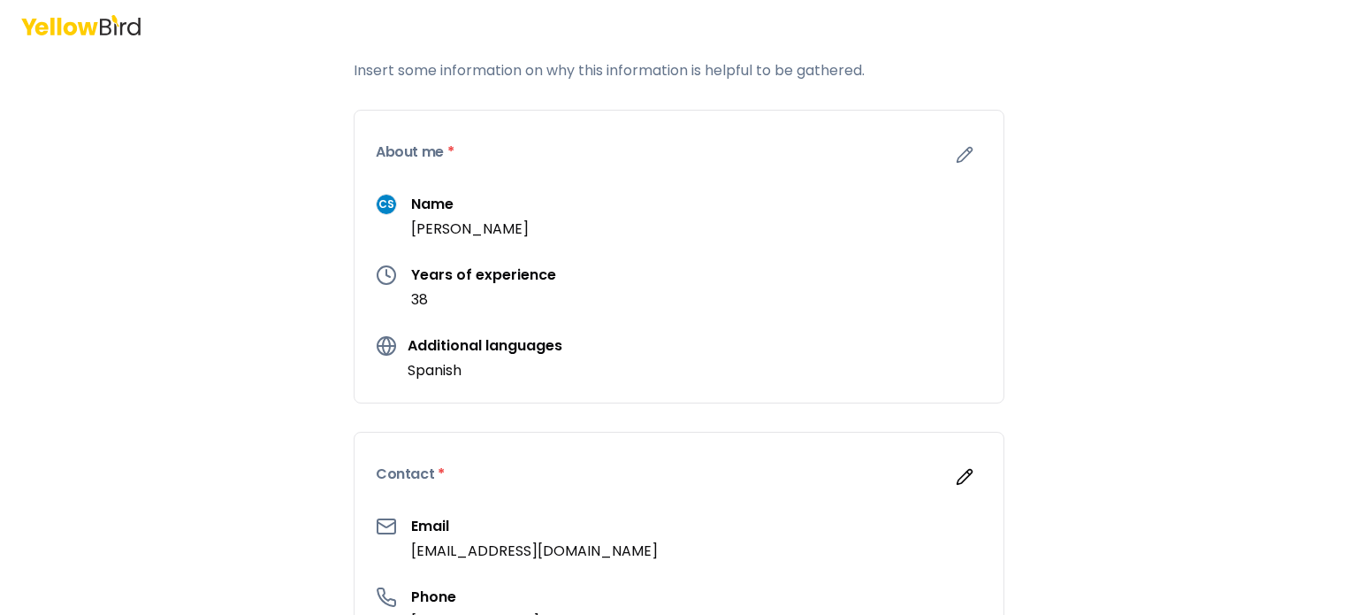
scroll to position [0, 0]
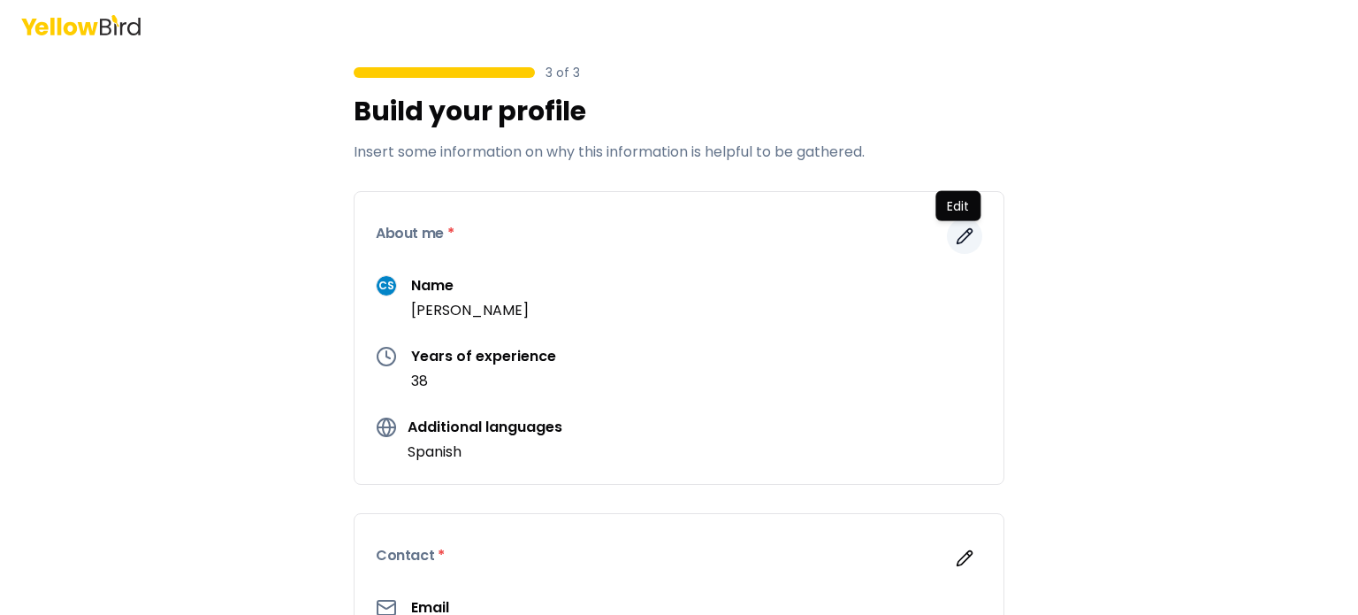
click at [958, 231] on icon "button" at bounding box center [965, 236] width 18 height 18
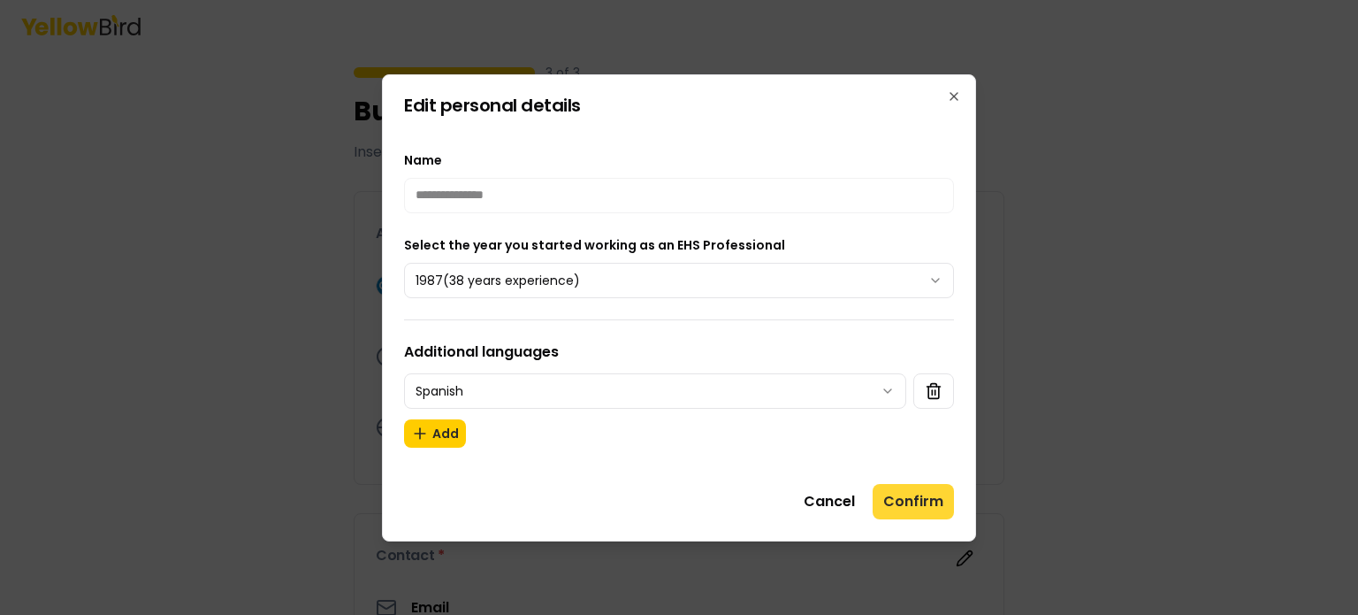
click at [932, 500] on button "Confirm" at bounding box center [913, 501] width 81 height 35
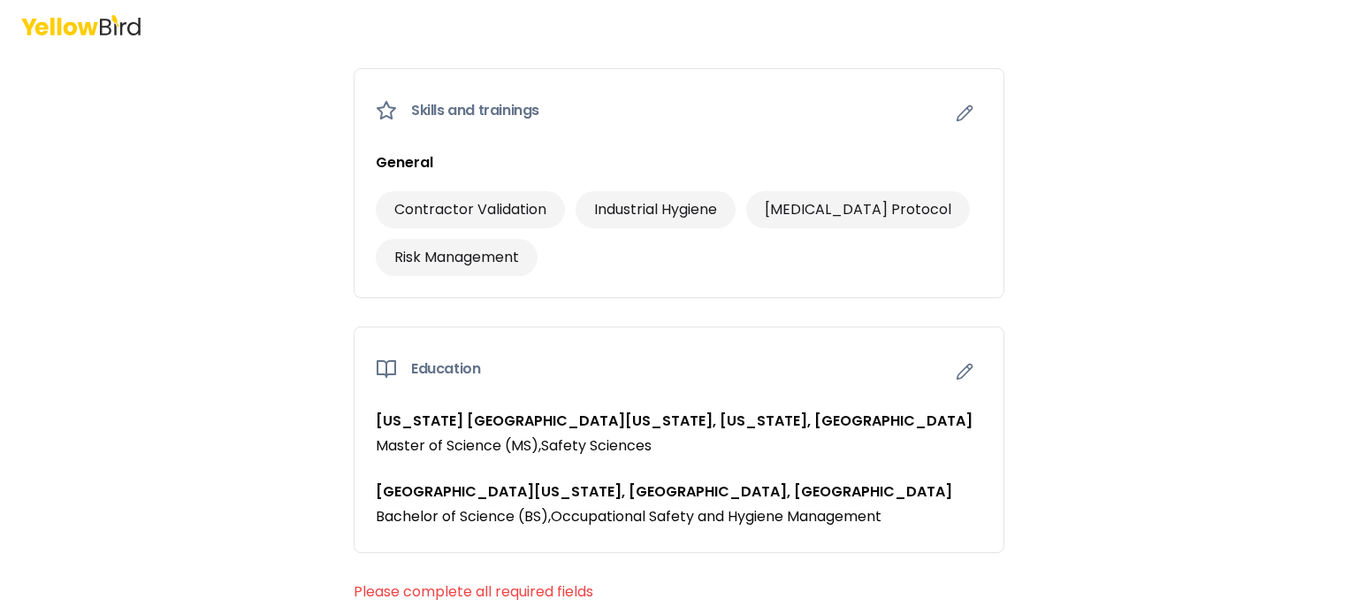
scroll to position [1186, 0]
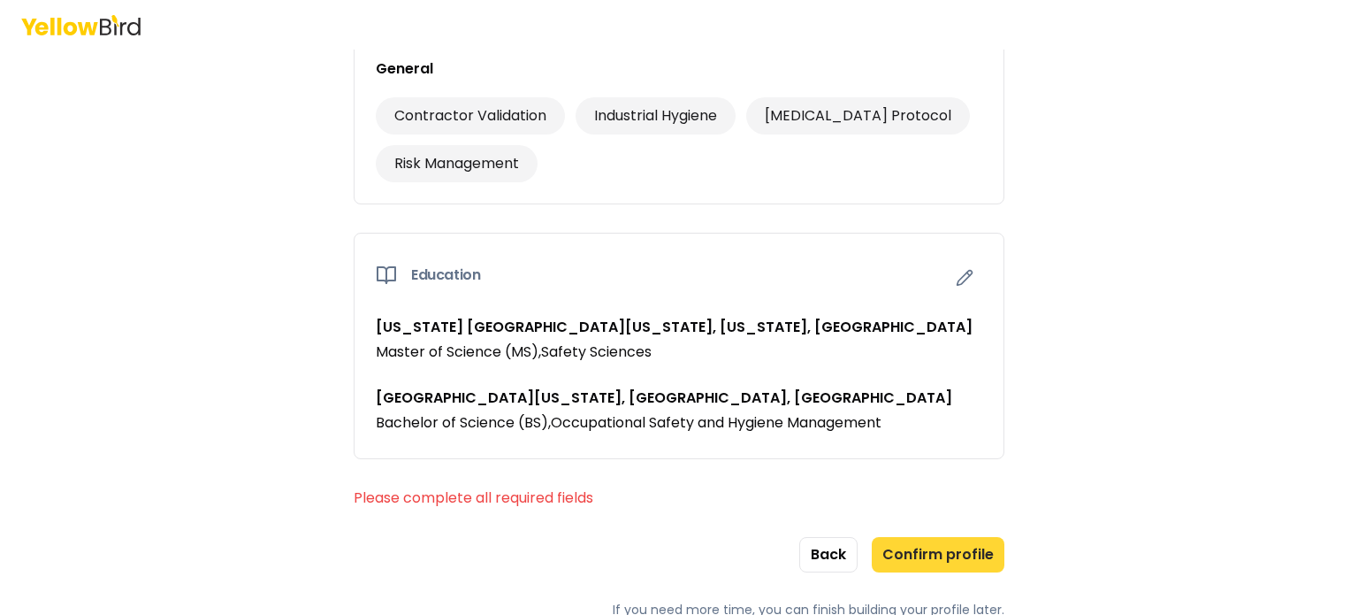
click at [954, 554] on button "Confirm profile" at bounding box center [938, 554] width 133 height 35
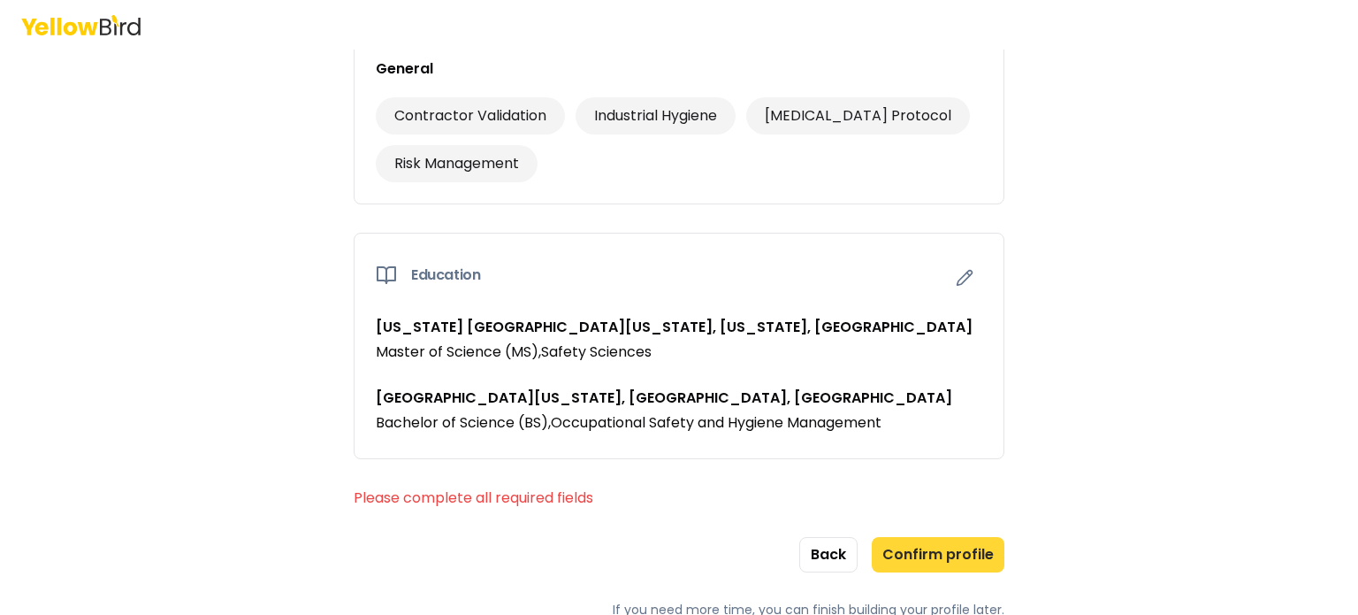
click at [954, 554] on button "Confirm profile" at bounding box center [938, 554] width 133 height 35
